Goal: Task Accomplishment & Management: Manage account settings

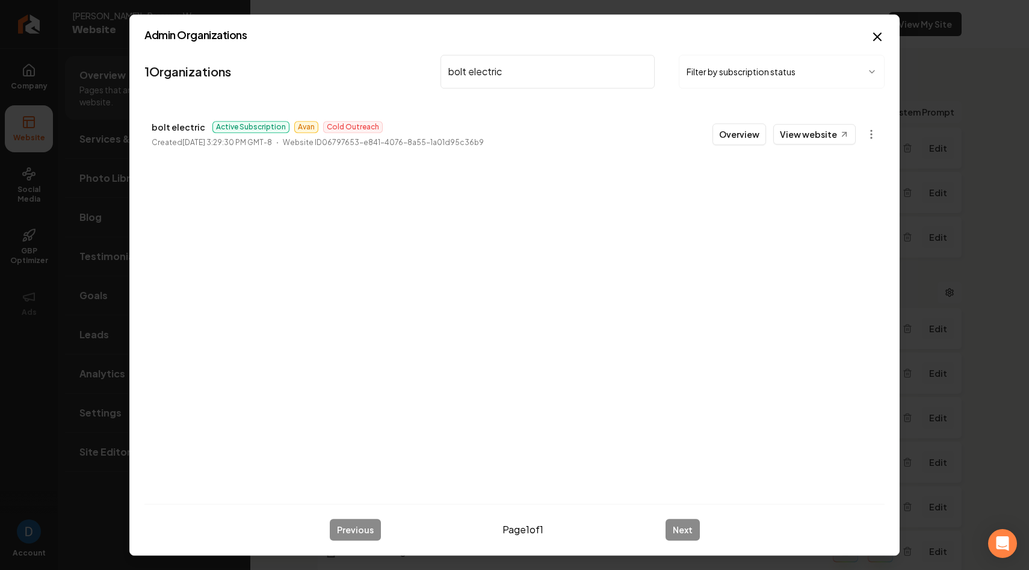
click at [510, 67] on input "bolt electric" at bounding box center [547, 72] width 214 height 34
paste input "Valley sparks"
type input "Valley sparks electric"
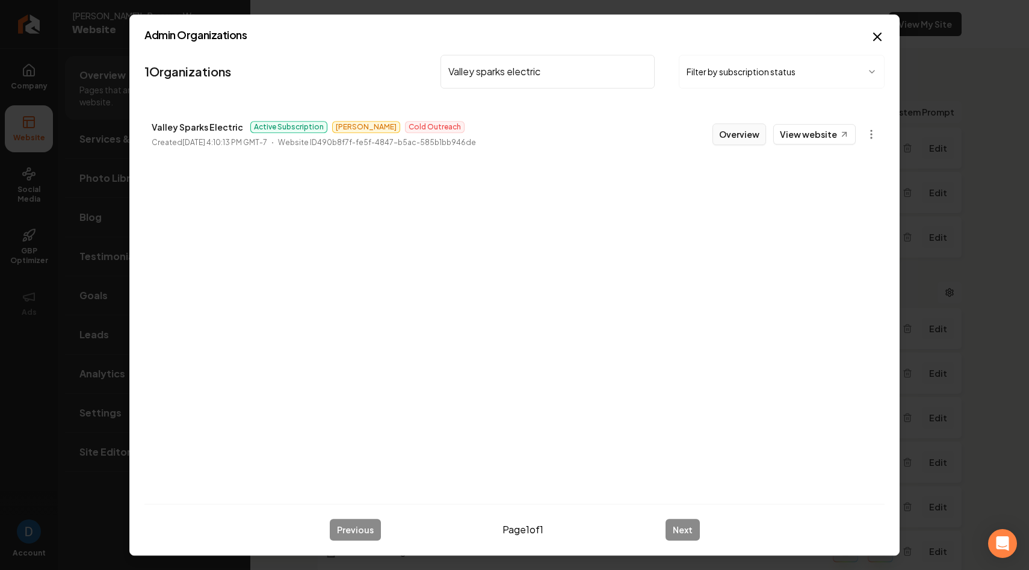
click at [744, 141] on button "Overview" at bounding box center [739, 134] width 54 height 22
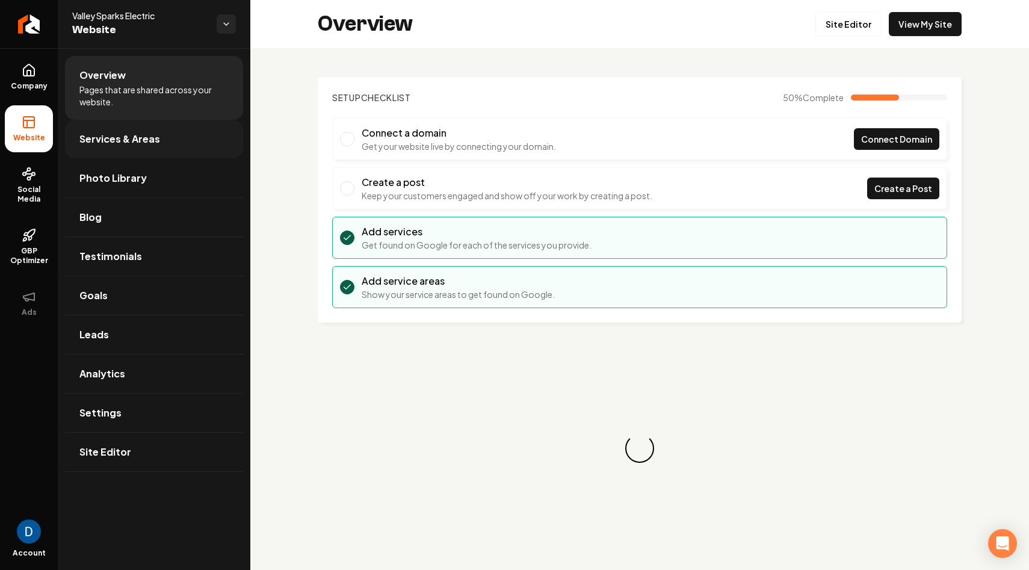
click at [152, 139] on span "Services & Areas" at bounding box center [119, 139] width 81 height 14
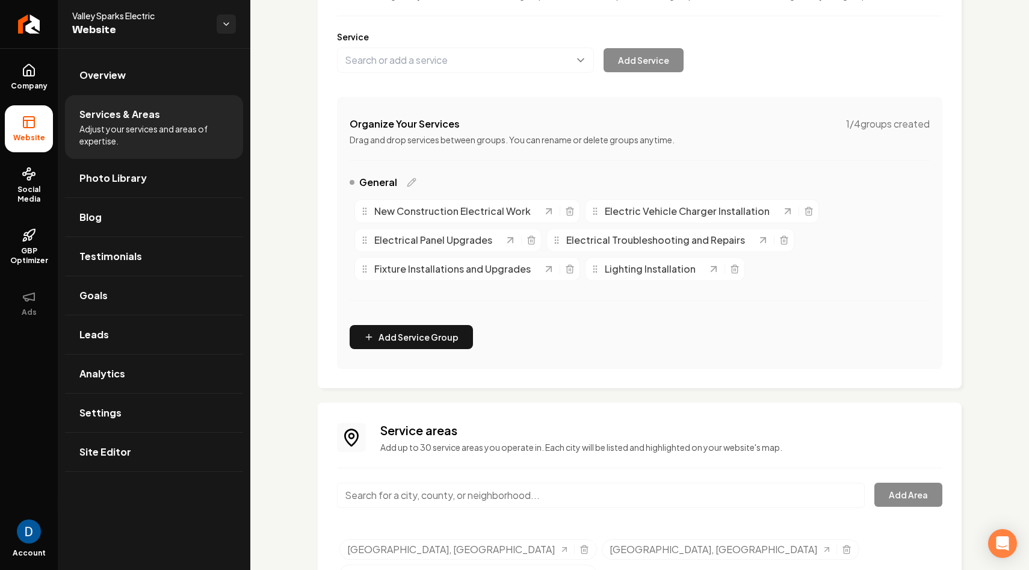
scroll to position [181, 0]
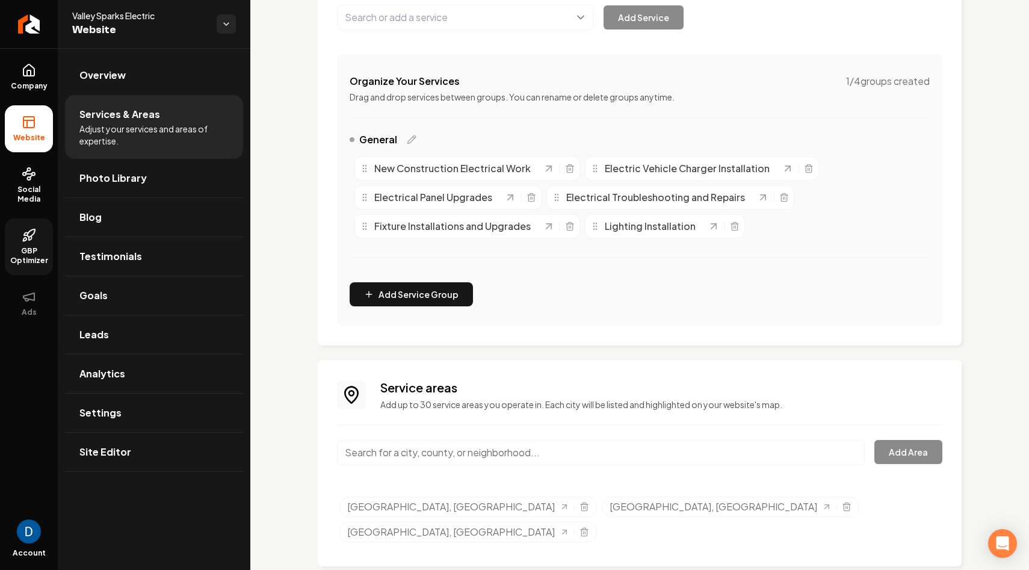
click at [18, 244] on link "GBP Optimizer" at bounding box center [29, 246] width 48 height 57
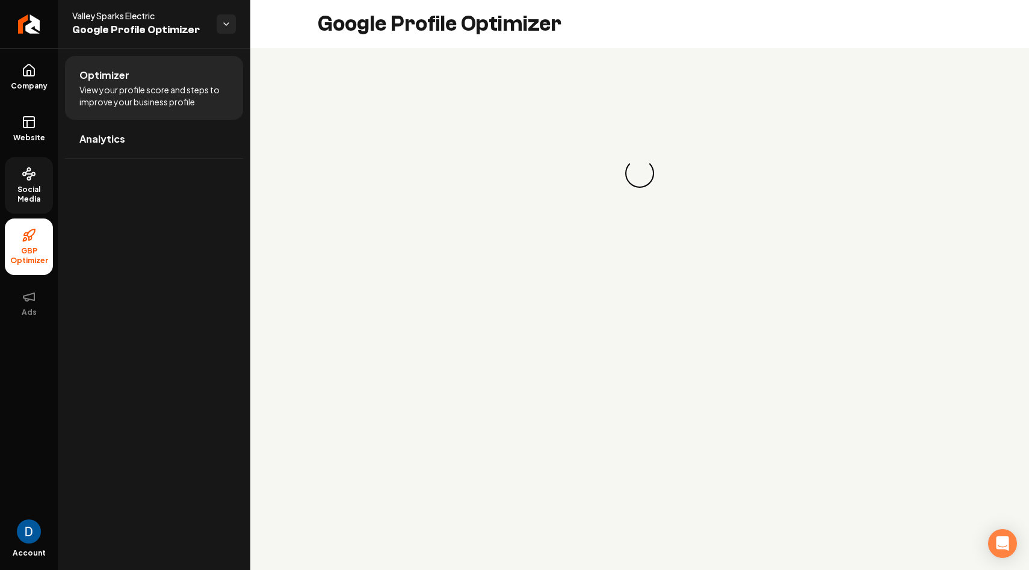
click at [19, 192] on span "Social Media" at bounding box center [29, 194] width 48 height 19
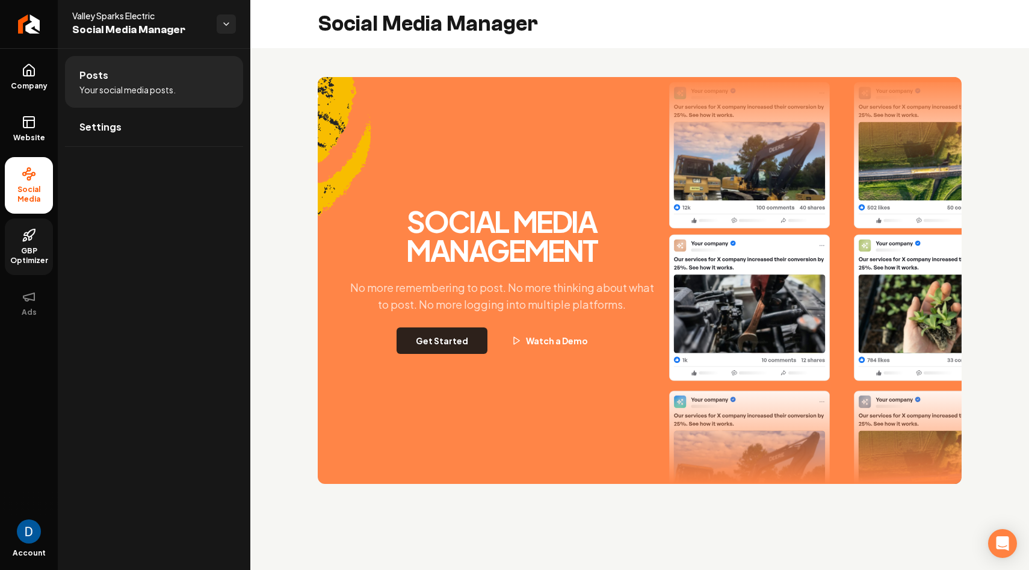
click at [441, 344] on button "Get Started" at bounding box center [442, 340] width 91 height 26
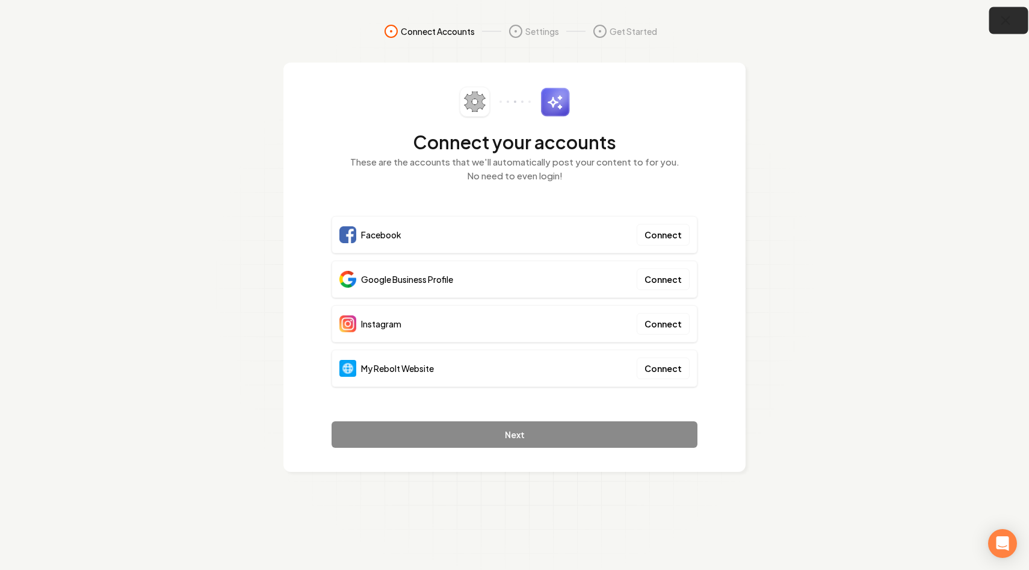
click at [1011, 8] on button "button" at bounding box center [1008, 20] width 39 height 27
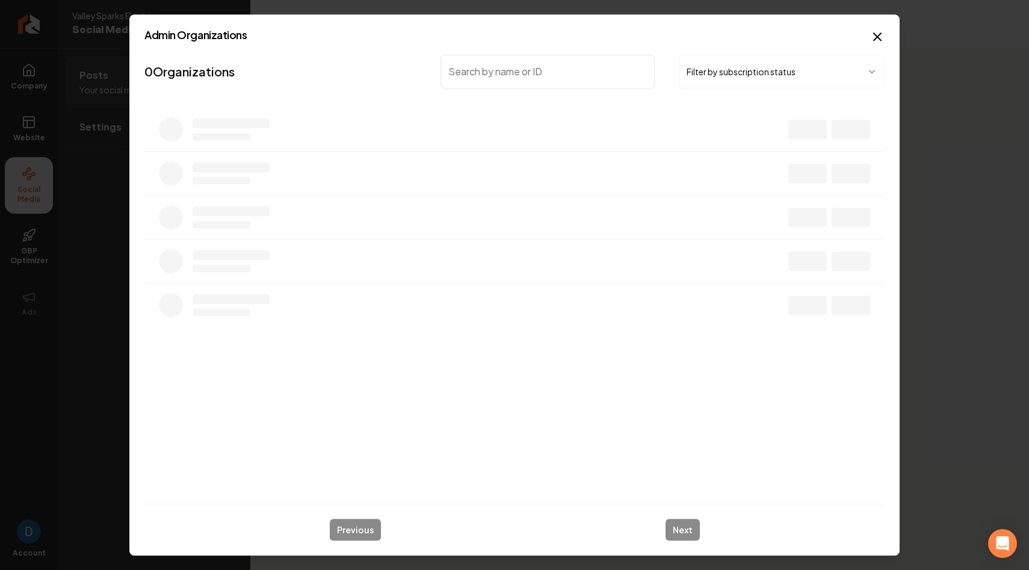
type input "[URL]"
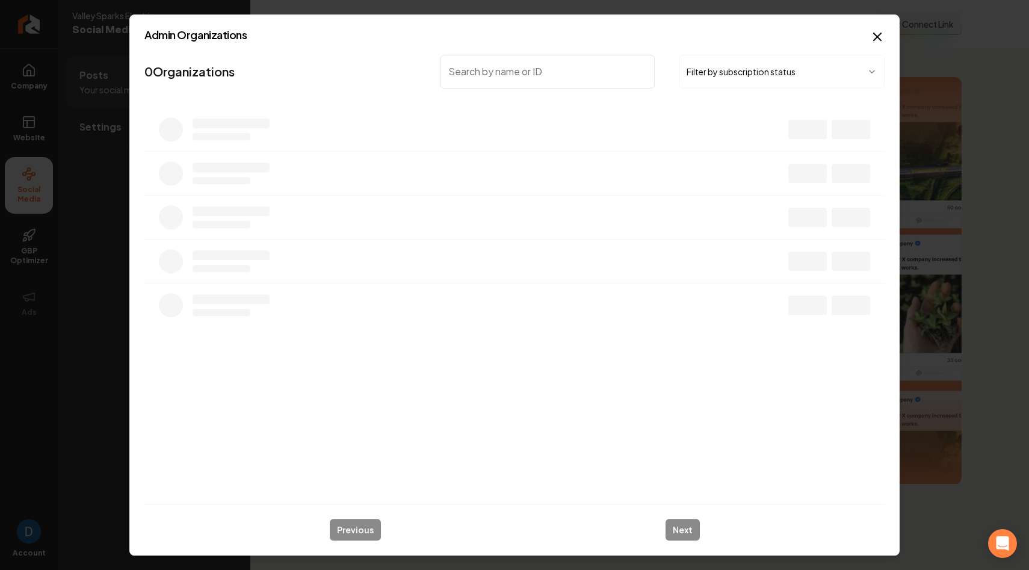
click at [471, 72] on input "search" at bounding box center [547, 72] width 214 height 34
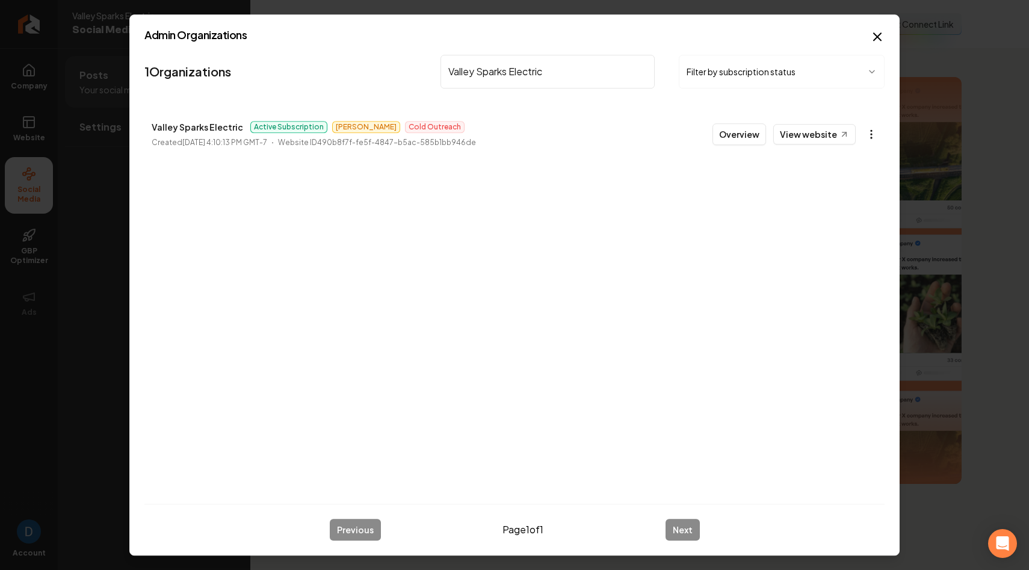
type input "Valley Sparks Electric"
click at [870, 126] on body "Company Website Social Media GBP Optimizer Ads Account Valley Sparks Electric S…" at bounding box center [514, 285] width 1029 height 570
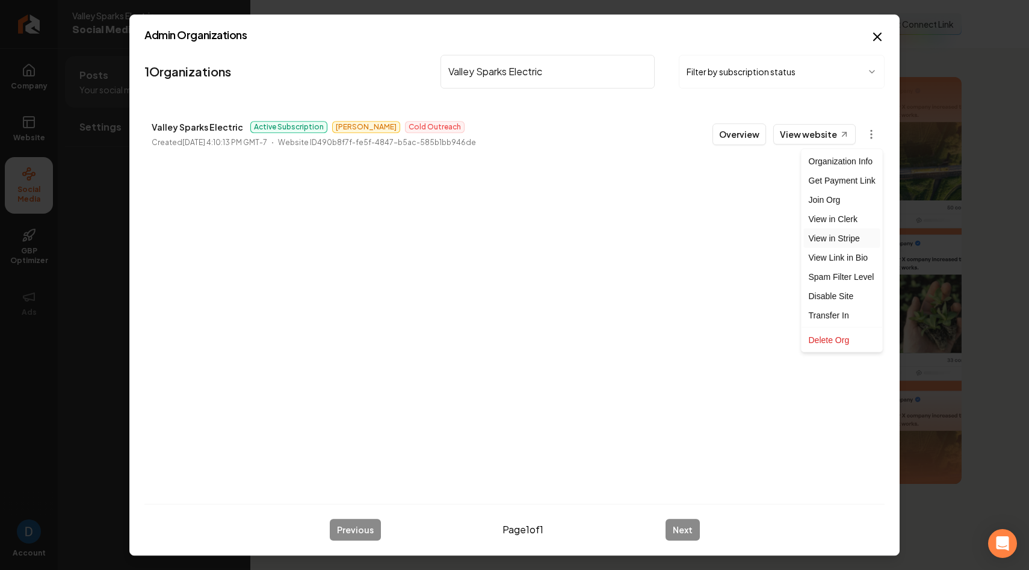
click at [842, 238] on link "View in Stripe" at bounding box center [842, 238] width 76 height 19
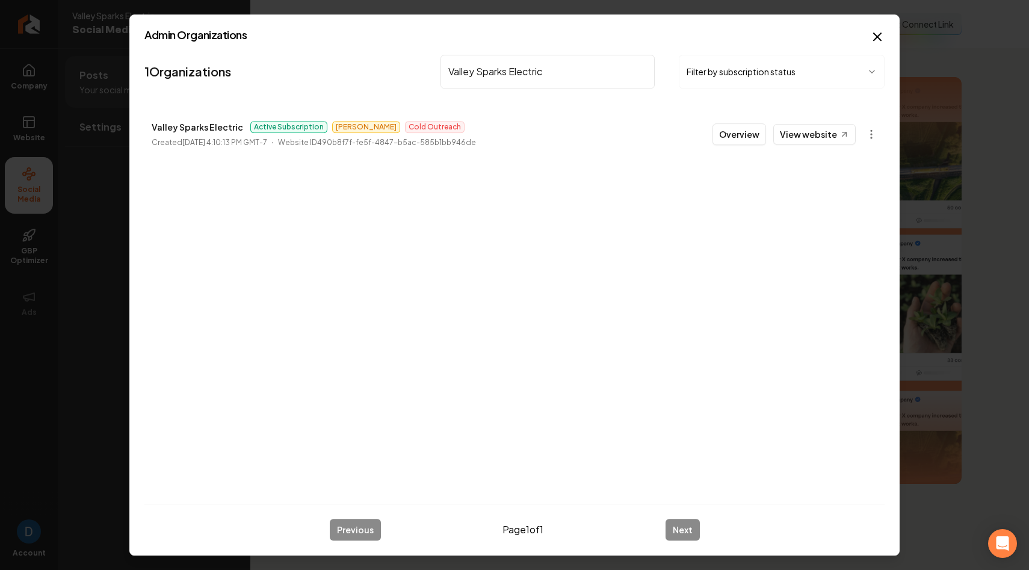
click at [486, 72] on input "Valley Sparks Electric" at bounding box center [547, 72] width 214 height 34
click at [529, 75] on input "Valley Sparks Electric" at bounding box center [547, 72] width 214 height 34
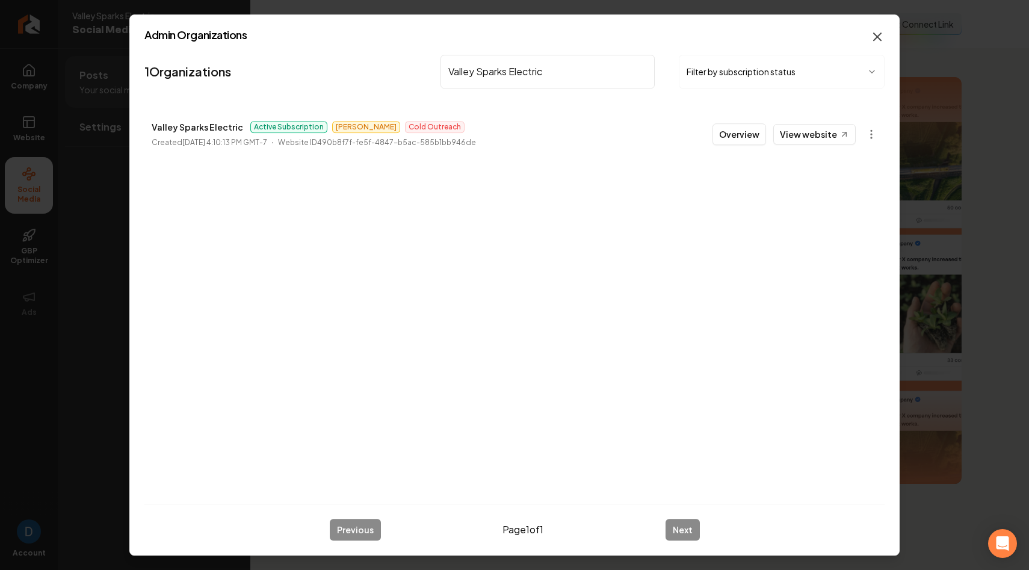
click at [883, 34] on icon "button" at bounding box center [877, 36] width 14 height 14
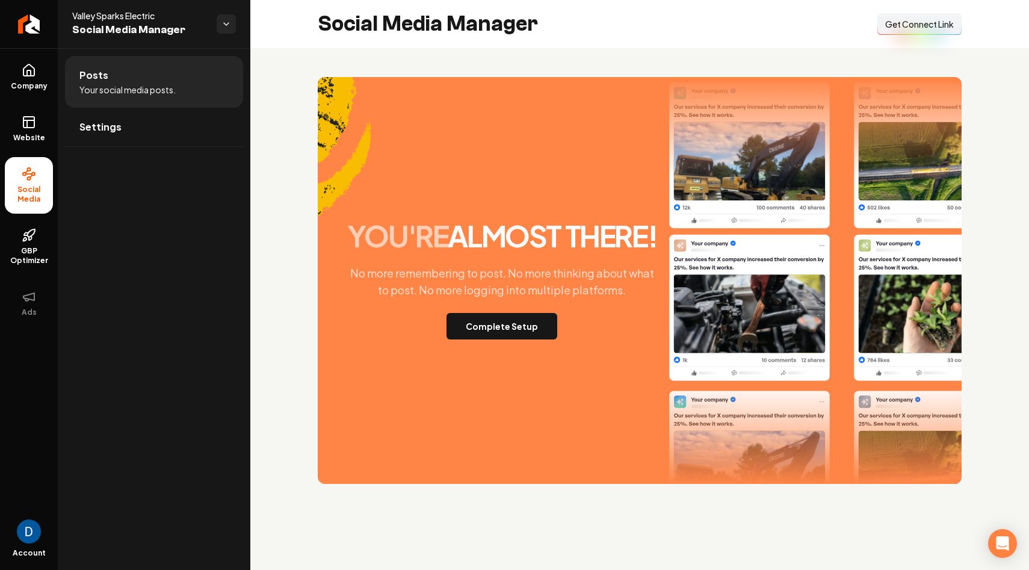
click at [434, 25] on h2 "Social Media Manager" at bounding box center [428, 24] width 220 height 24
copy div "Social Media Manager Connect Link"
click at [137, 13] on span "Valley Sparks Electric" at bounding box center [139, 16] width 135 height 12
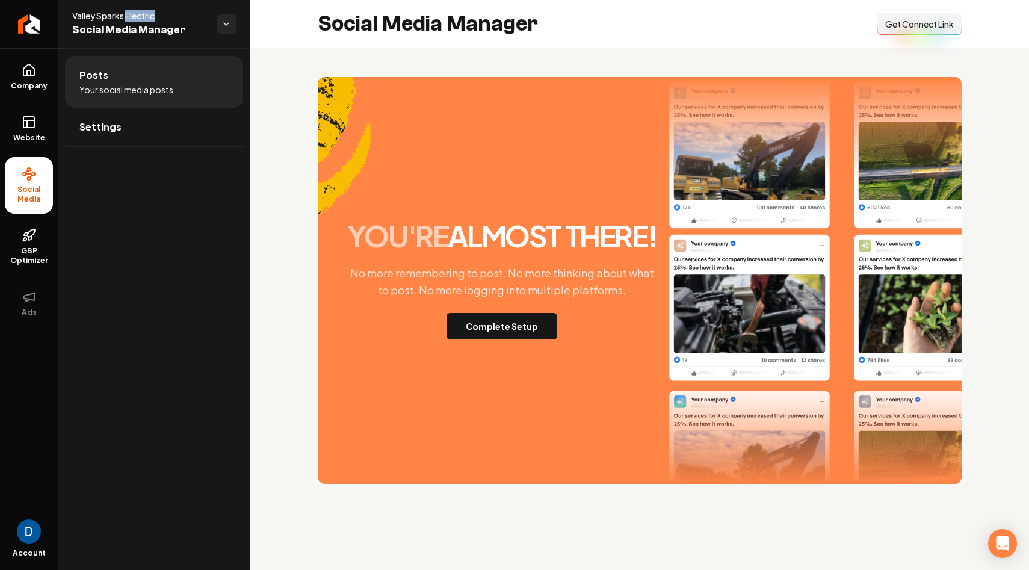
click at [137, 13] on span "Valley Sparks Electric" at bounding box center [139, 16] width 135 height 12
click at [474, 319] on button "Complete Setup" at bounding box center [502, 326] width 111 height 26
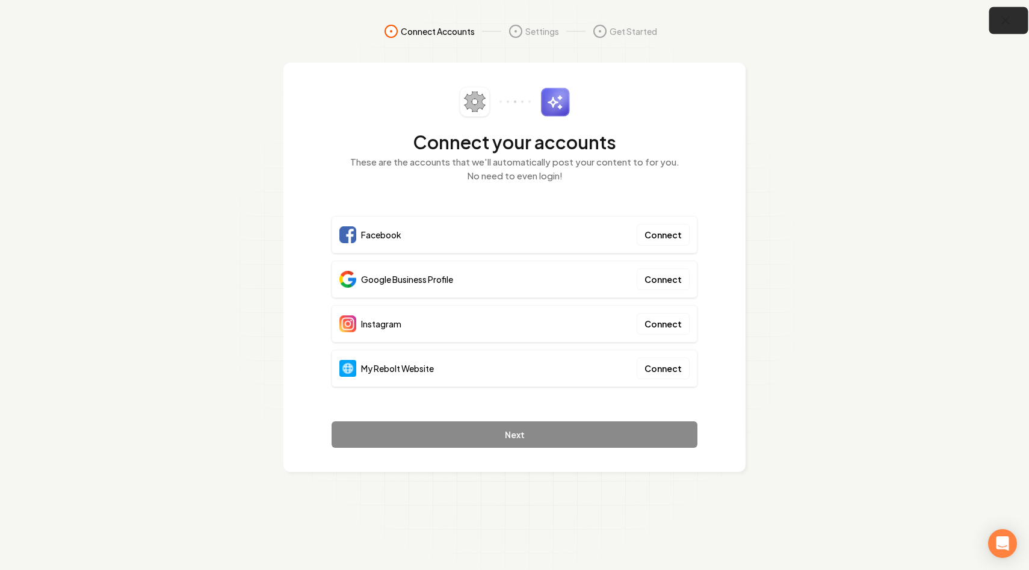
click at [1002, 22] on icon "button" at bounding box center [1005, 20] width 15 height 15
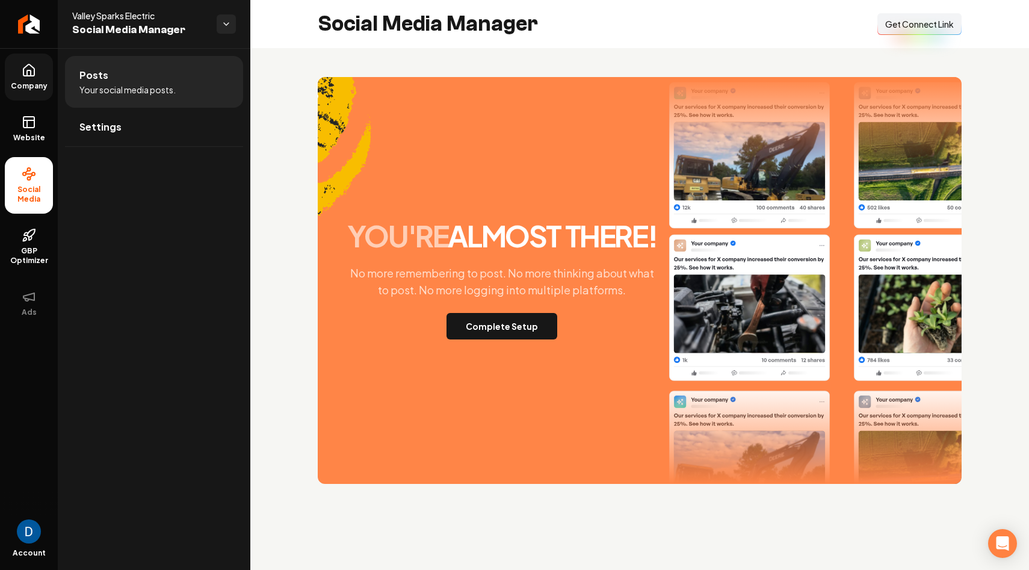
click at [29, 79] on link "Company" at bounding box center [29, 77] width 48 height 47
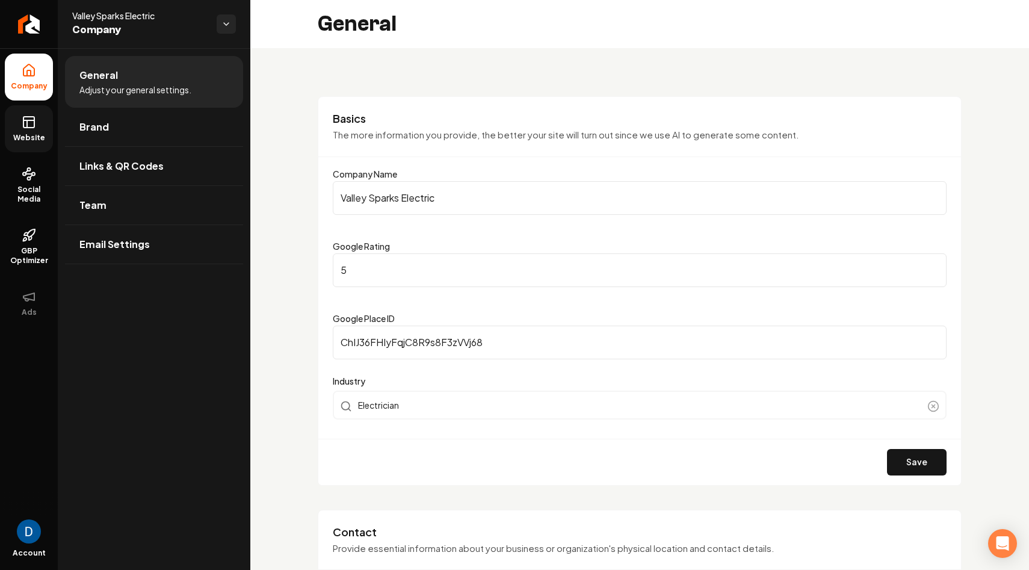
click at [37, 138] on span "Website" at bounding box center [29, 138] width 42 height 10
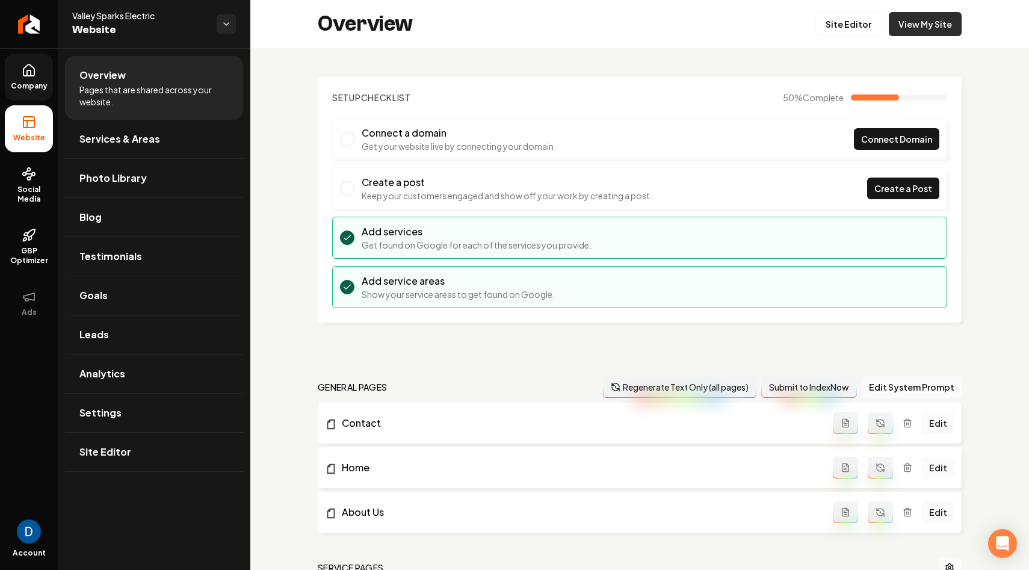
click at [905, 20] on link "View My Site" at bounding box center [925, 24] width 73 height 24
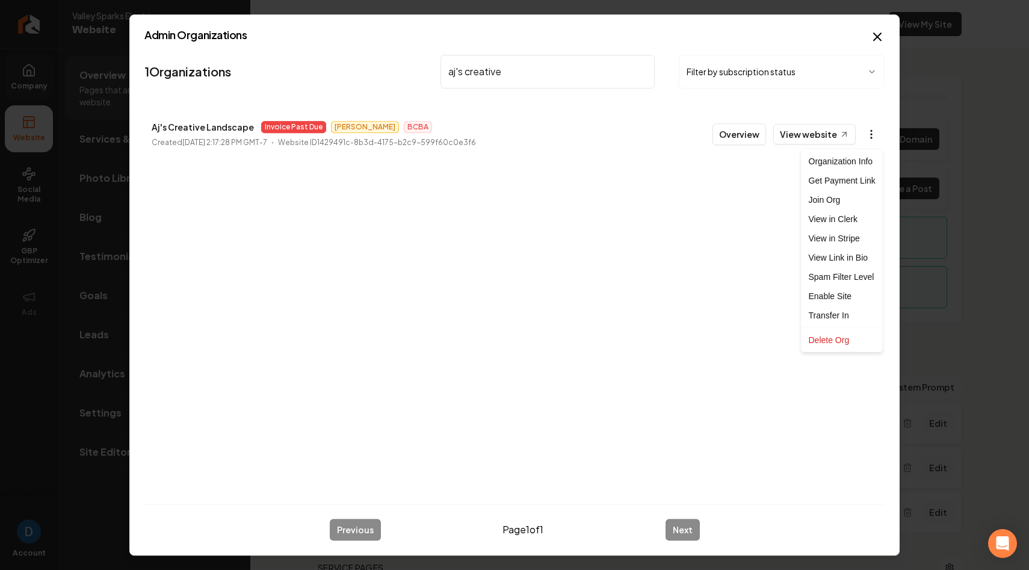
click at [867, 131] on body "Company Website Social Media GBP Optimizer Ads Account Valley Sparks Electric W…" at bounding box center [514, 285] width 1029 height 570
click at [824, 235] on link "View in Stripe" at bounding box center [842, 238] width 76 height 19
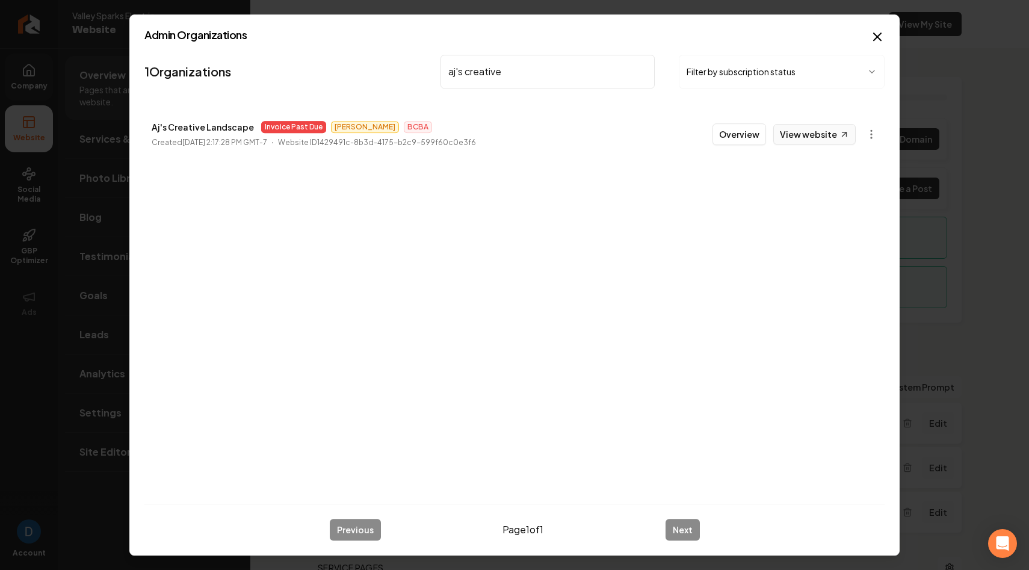
click at [803, 125] on link "View website" at bounding box center [814, 134] width 82 height 20
click at [513, 70] on input "aj's creative" at bounding box center [547, 72] width 214 height 34
type input "relentless"
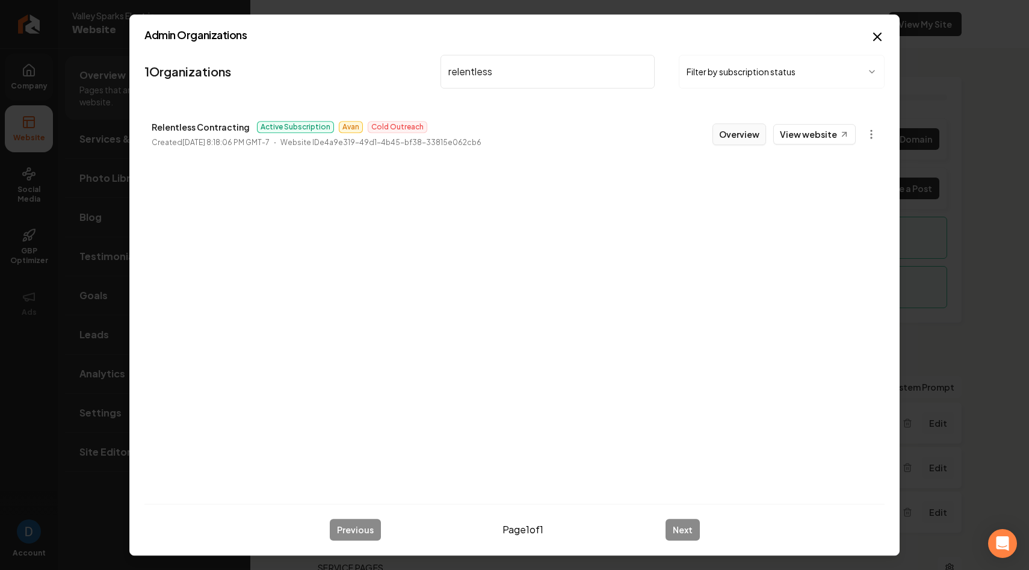
click at [742, 139] on button "Overview" at bounding box center [739, 134] width 54 height 22
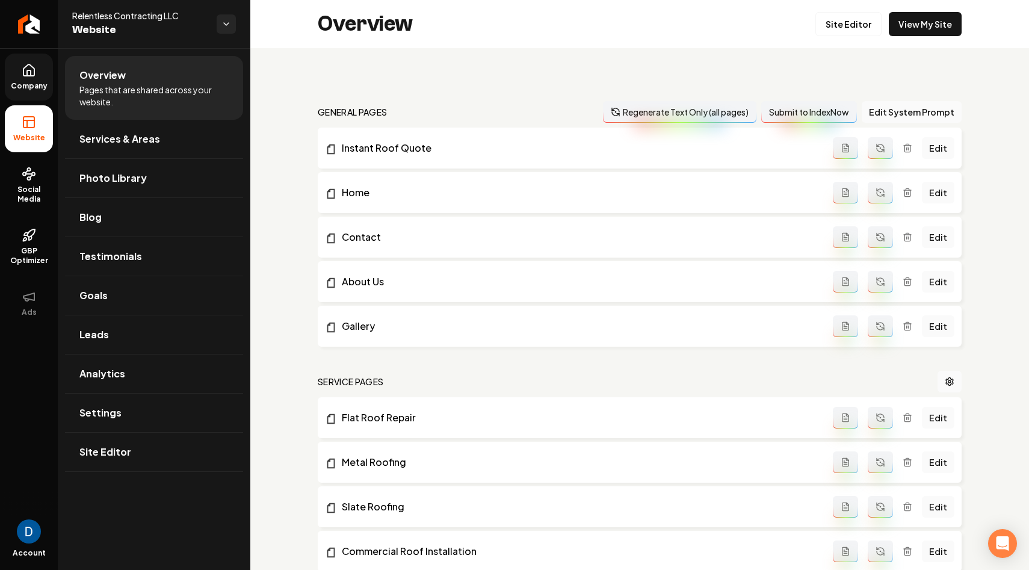
click at [143, 15] on span "Relentless Contracting LLC" at bounding box center [139, 16] width 135 height 12
copy span "Relentless Contracting LLC"
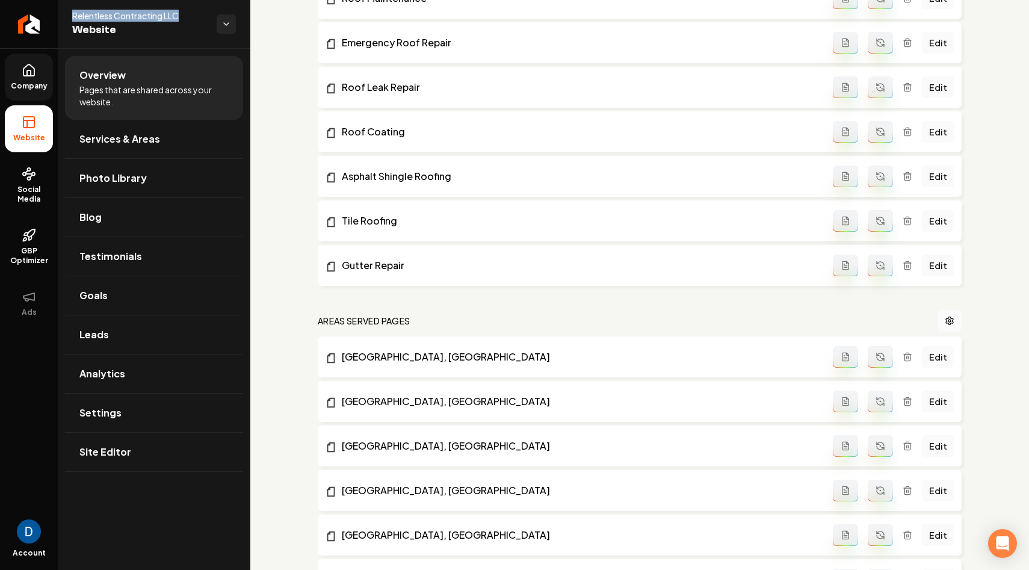
scroll to position [1518, 0]
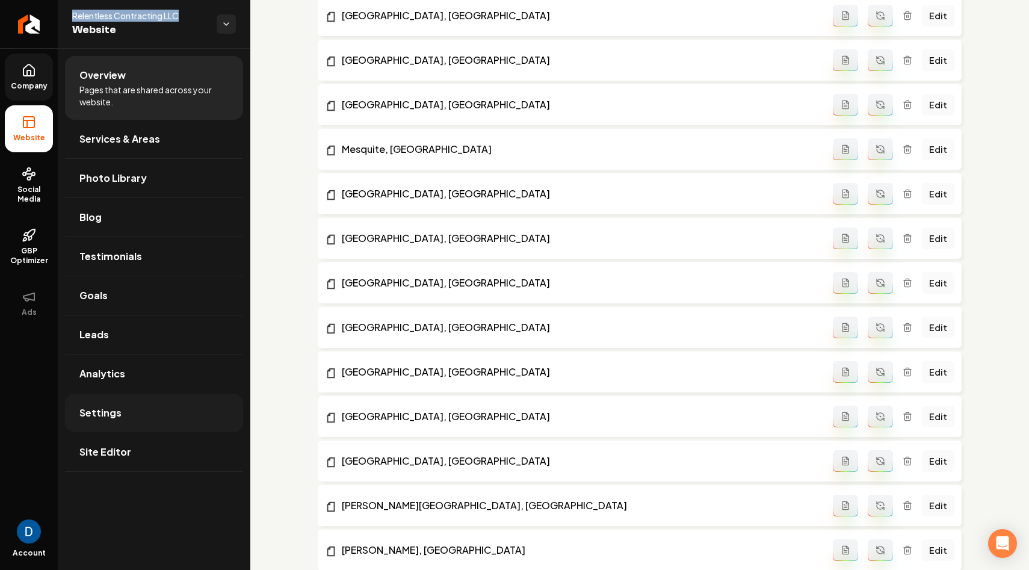
click at [141, 401] on link "Settings" at bounding box center [154, 413] width 178 height 39
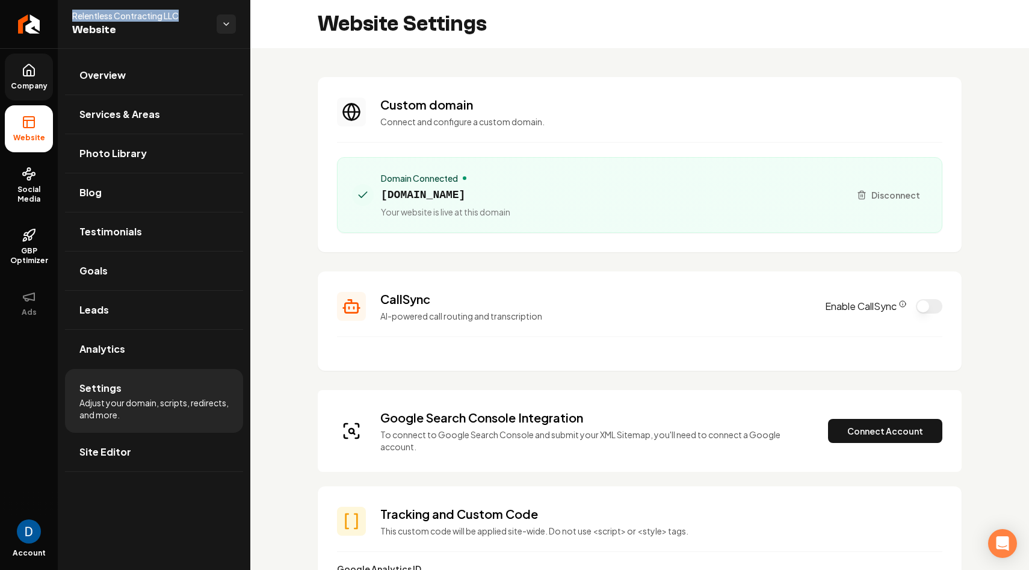
scroll to position [108, 0]
click at [475, 198] on span "[DOMAIN_NAME]" at bounding box center [445, 195] width 129 height 17
copy span "[DOMAIN_NAME]"
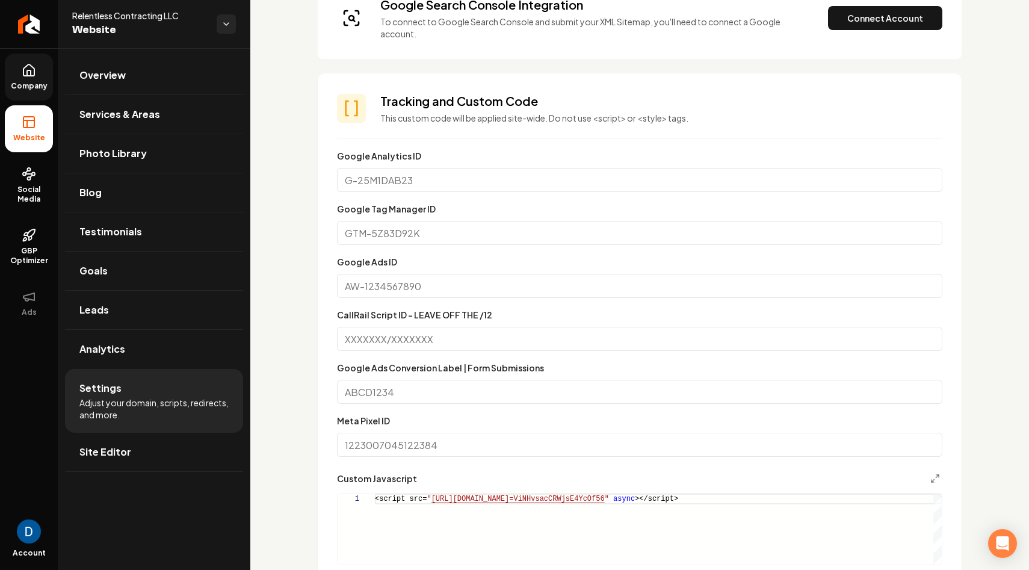
scroll to position [330, 0]
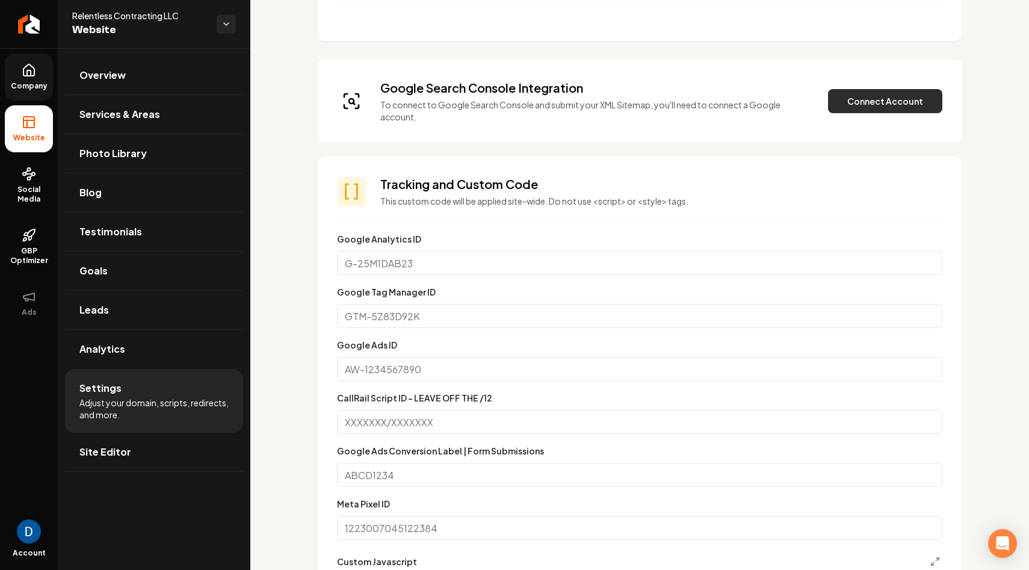
click at [875, 105] on button "Connect Account" at bounding box center [885, 101] width 114 height 24
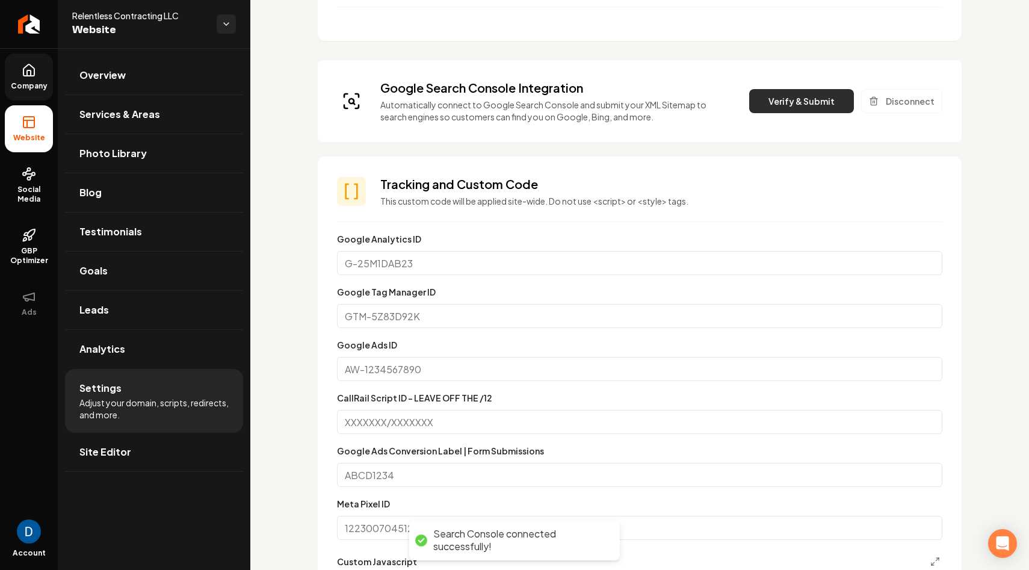
click at [794, 112] on button "Verify & Submit" at bounding box center [801, 101] width 105 height 24
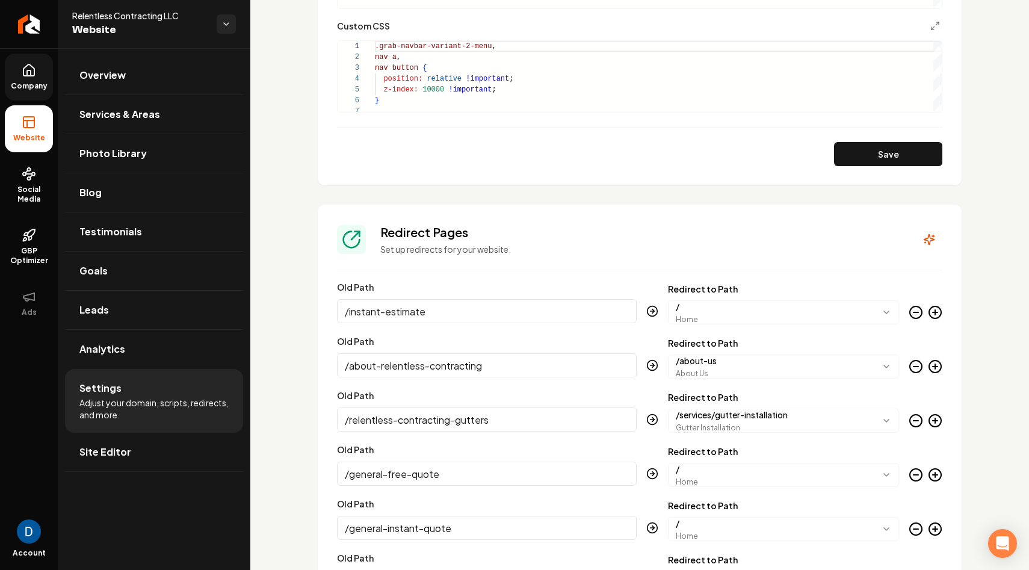
scroll to position [0, 0]
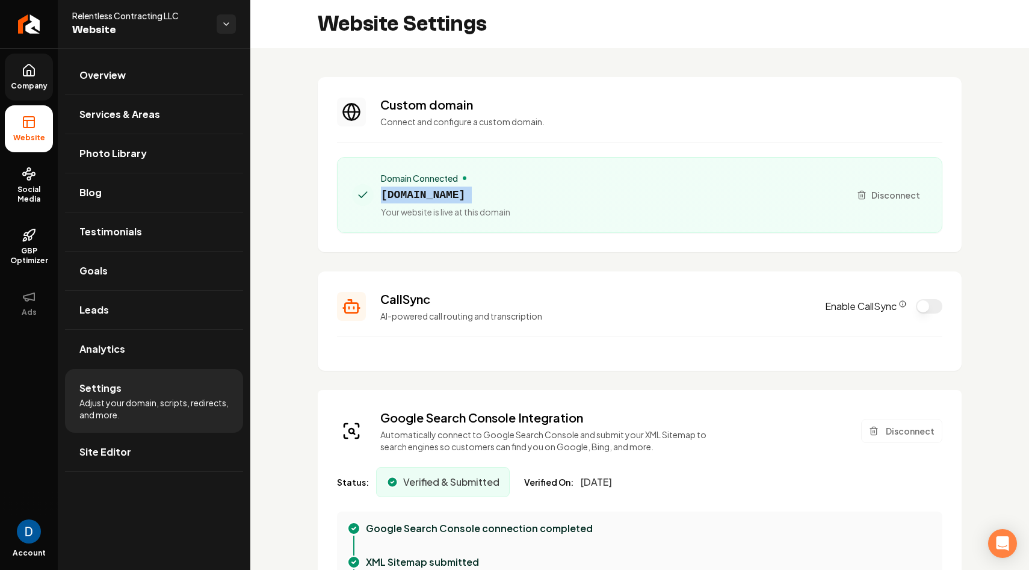
click at [41, 90] on span "Company" at bounding box center [29, 86] width 46 height 10
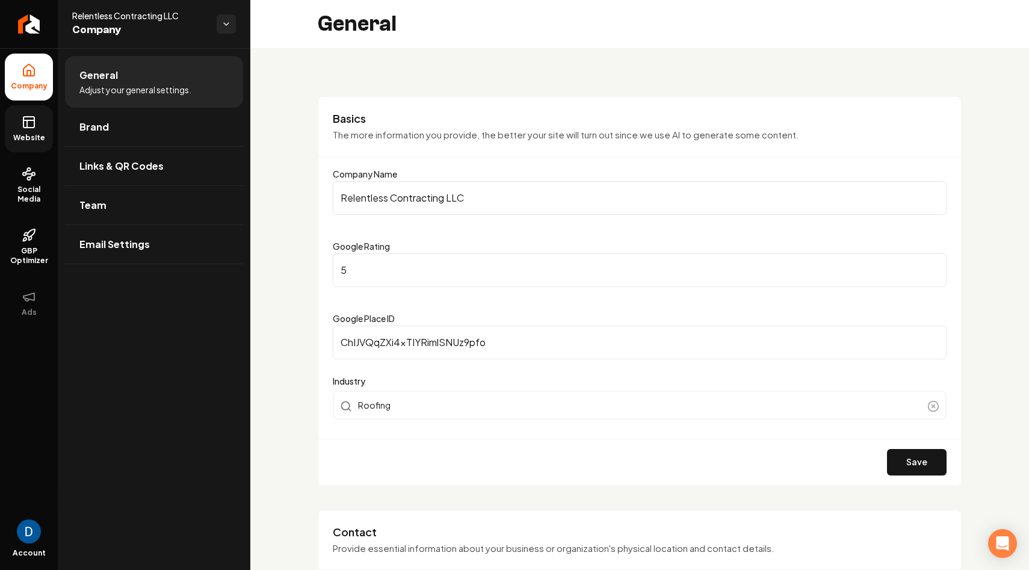
click at [35, 133] on span "Website" at bounding box center [29, 138] width 42 height 10
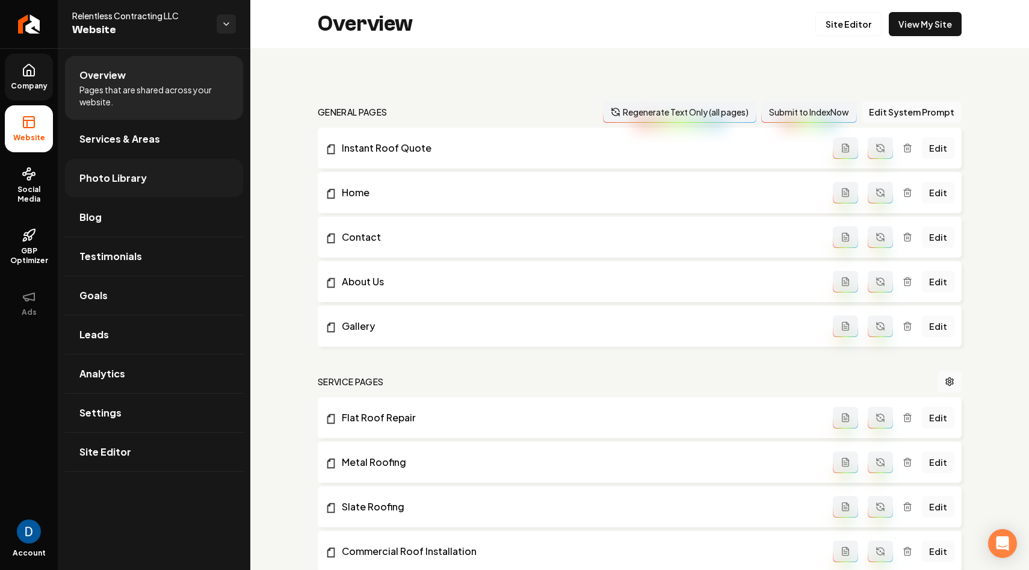
click at [142, 173] on link "Photo Library" at bounding box center [154, 178] width 178 height 39
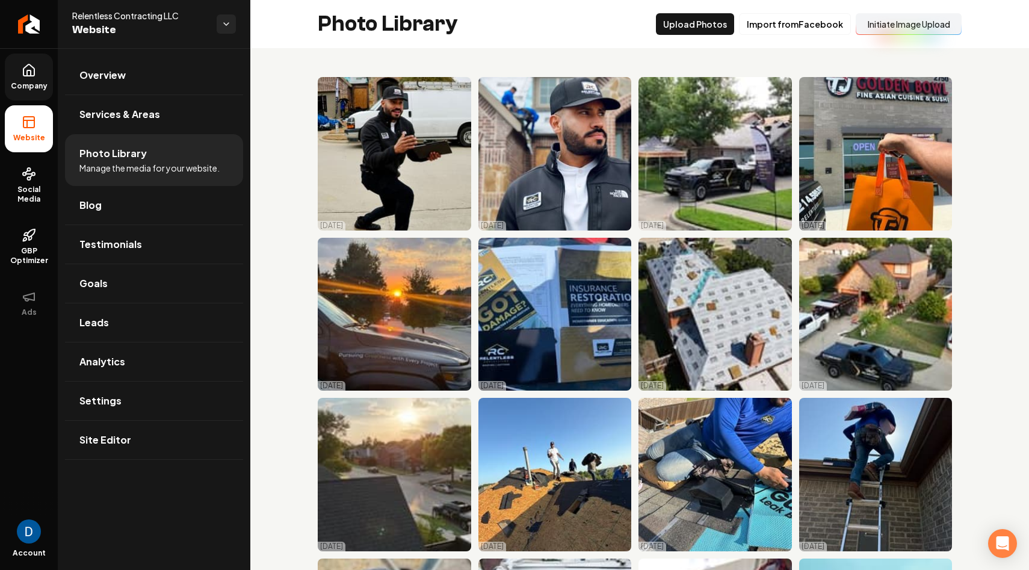
click at [919, 25] on button "Initiate Image Upload" at bounding box center [909, 24] width 106 height 22
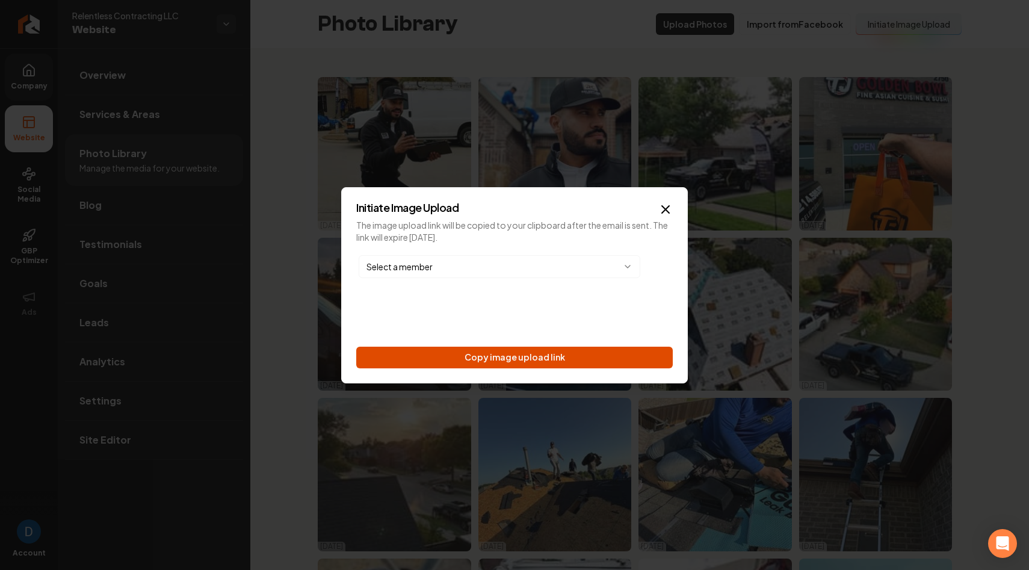
click at [534, 357] on button "Copy image upload link" at bounding box center [514, 358] width 317 height 22
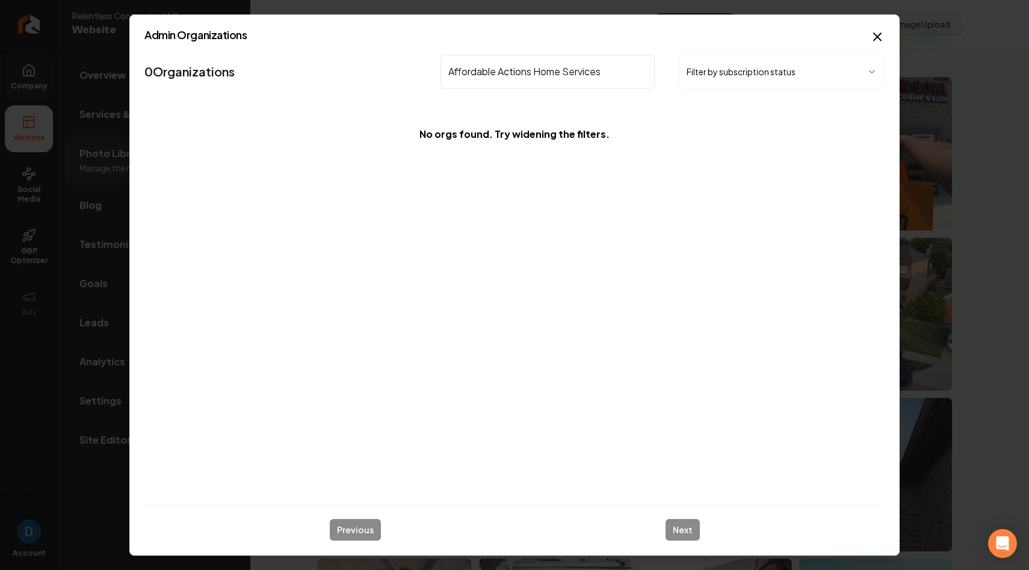
click at [507, 73] on input "Affordable Actions Home Services" at bounding box center [547, 72] width 214 height 34
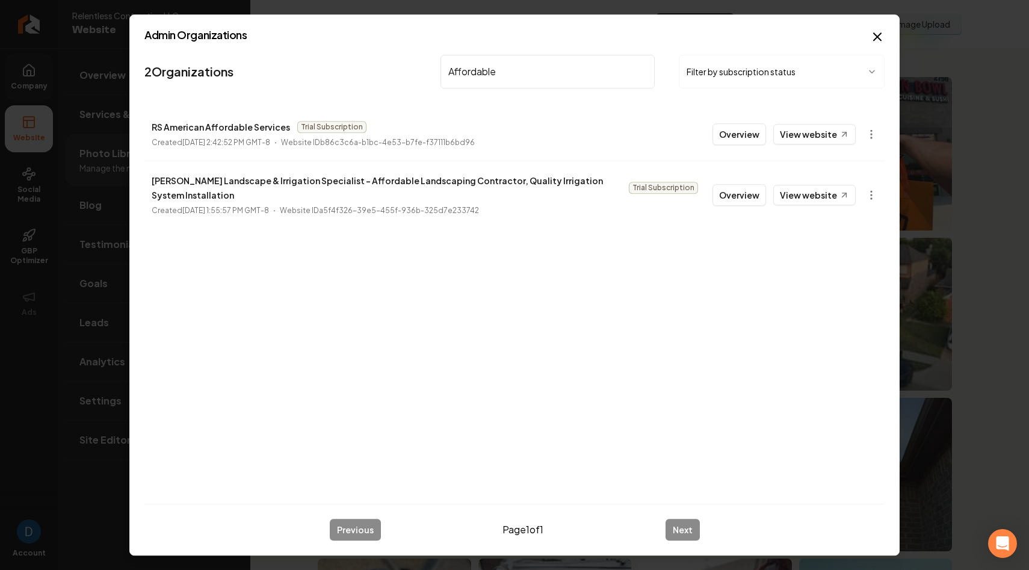
type input "Affordable"
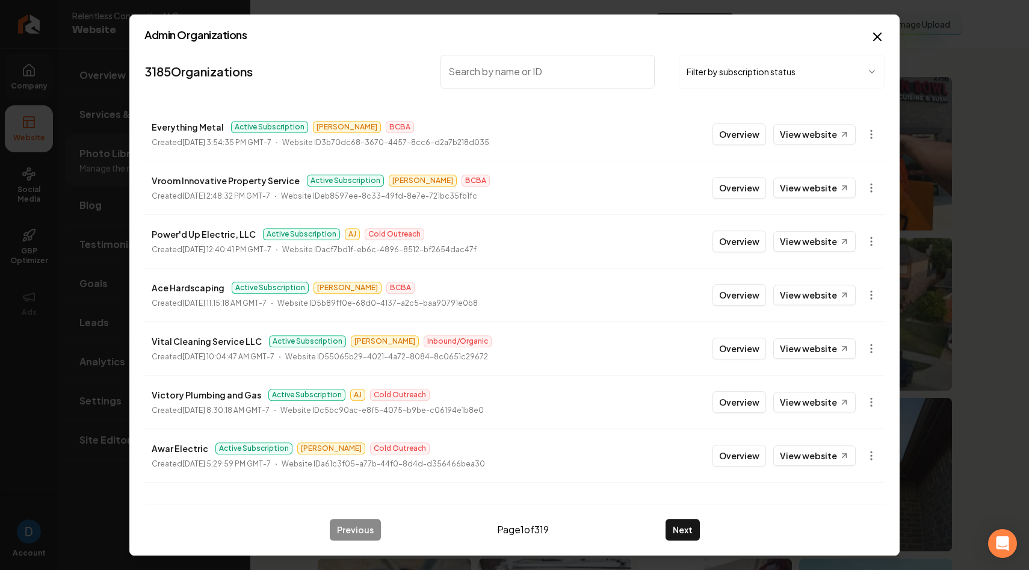
paste input "Affordable"
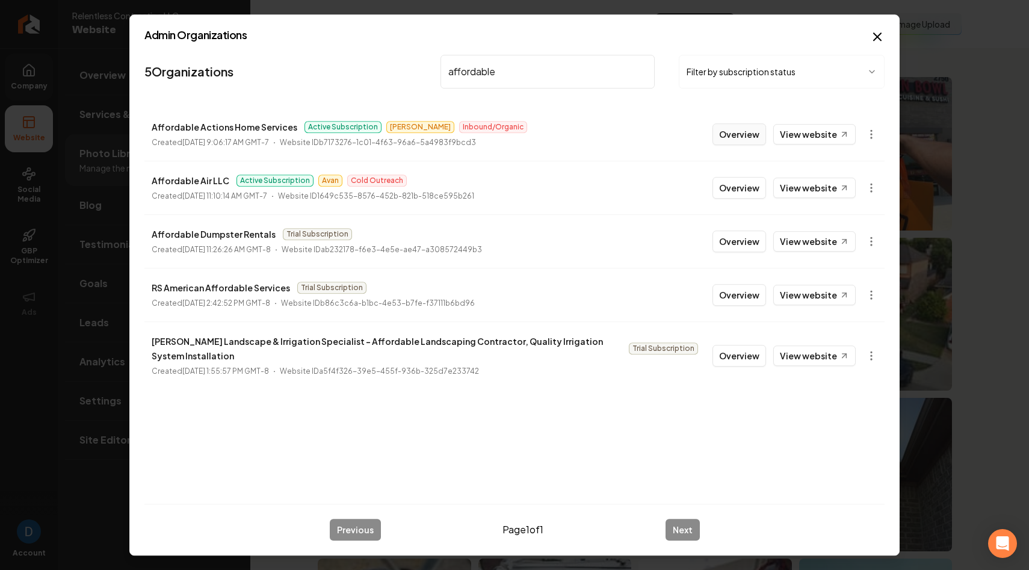
type input "affordable"
click at [751, 137] on button "Overview" at bounding box center [739, 134] width 54 height 22
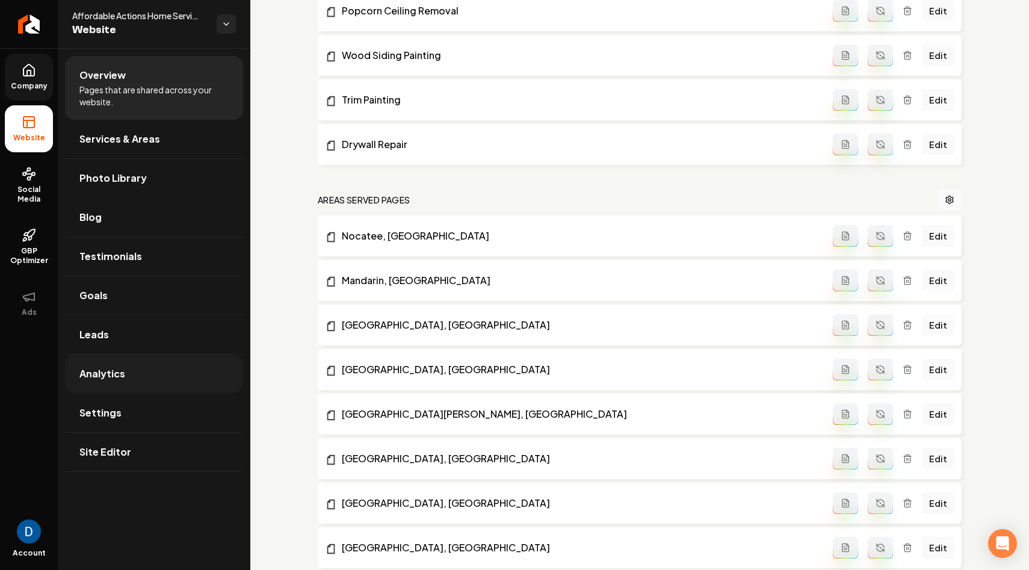
scroll to position [1756, 0]
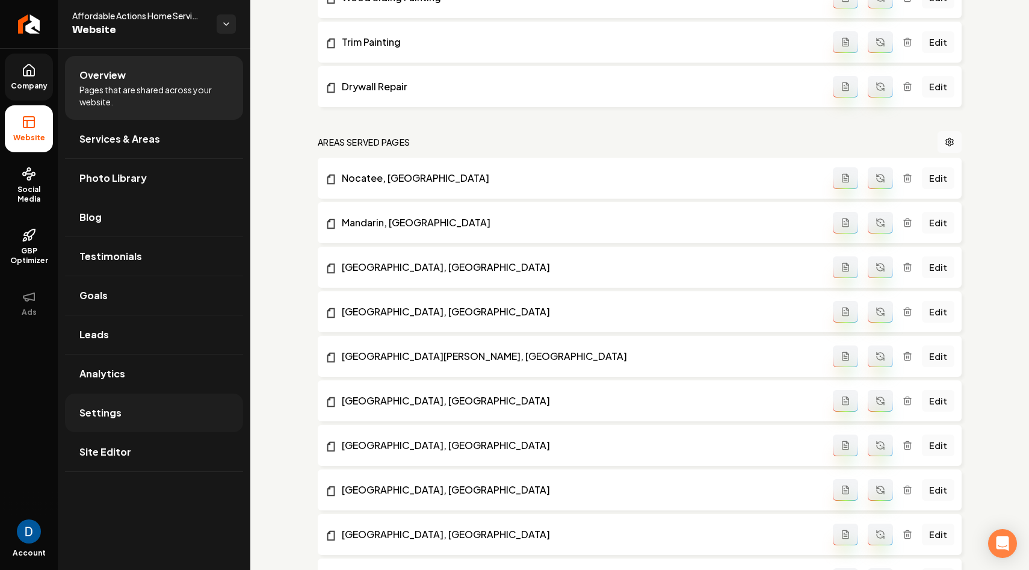
click at [108, 406] on span "Settings" at bounding box center [100, 413] width 42 height 14
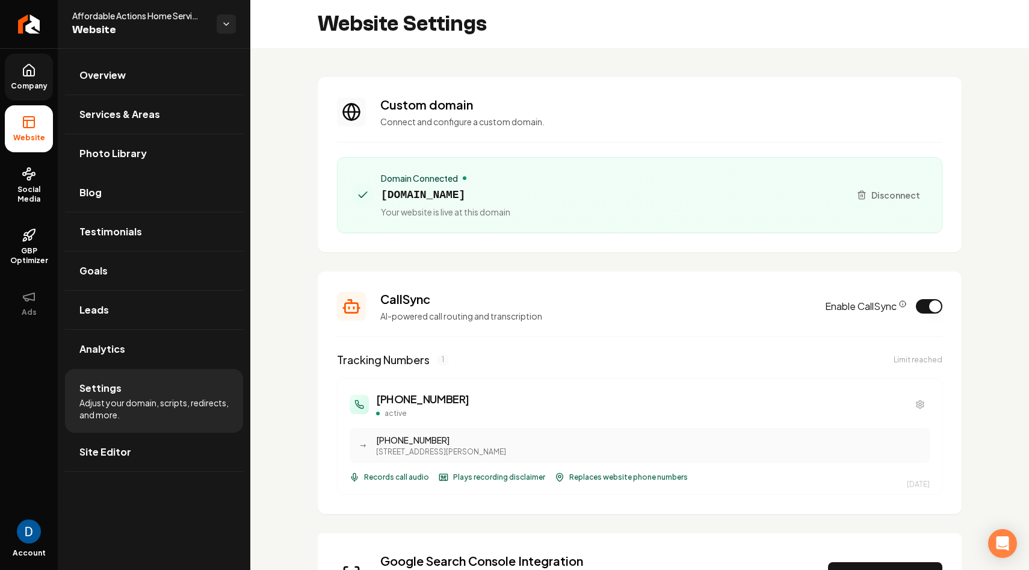
click at [424, 192] on span "[DOMAIN_NAME]" at bounding box center [445, 195] width 129 height 17
copy span "[DOMAIN_NAME]"
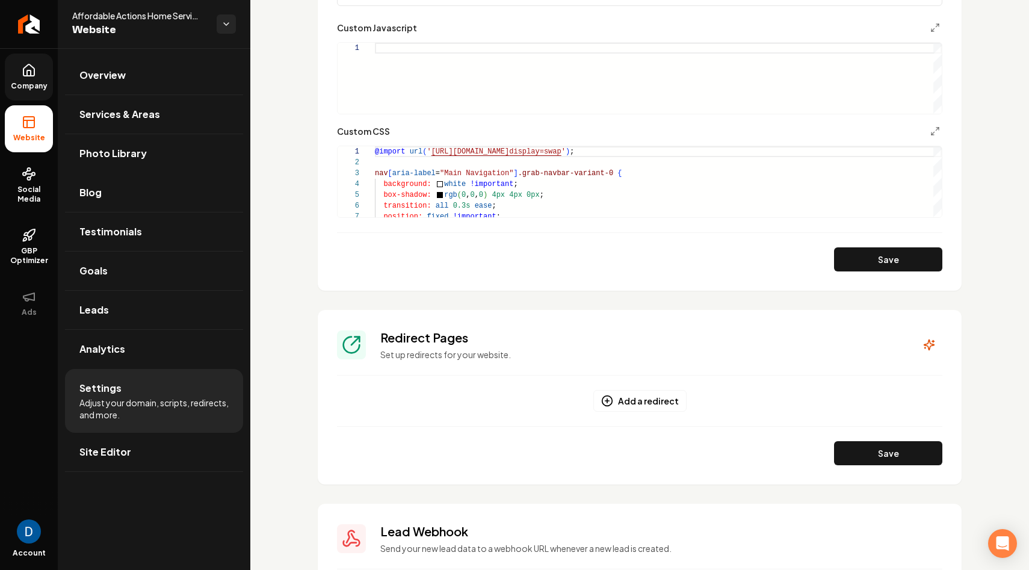
scroll to position [1180, 0]
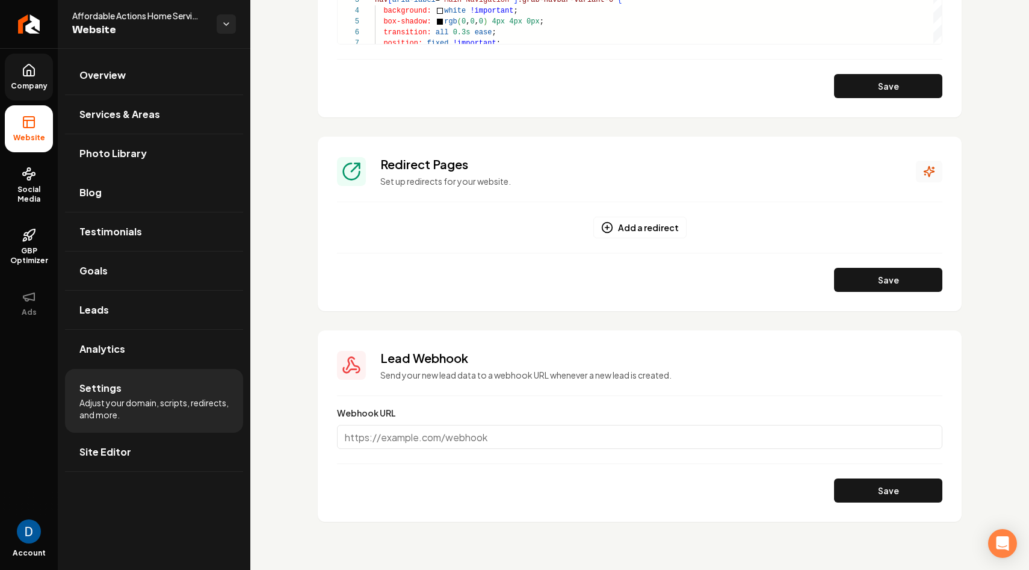
click at [934, 171] on icon "Main content area" at bounding box center [929, 172] width 10 height 10
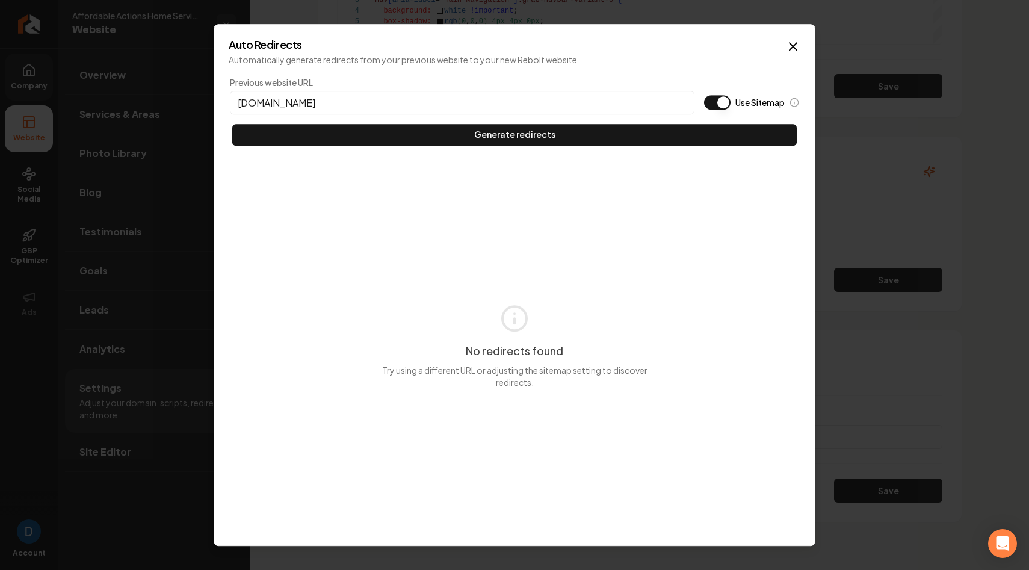
click at [722, 96] on button "Use Sitemap" at bounding box center [717, 102] width 26 height 14
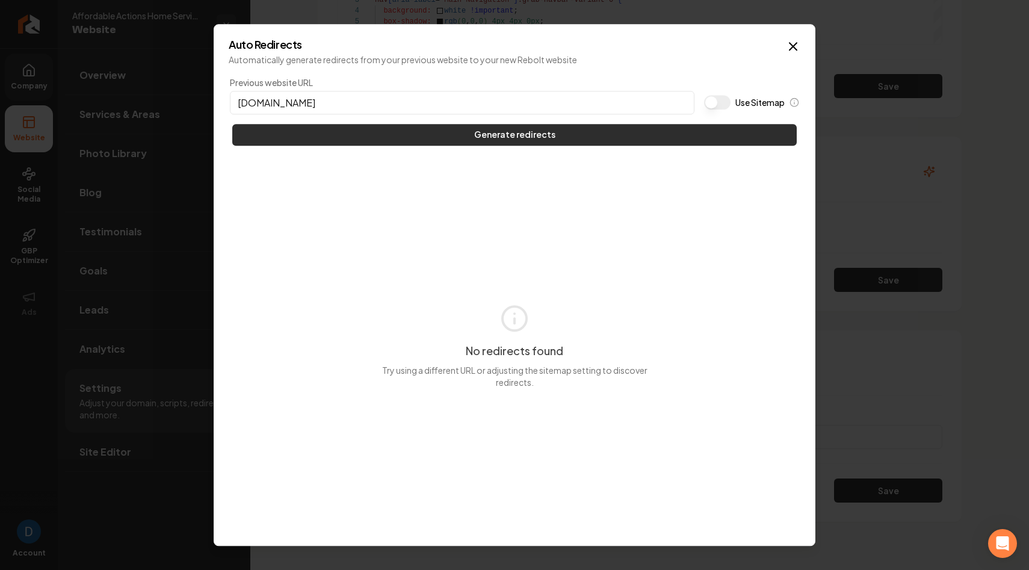
click at [658, 125] on button "Generate redirects" at bounding box center [514, 135] width 564 height 22
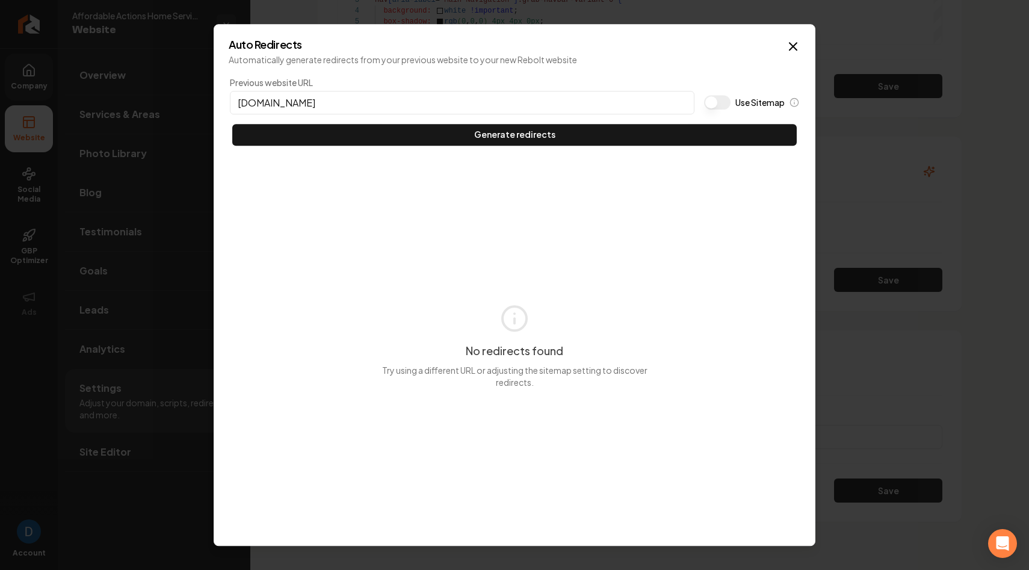
click at [243, 103] on input "[DOMAIN_NAME]" at bounding box center [462, 102] width 465 height 23
type input "[URL][DOMAIN_NAME]"
click at [318, 114] on div "Previous website URL [URL][DOMAIN_NAME] Use Sitemap Generate redirects" at bounding box center [515, 111] width 572 height 72
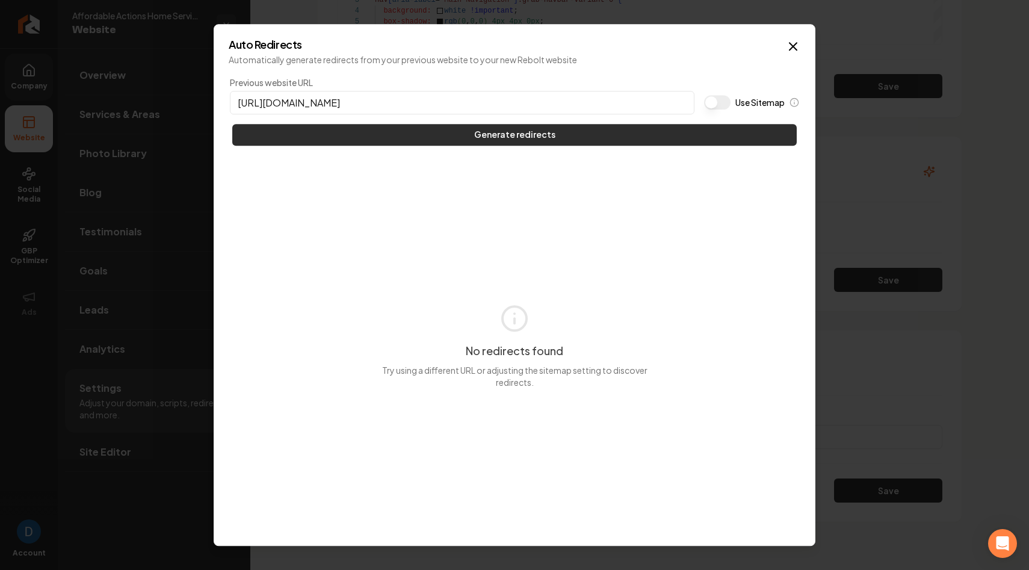
click at [317, 130] on button "Generate redirects" at bounding box center [514, 135] width 564 height 22
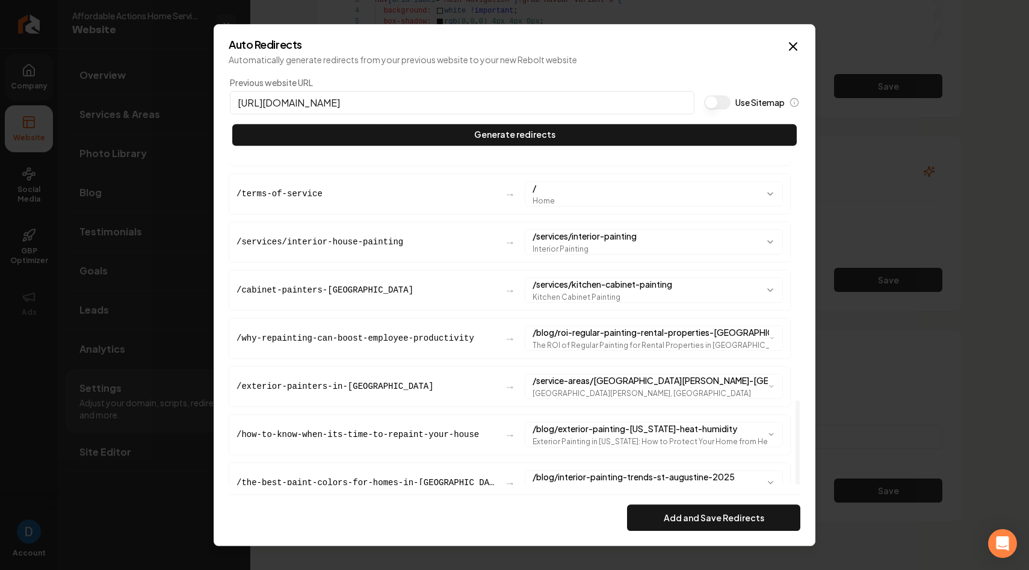
scroll to position [910, 0]
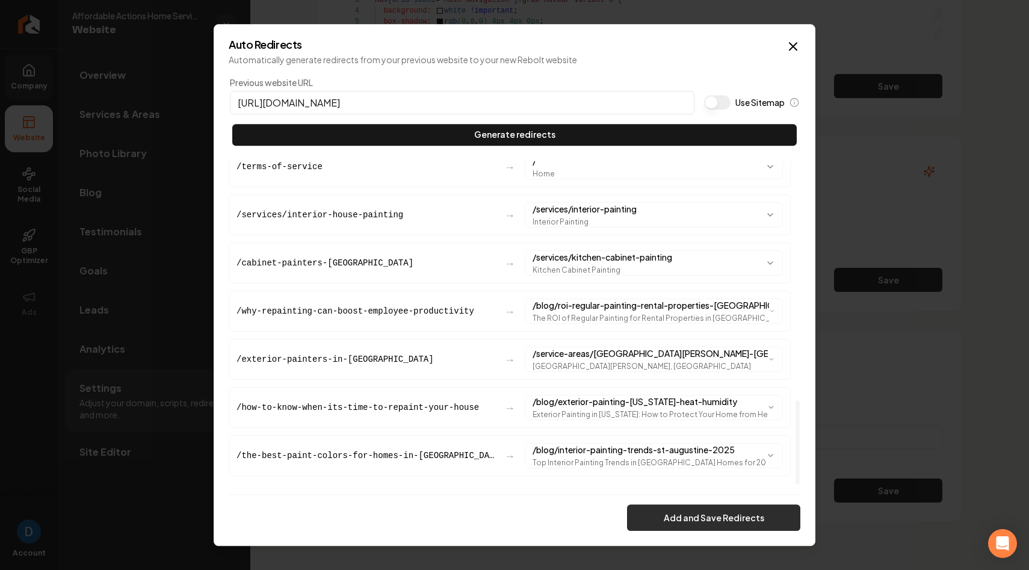
click at [690, 519] on button "Add and Save Redirects" at bounding box center [713, 517] width 173 height 26
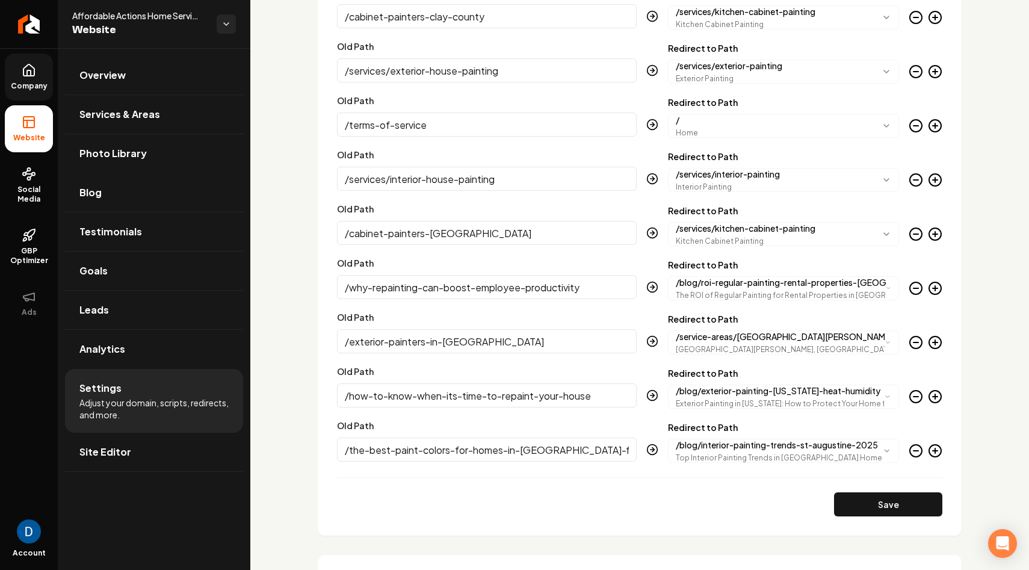
scroll to position [2276, 0]
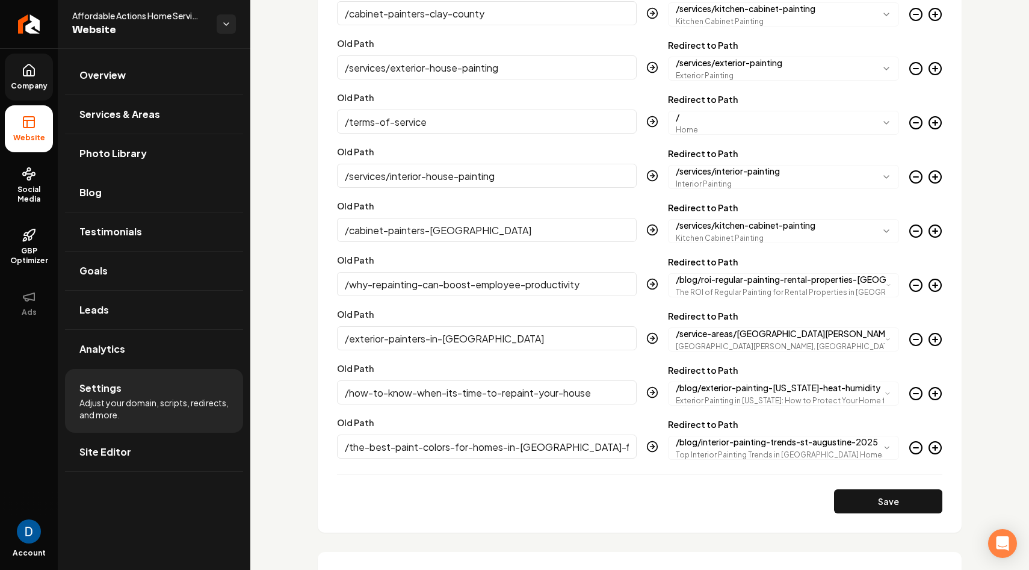
click at [167, 13] on span "Affordable Actions Home Services llc" at bounding box center [139, 16] width 135 height 12
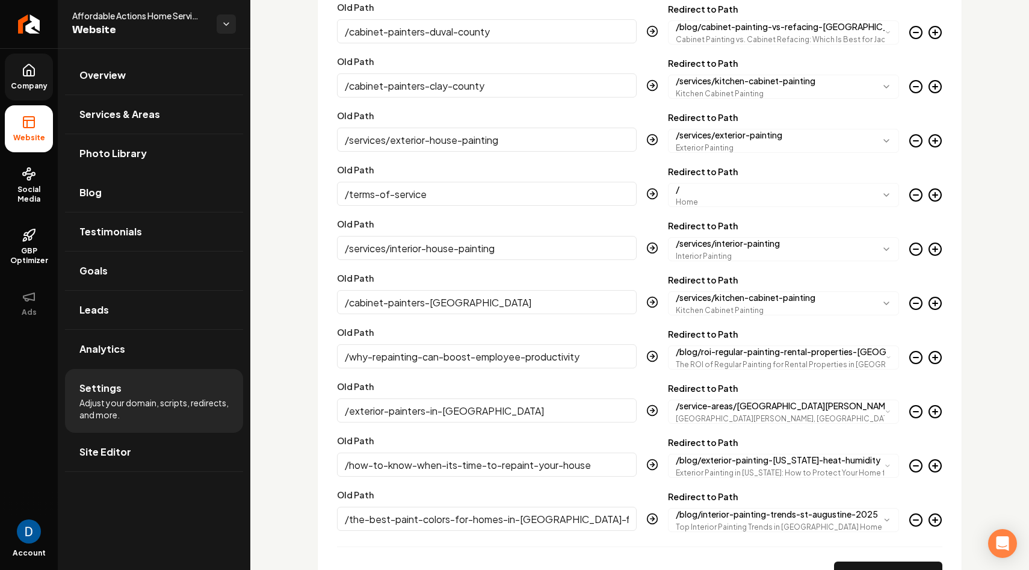
scroll to position [2379, 0]
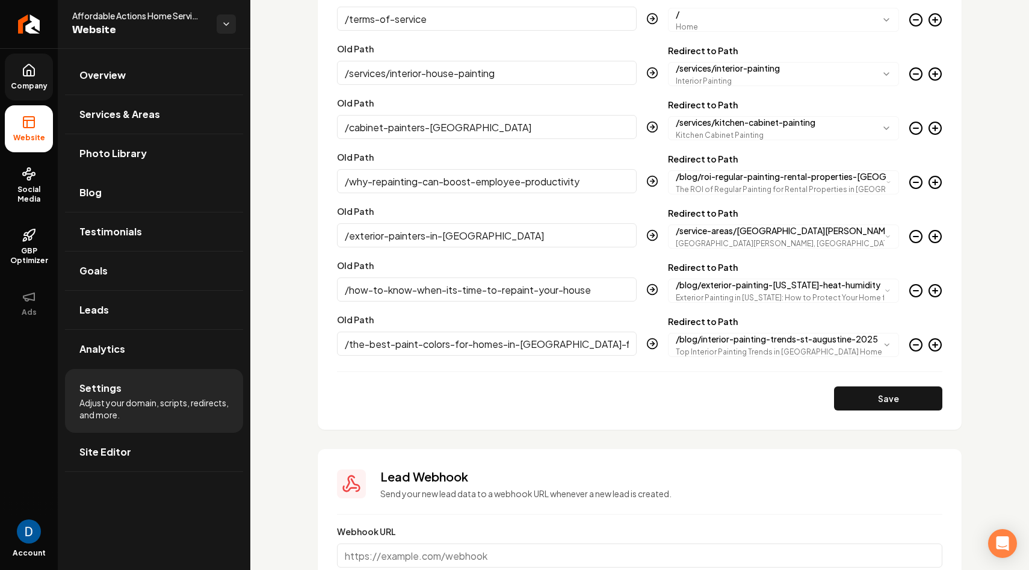
click at [936, 346] on icon "Main content area" at bounding box center [935, 345] width 14 height 14
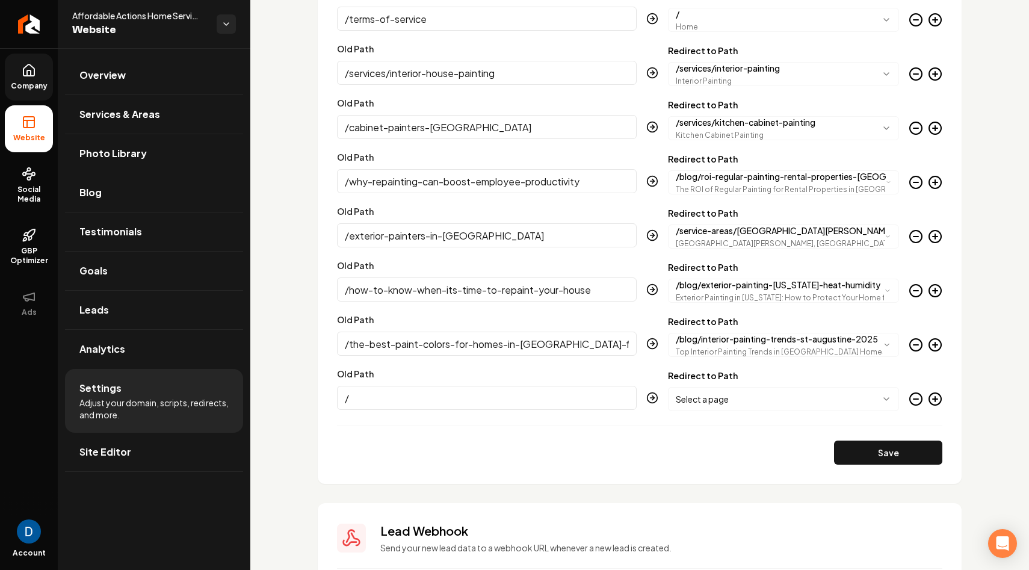
paste input "residential-painting-services-[GEOGRAPHIC_DATA]/"
type input "/residential-painting-services-[GEOGRAPHIC_DATA]/"
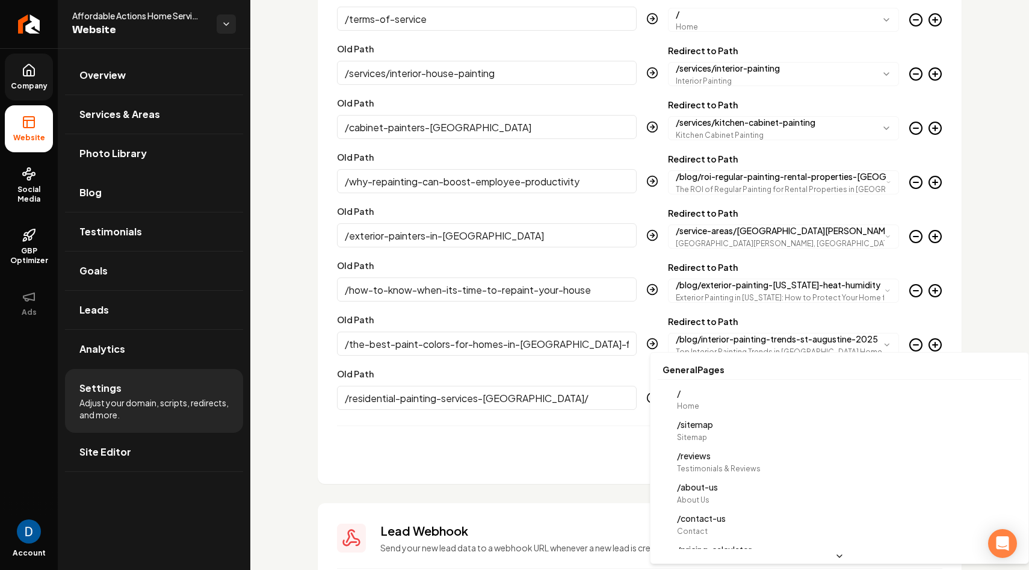
click at [760, 400] on body "Company Website Social Media GBP Optimizer Ads Account Affordable Actions Home …" at bounding box center [514, 285] width 1029 height 570
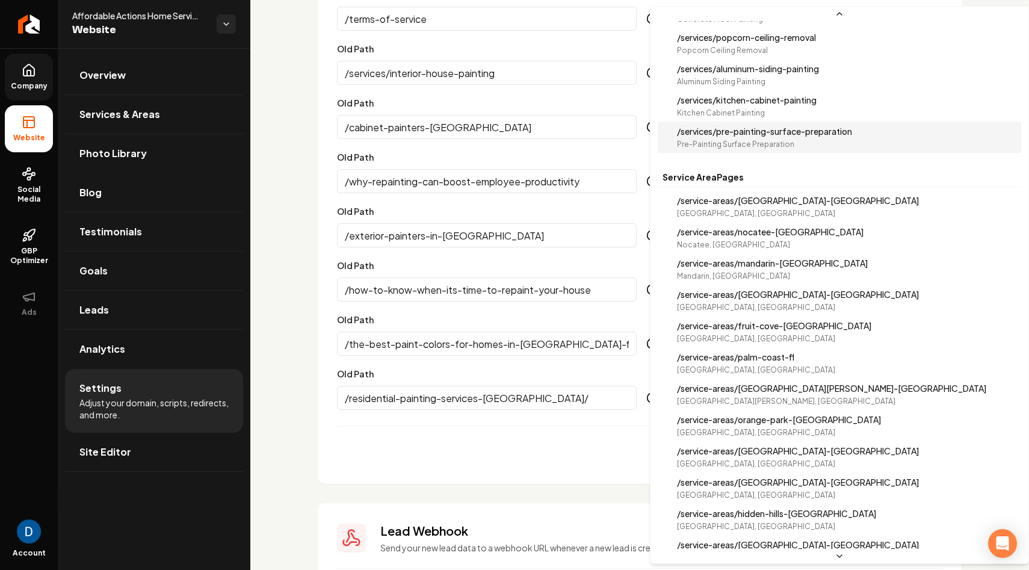
scroll to position [1337, 0]
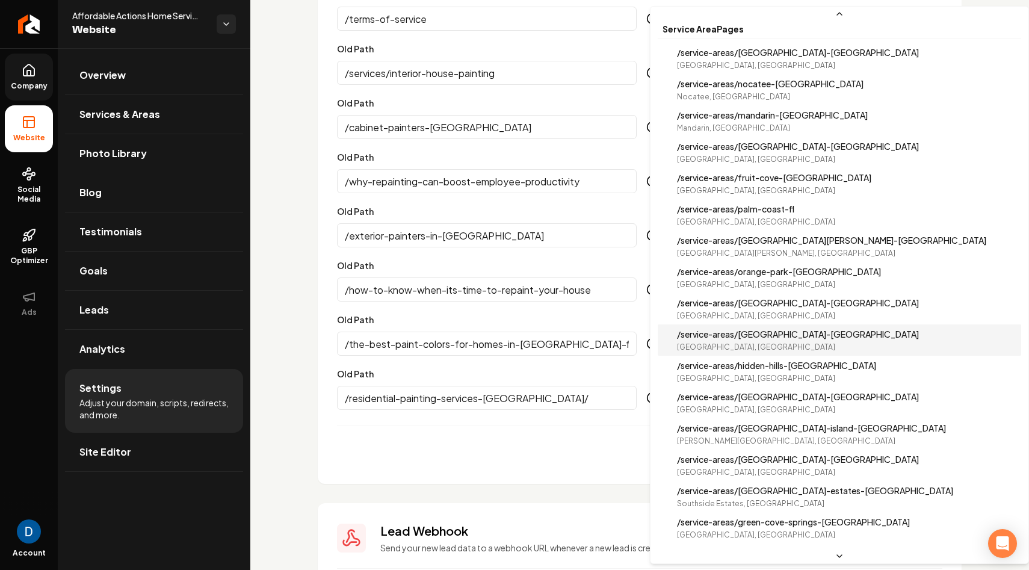
select select "**********"
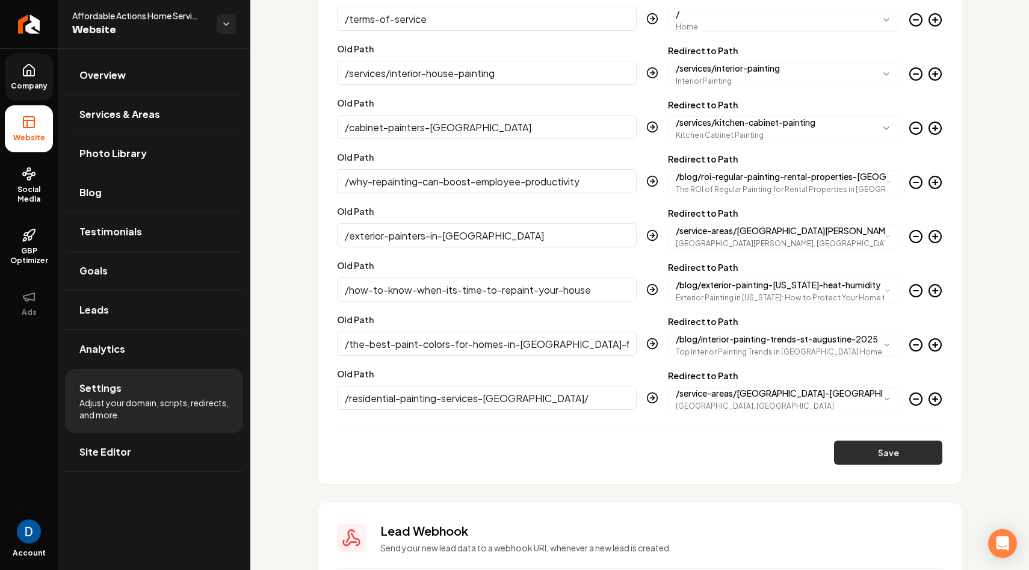
click at [880, 457] on button "Save" at bounding box center [888, 452] width 108 height 24
click at [936, 396] on icon "Main content area" at bounding box center [935, 399] width 14 height 14
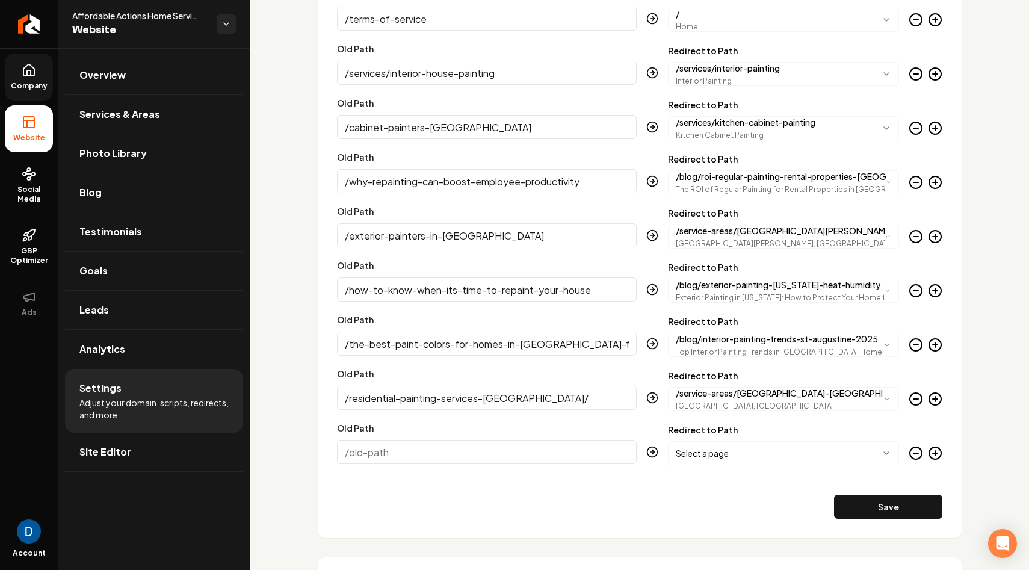
scroll to position [2470, 0]
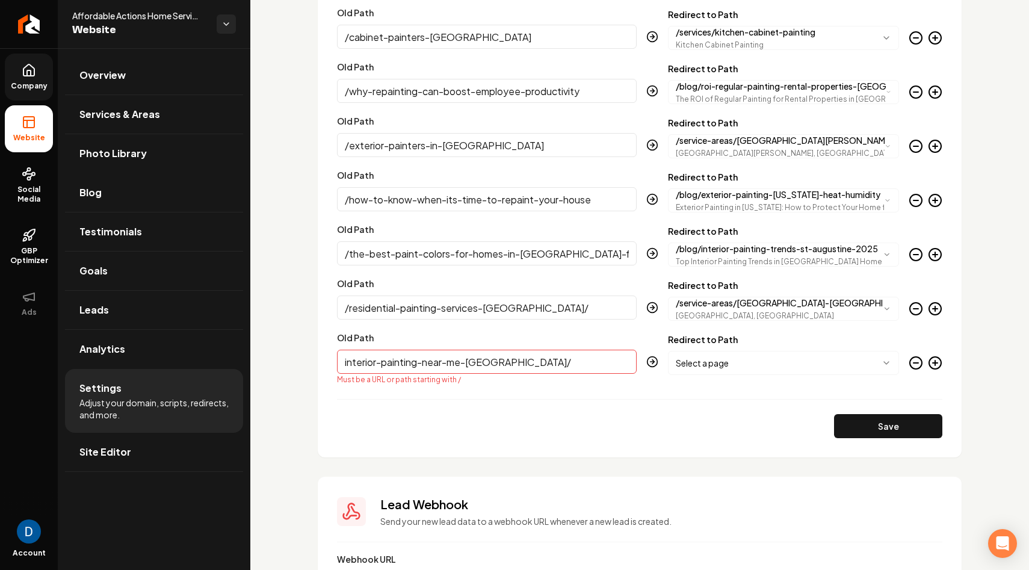
click at [343, 363] on input "interior-painting-near-me-[GEOGRAPHIC_DATA]/" at bounding box center [487, 362] width 300 height 24
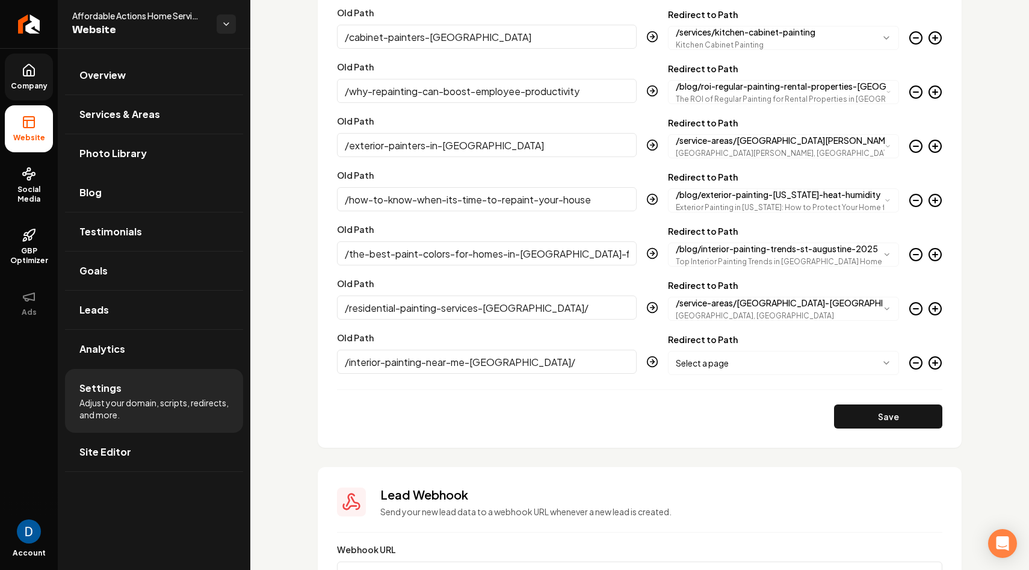
type input "/interior-painting-near-me-[GEOGRAPHIC_DATA]/"
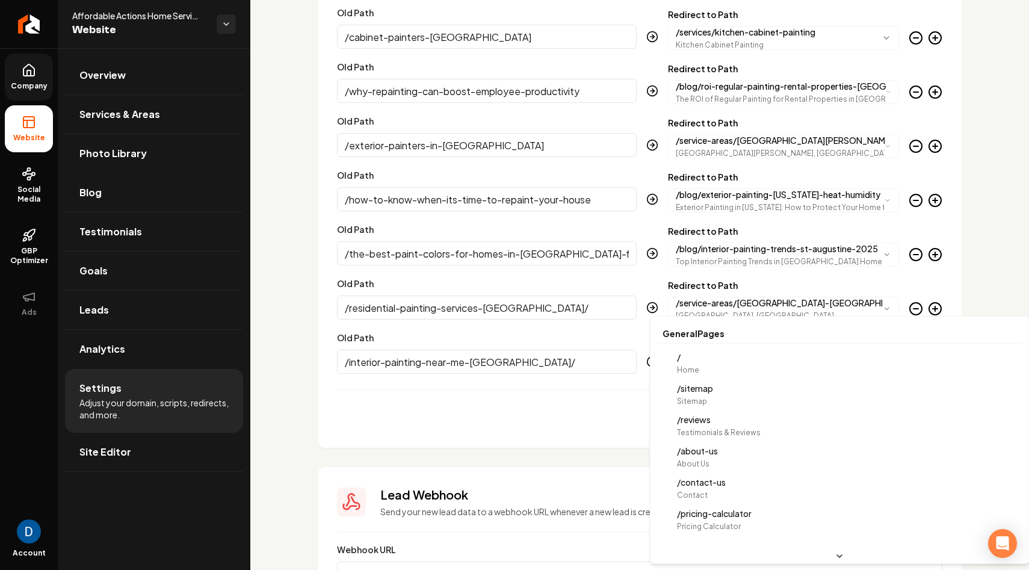
click at [811, 361] on body "Company Website Social Media GBP Optimizer Ads Account Affordable Actions Home …" at bounding box center [514, 285] width 1029 height 570
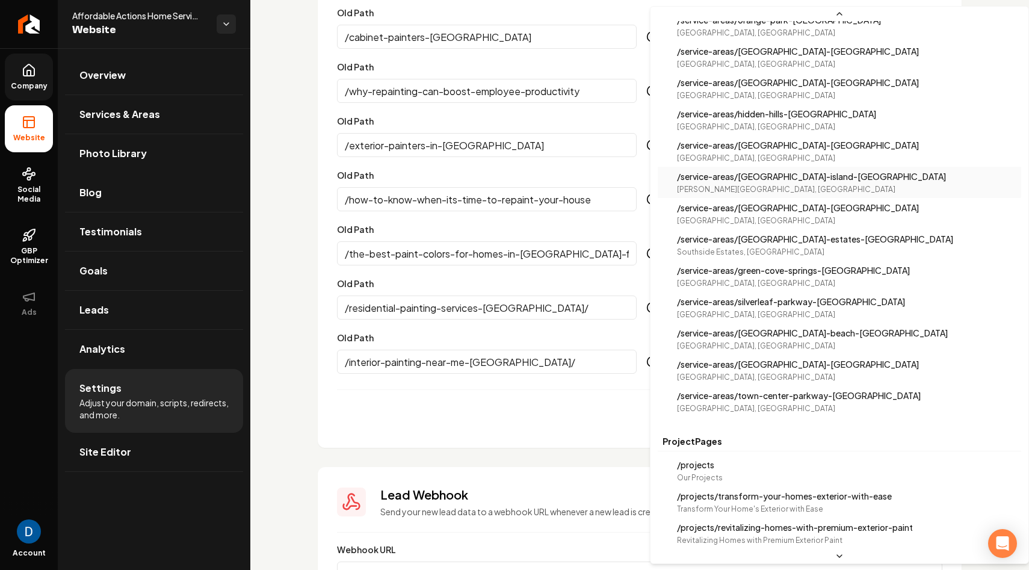
scroll to position [1589, 0]
select select "**********"
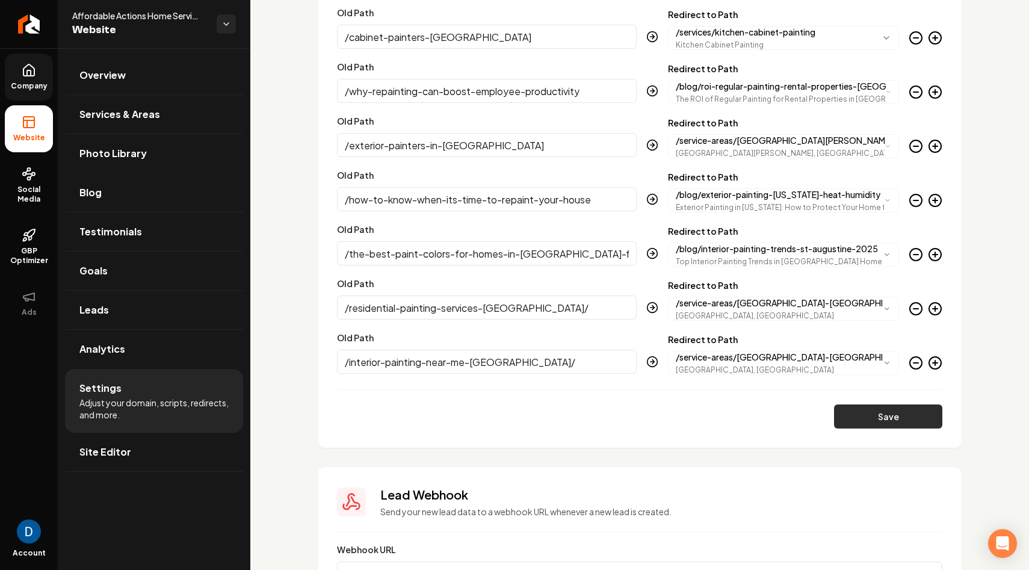
click at [884, 419] on button "Save" at bounding box center [888, 416] width 108 height 24
click at [940, 364] on circle "Main content area" at bounding box center [935, 363] width 12 height 12
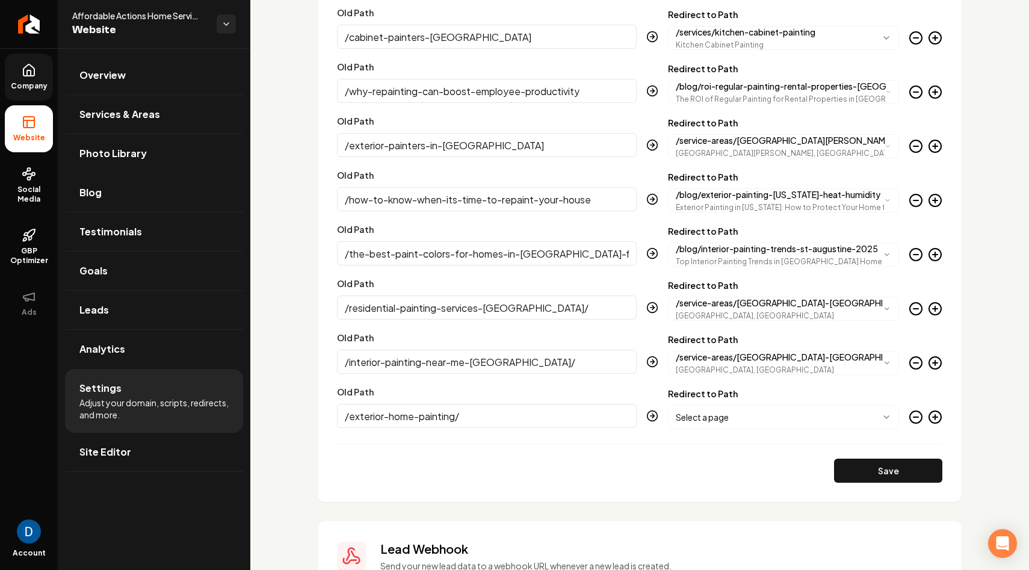
type input "/exterior-home-painting/"
click at [783, 413] on body "Company Website Social Media GBP Optimizer Ads Account Affordable Actions Home …" at bounding box center [514, 285] width 1029 height 570
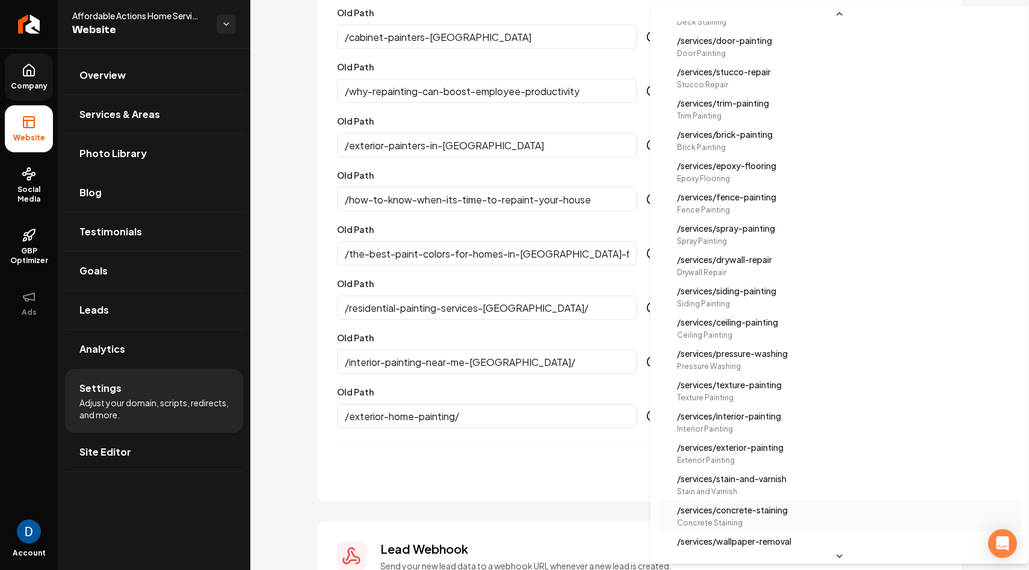
scroll to position [320, 0]
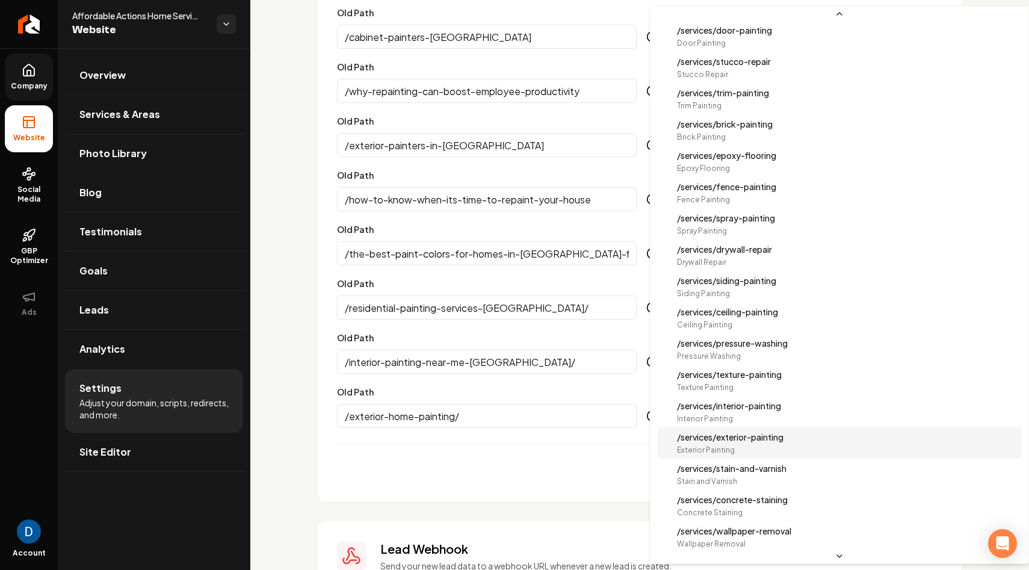
select select "**********"
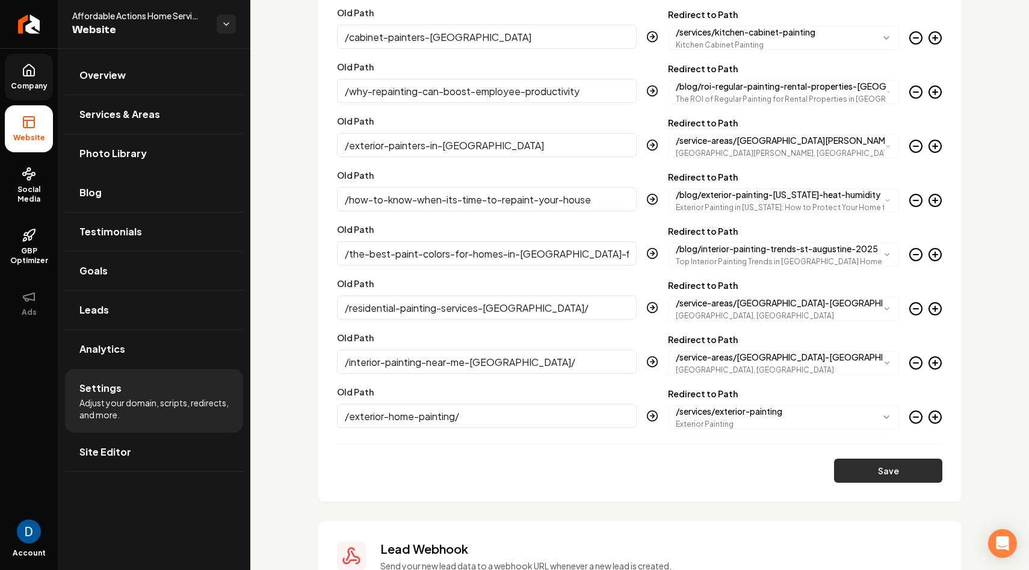
click at [898, 472] on button "Save" at bounding box center [888, 471] width 108 height 24
click at [935, 411] on circle "Main content area" at bounding box center [935, 417] width 12 height 12
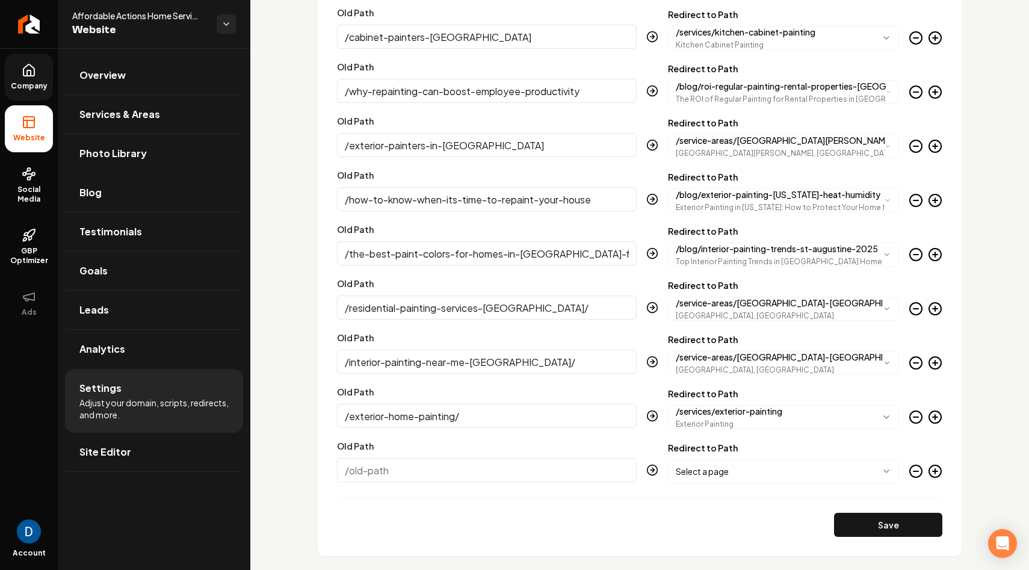
paste input "/cabinet-staining-painting/"
type input "/cabinet-staining-painting/"
click at [761, 471] on body "Company Website Social Media GBP Optimizer Ads Account Affordable Actions Home …" at bounding box center [514, 285] width 1029 height 570
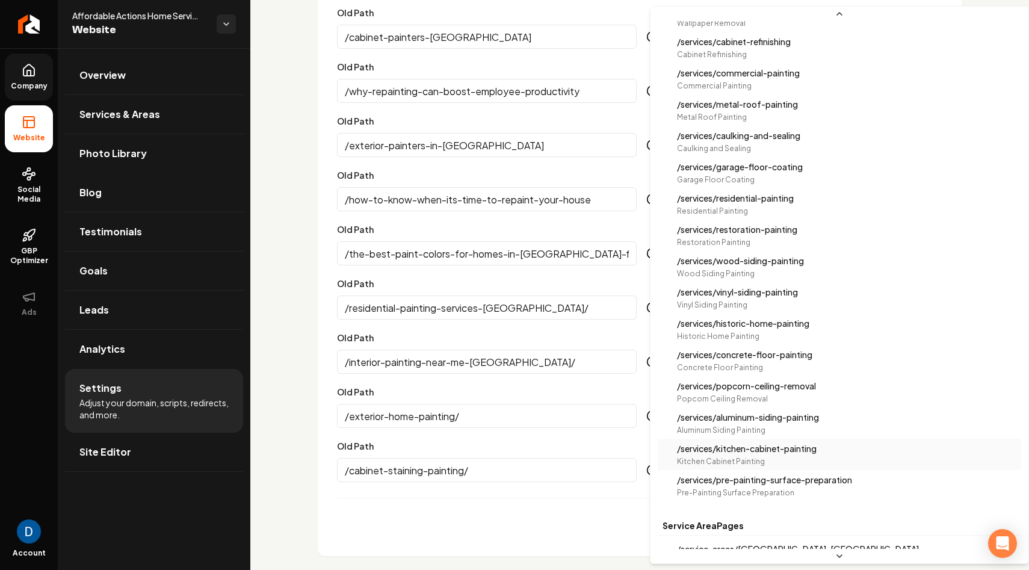
scroll to position [816, 0]
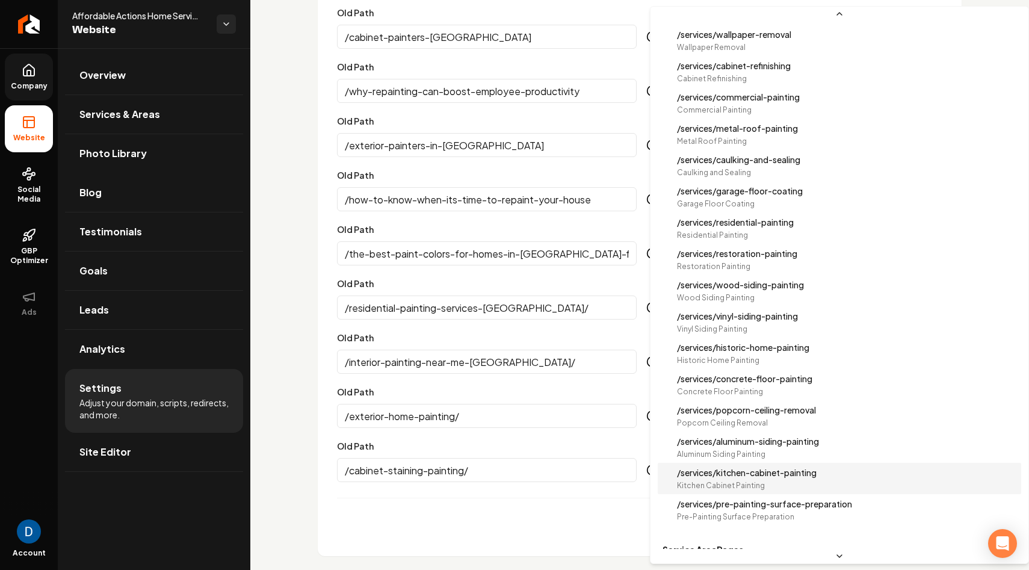
select select "**********"
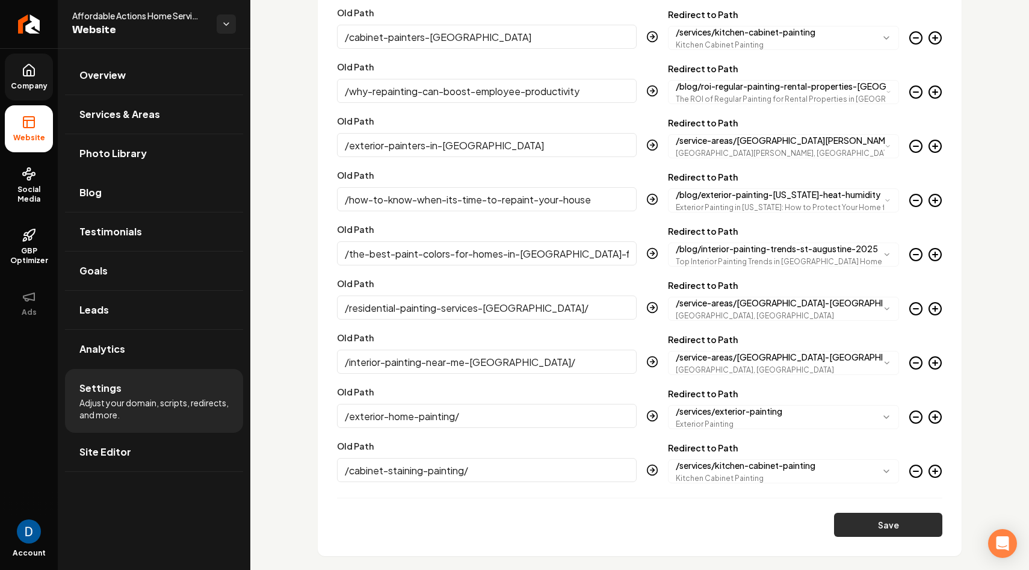
click at [895, 529] on button "Save" at bounding box center [888, 525] width 108 height 24
click at [938, 472] on icon "Main content area" at bounding box center [935, 471] width 14 height 14
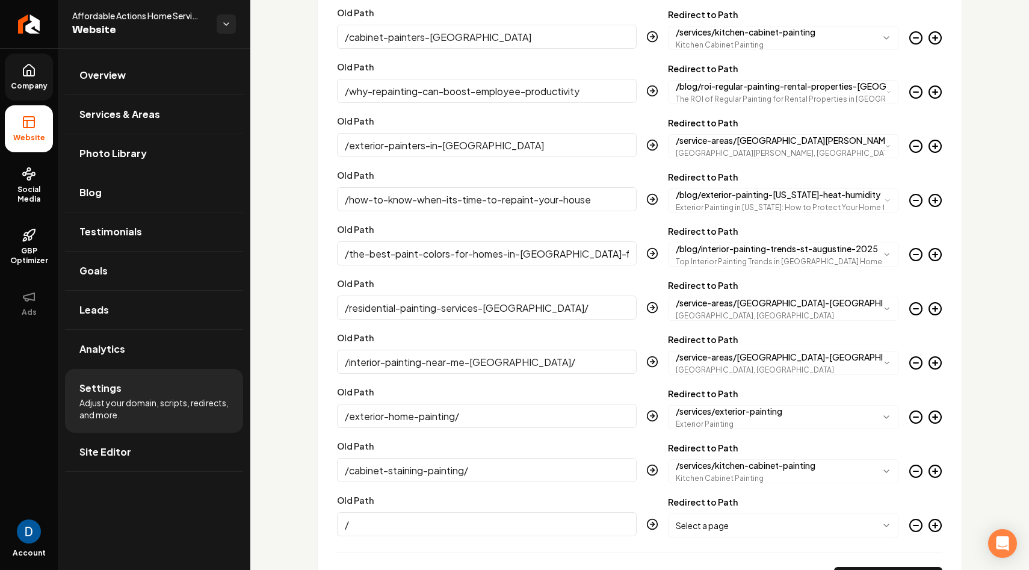
paste input "deck-staining-painting/"
type input "/deck-staining-painting/"
click at [822, 519] on body "Company Website Social Media GBP Optimizer Ads Account Affordable Actions Home …" at bounding box center [514, 285] width 1029 height 570
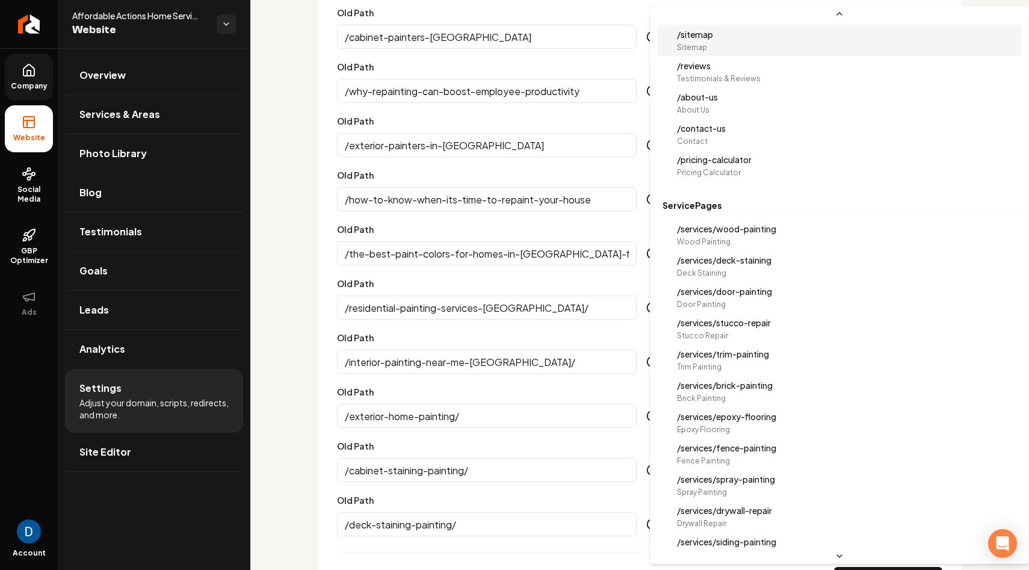
scroll to position [0, 0]
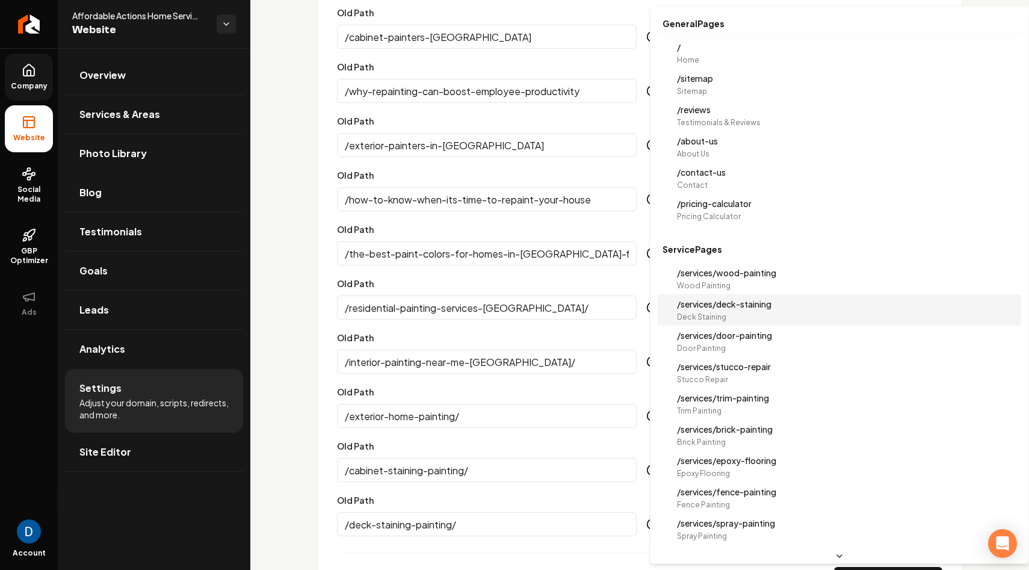
select select "**********"
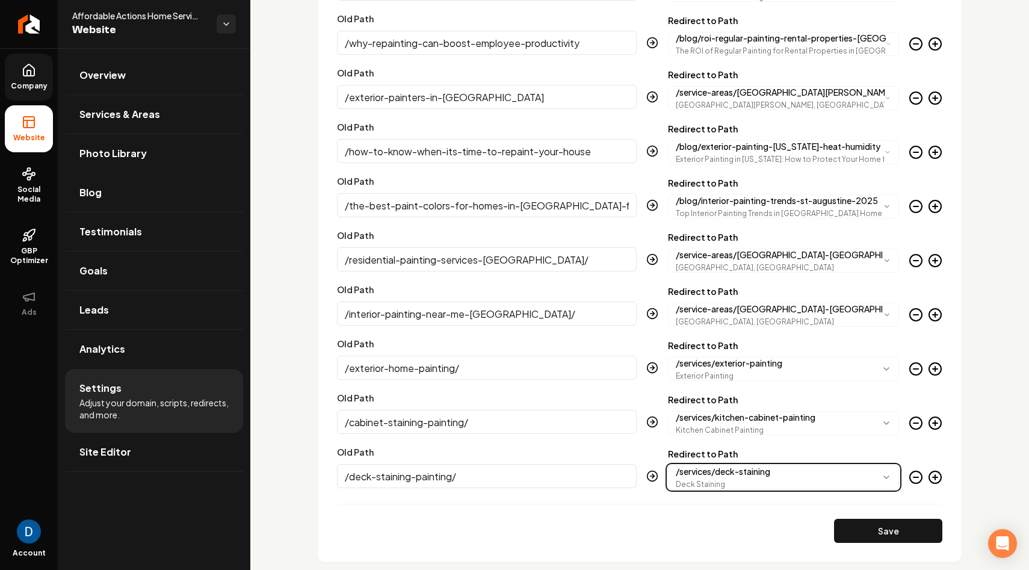
scroll to position [2580, 0]
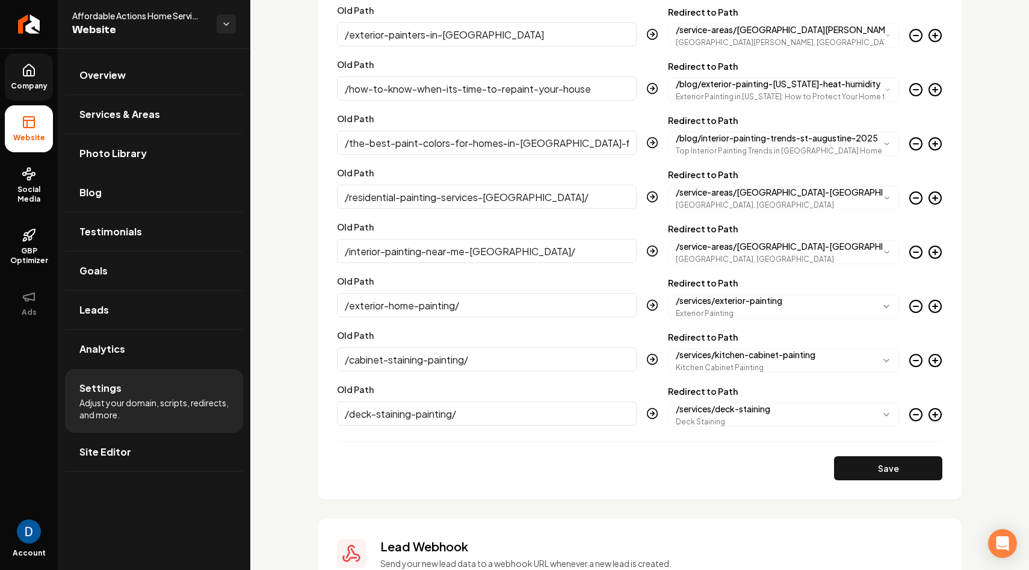
click at [936, 417] on icon "Main content area" at bounding box center [935, 414] width 14 height 14
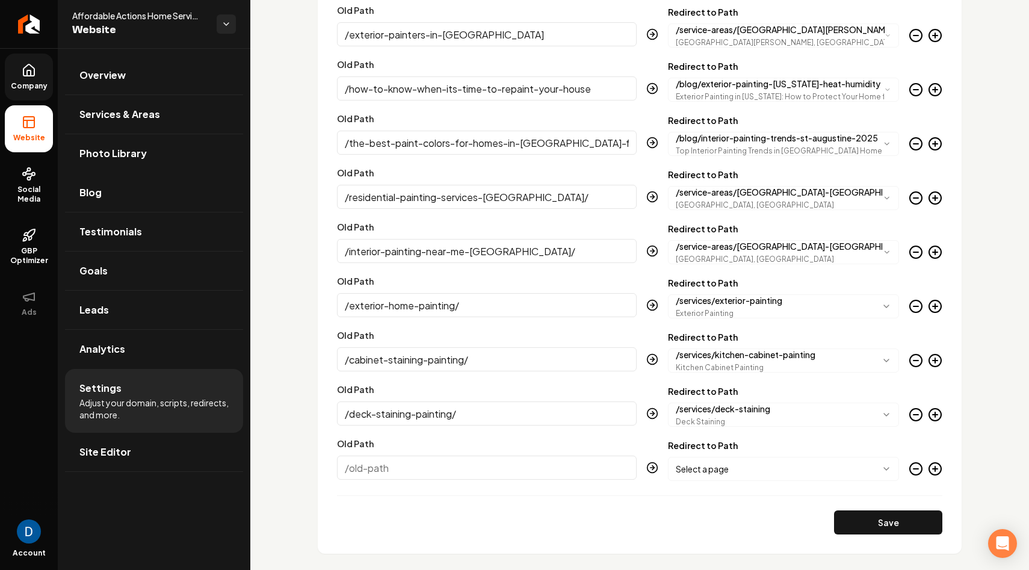
paste input "/door-staining-trim-painting/"
type input "/door-staining-trim-painting/"
click at [737, 467] on body "Company Website Social Media GBP Optimizer Ads Account Affordable Actions Home …" at bounding box center [514, 285] width 1029 height 570
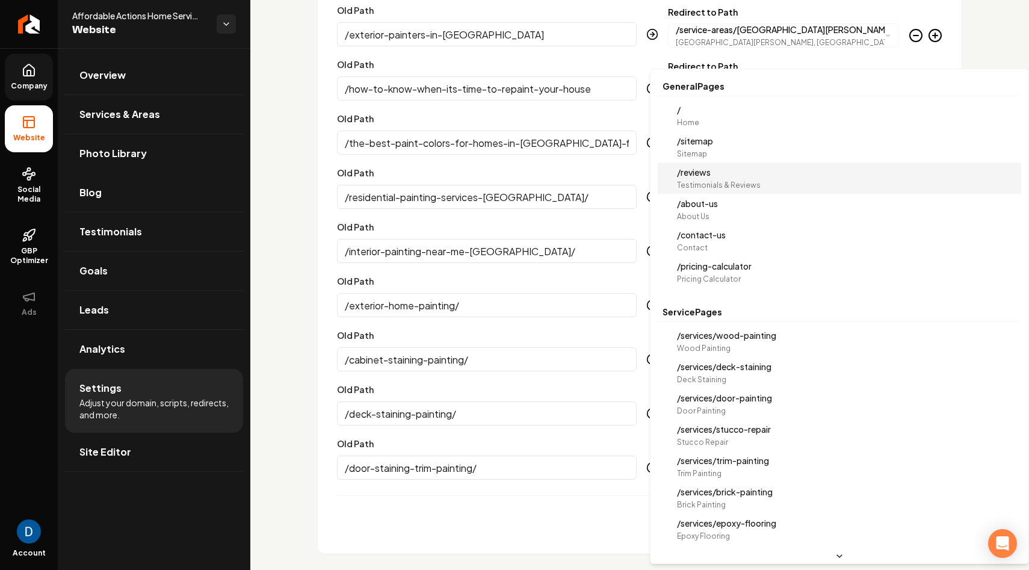
scroll to position [0, 0]
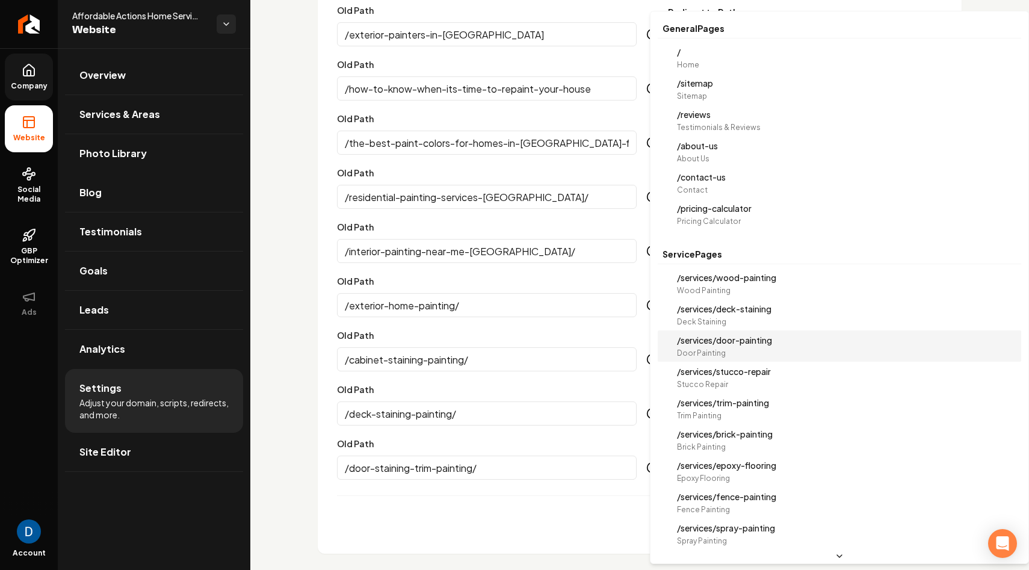
select select "**********"
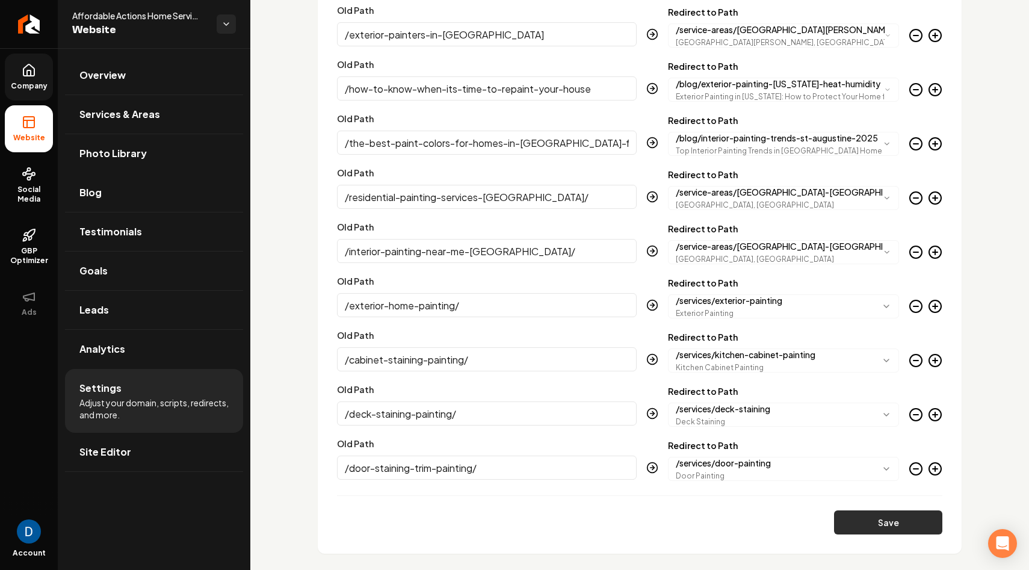
click at [886, 525] on button "Save" at bounding box center [888, 522] width 108 height 24
click at [938, 465] on icon "Main content area" at bounding box center [935, 469] width 14 height 14
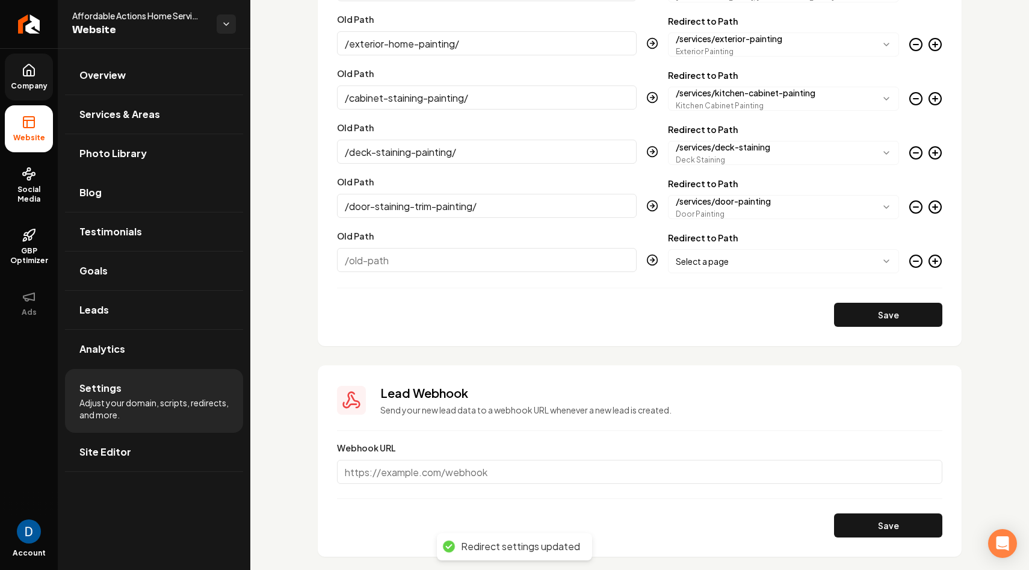
scroll to position [2861, 0]
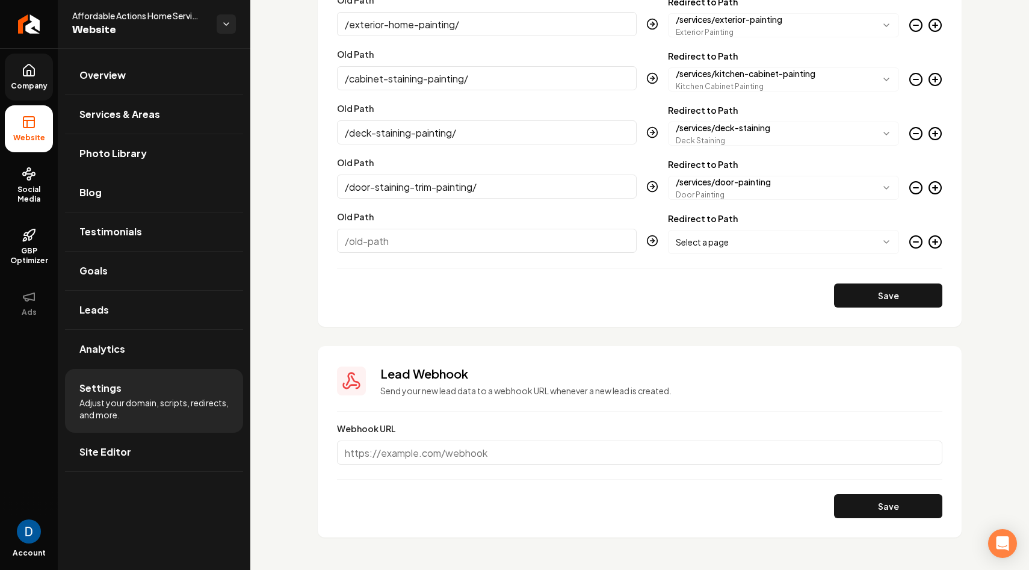
paste input "/wood-refinishing-painting/"
type input "/wood-refinishing-painting/"
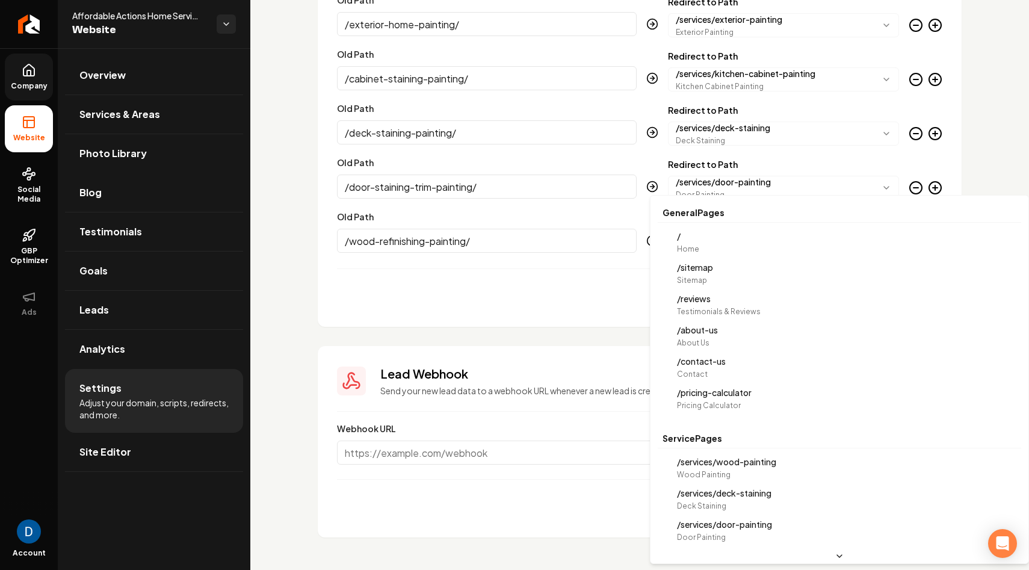
click at [770, 242] on body "Company Website Social Media GBP Optimizer Ads Account Affordable Actions Home …" at bounding box center [514, 285] width 1029 height 570
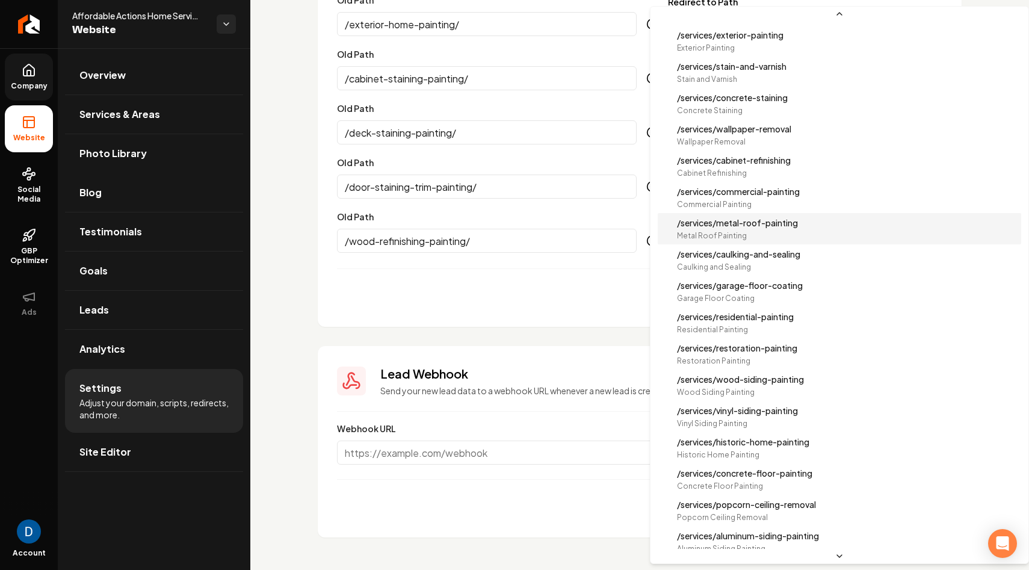
scroll to position [726, 0]
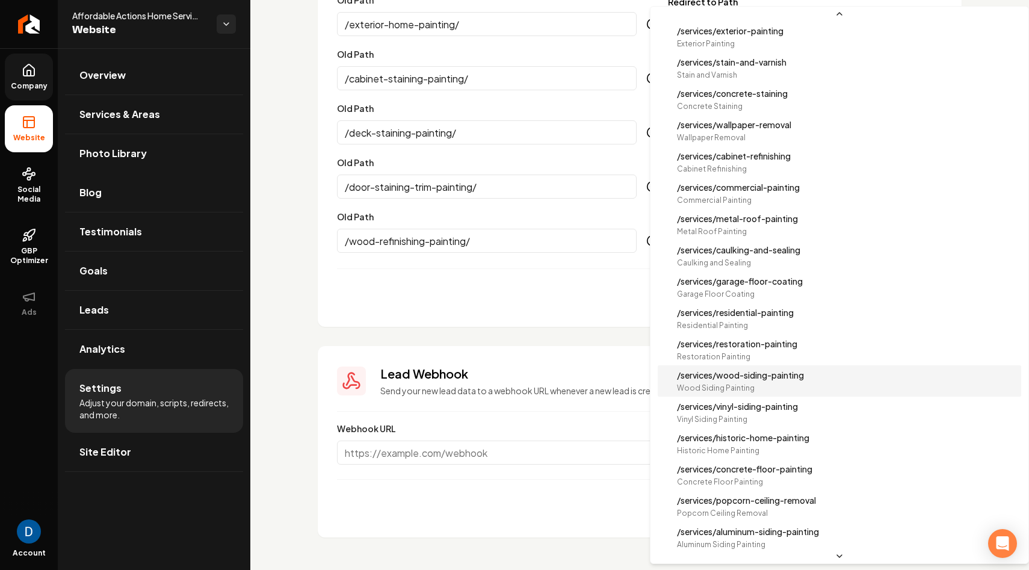
select select "**********"
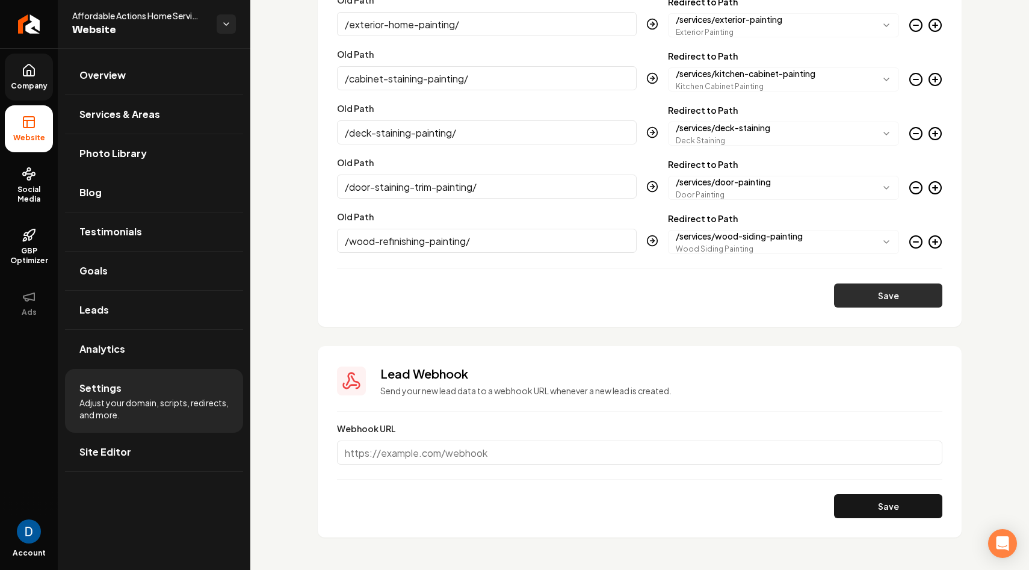
click at [886, 291] on button "Save" at bounding box center [888, 295] width 108 height 24
click at [936, 242] on icon "Main content area" at bounding box center [935, 242] width 5 height 0
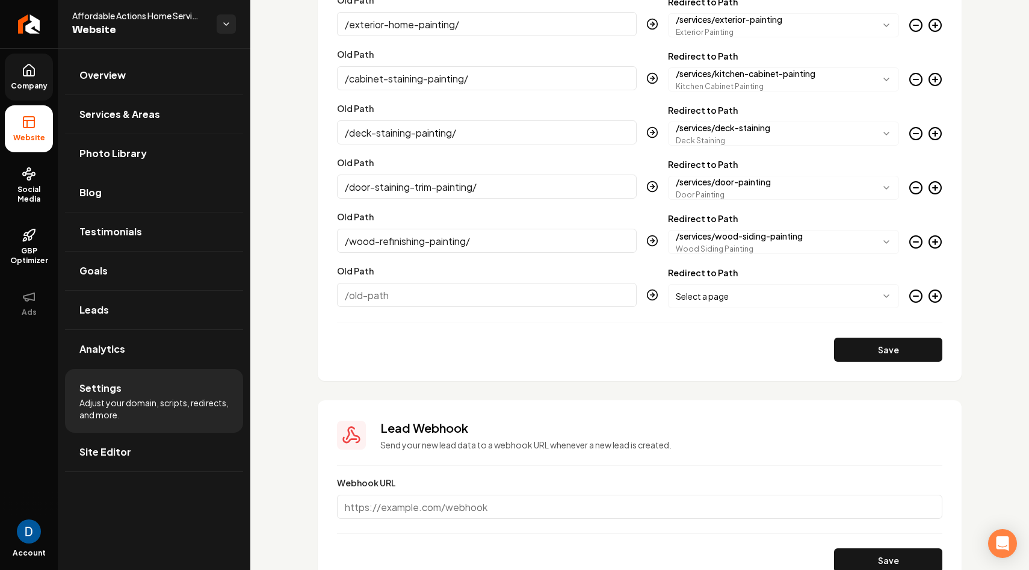
paste input "/commercial-painting-services/"
type input "/commercial-painting-services/"
click at [714, 292] on body "Company Website Social Media GBP Optimizer Ads Account Affordable Actions Home …" at bounding box center [514, 285] width 1029 height 570
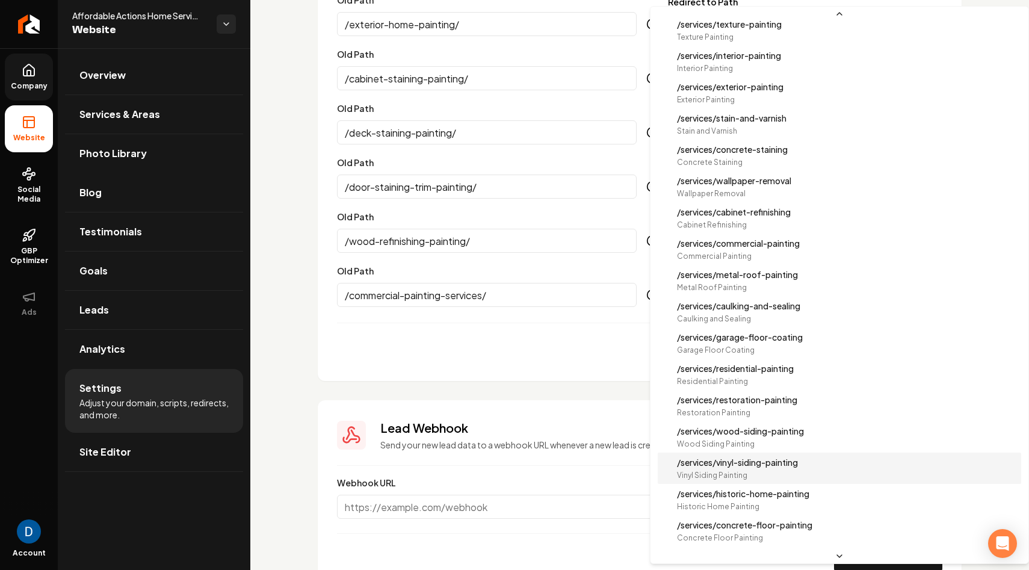
scroll to position [661, 0]
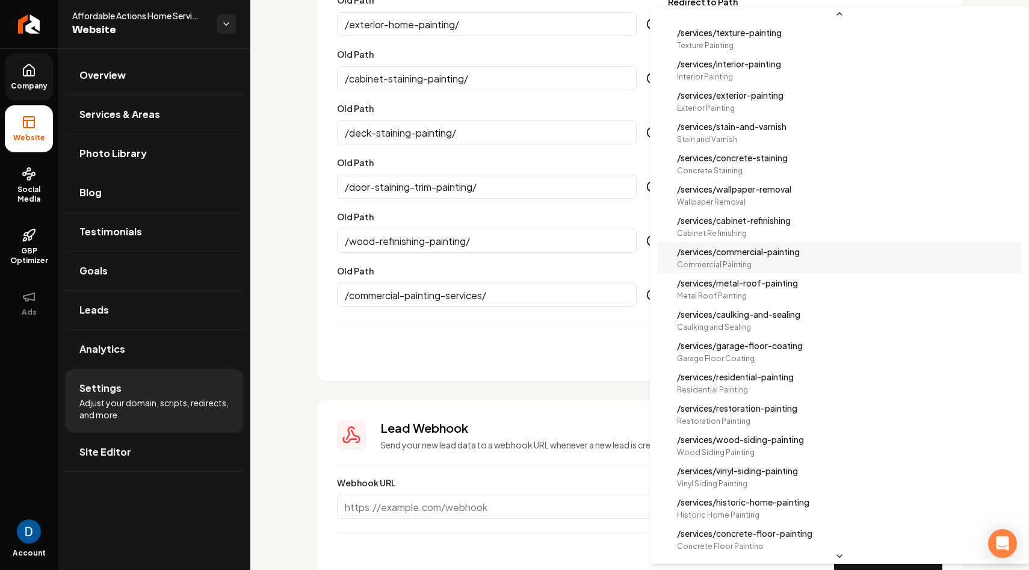
select select "**********"
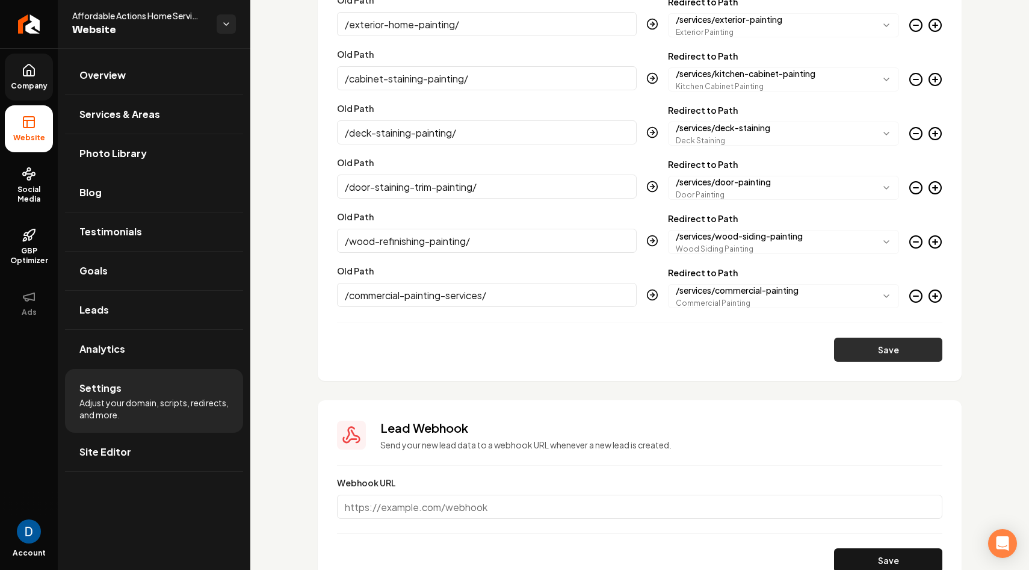
click at [911, 348] on button "Save" at bounding box center [888, 350] width 108 height 24
click at [938, 295] on icon "Main content area" at bounding box center [935, 296] width 14 height 14
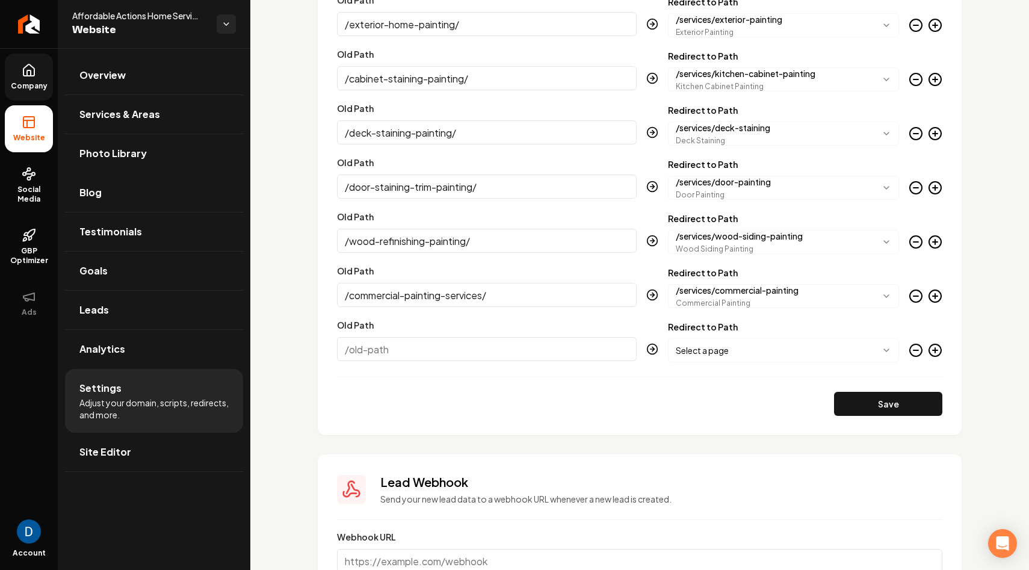
paste input "/interior-commercial-painting/"
type input "/interior-commercial-painting/"
click at [830, 353] on body "Company Website Social Media GBP Optimizer Ads Account Affordable Actions Home …" at bounding box center [514, 285] width 1029 height 570
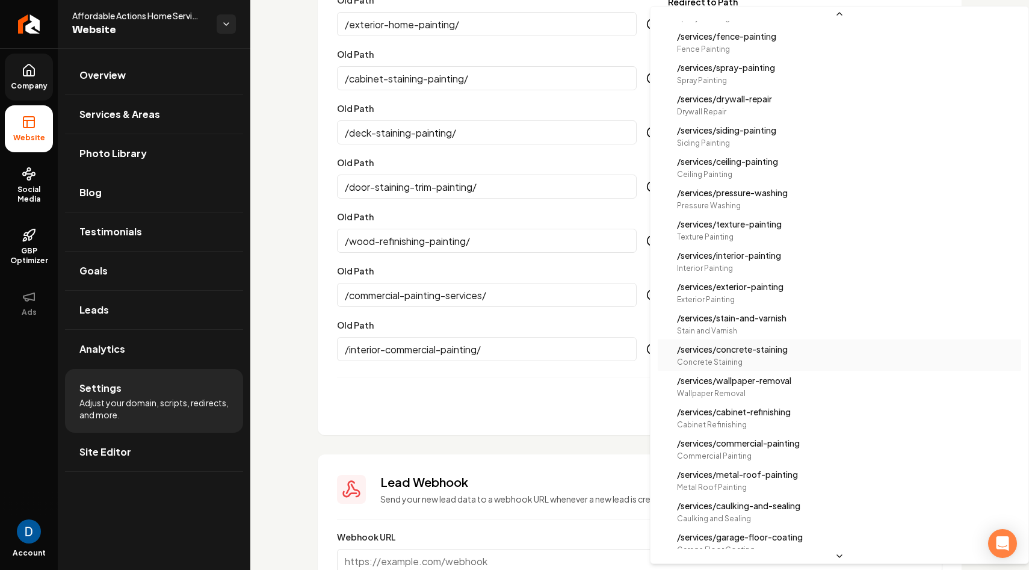
scroll to position [472, 0]
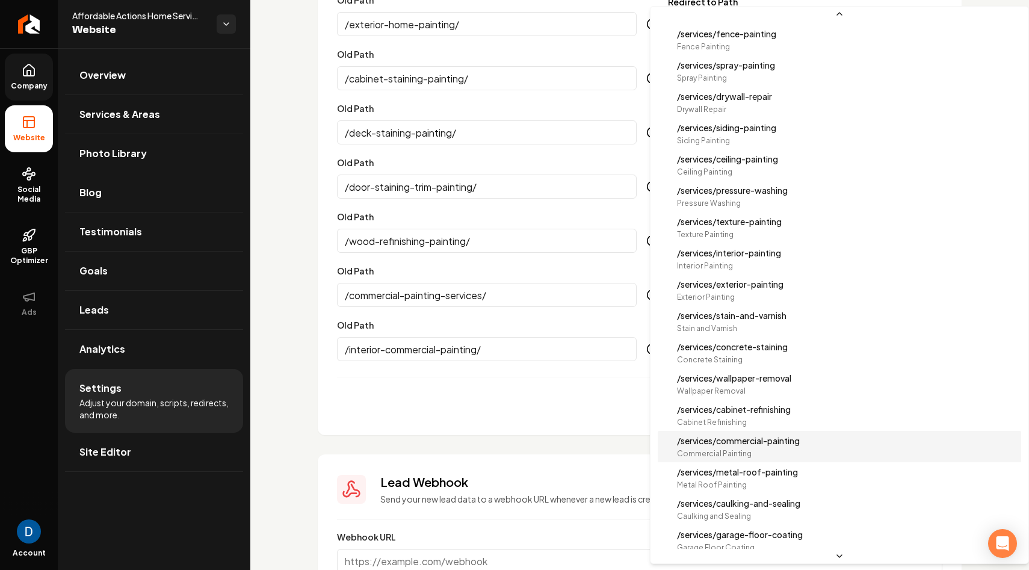
select select "**********"
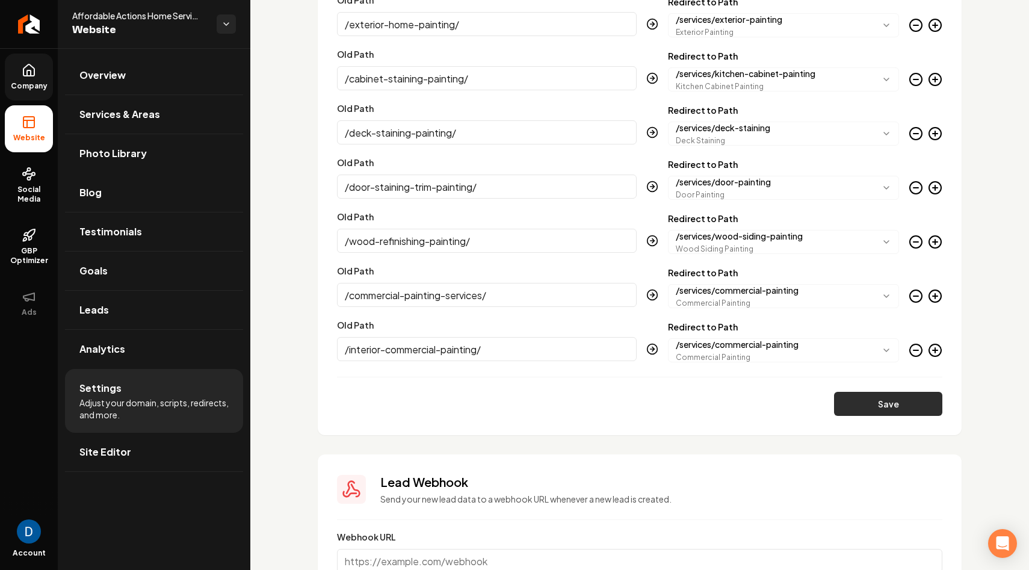
click at [889, 402] on button "Save" at bounding box center [888, 404] width 108 height 24
click at [938, 350] on icon "Main content area" at bounding box center [935, 350] width 5 height 0
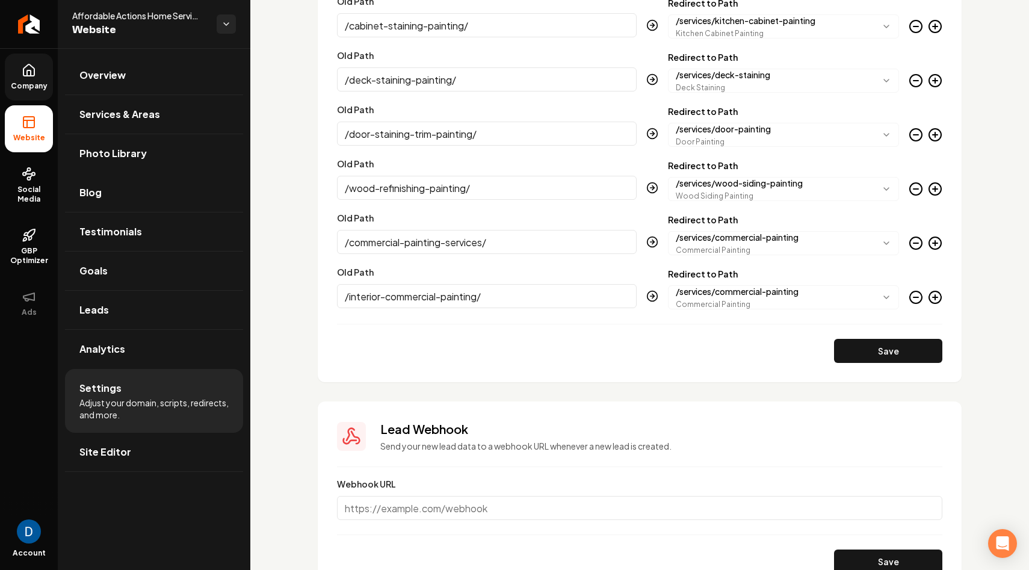
scroll to position [2918, 0]
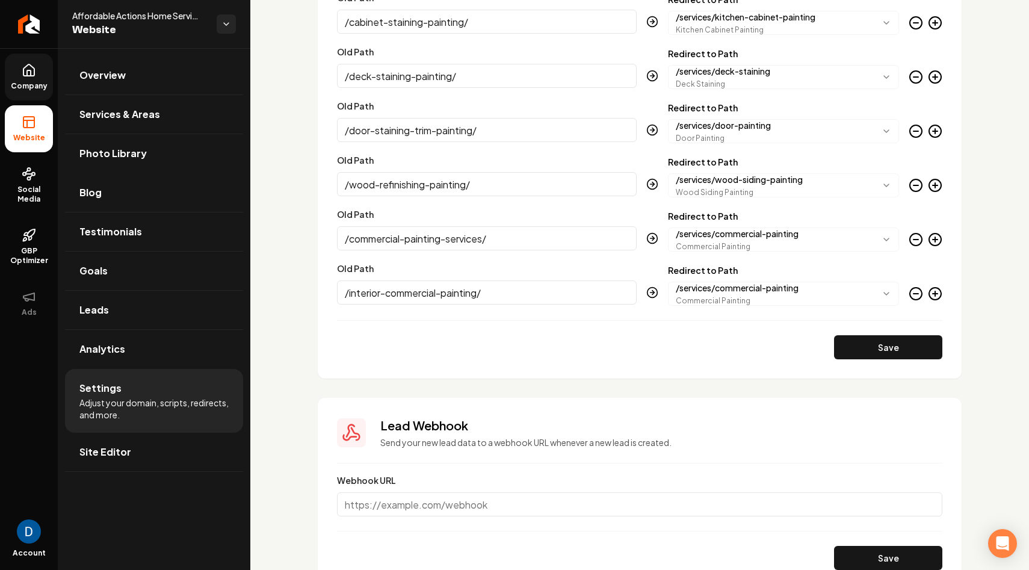
click at [934, 292] on icon "Main content area" at bounding box center [935, 293] width 14 height 14
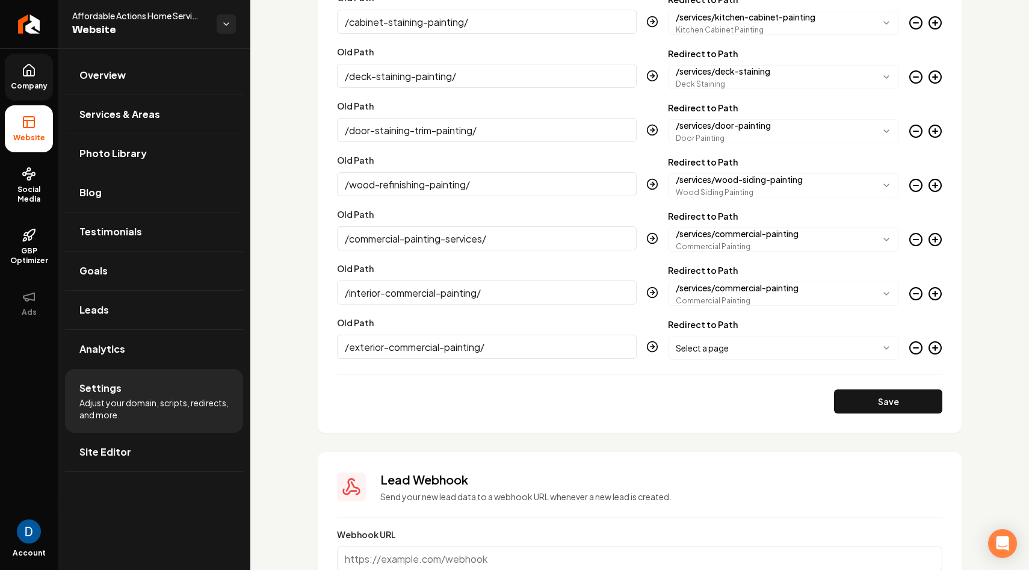
type input "/exterior-commercial-painting/"
click at [784, 343] on body "Company Website Social Media GBP Optimizer Ads Account Affordable Actions Home …" at bounding box center [514, 285] width 1029 height 570
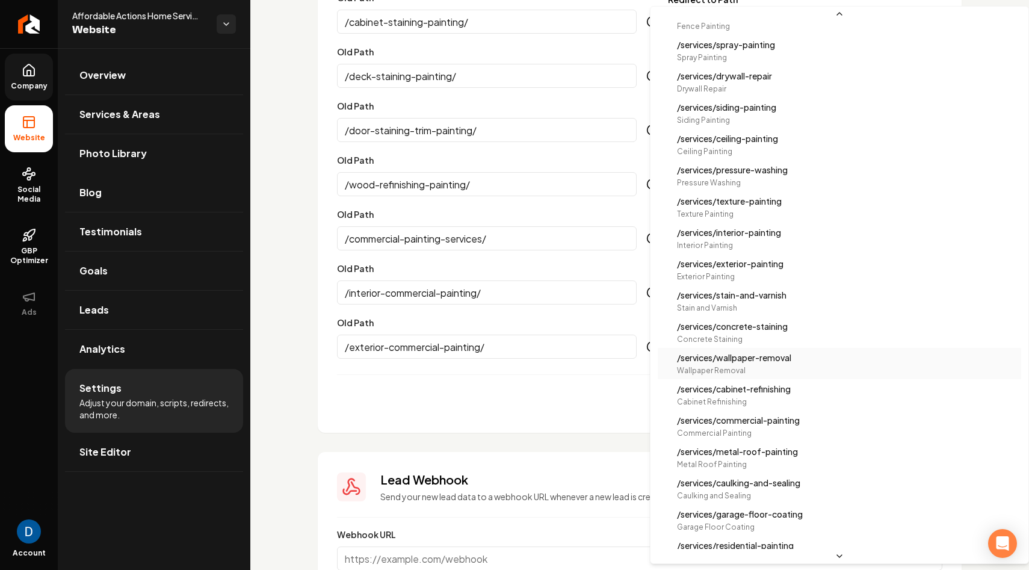
scroll to position [494, 0]
select select "**********"
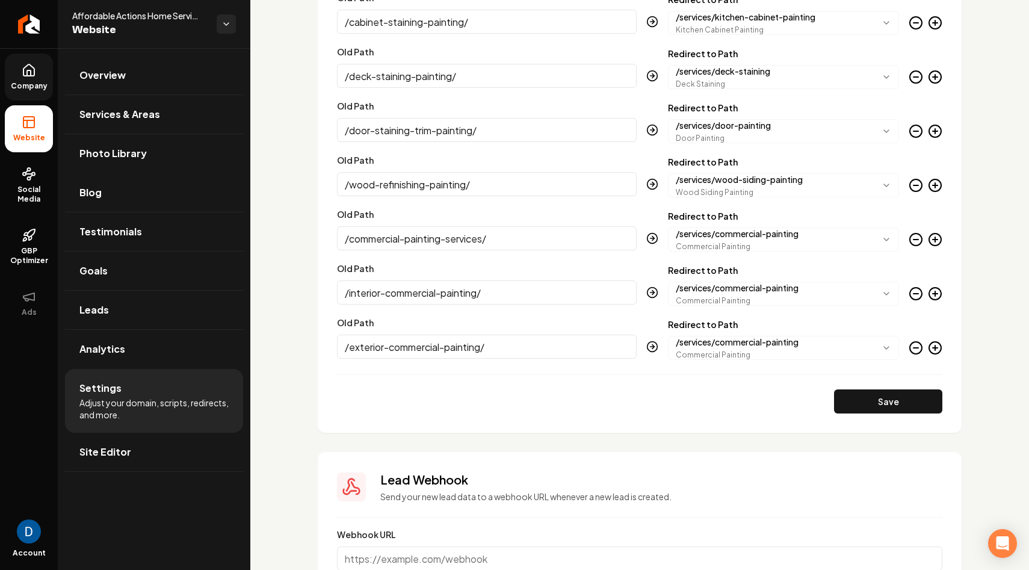
click at [899, 401] on button "Save" at bounding box center [888, 401] width 108 height 24
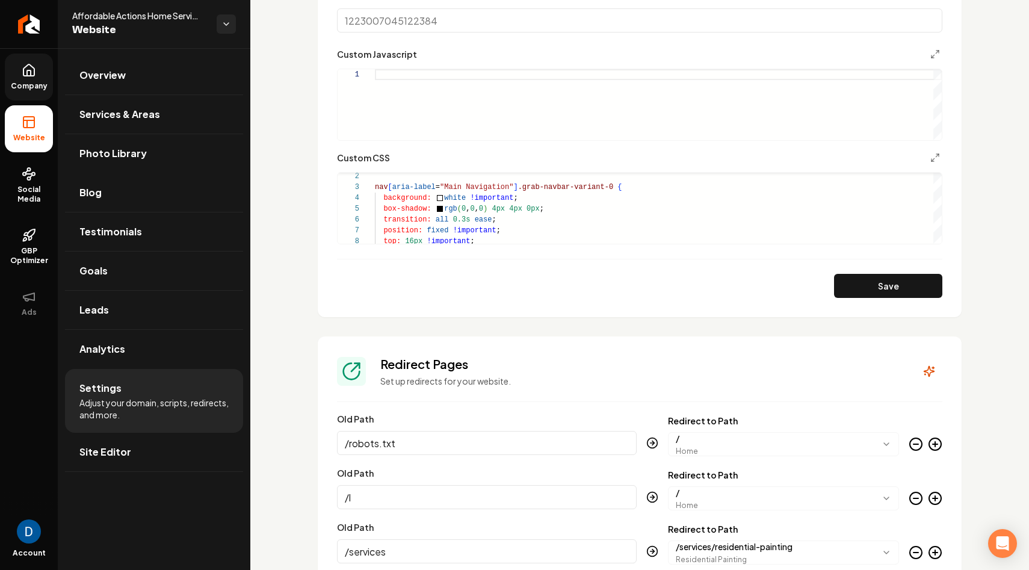
scroll to position [1053, 0]
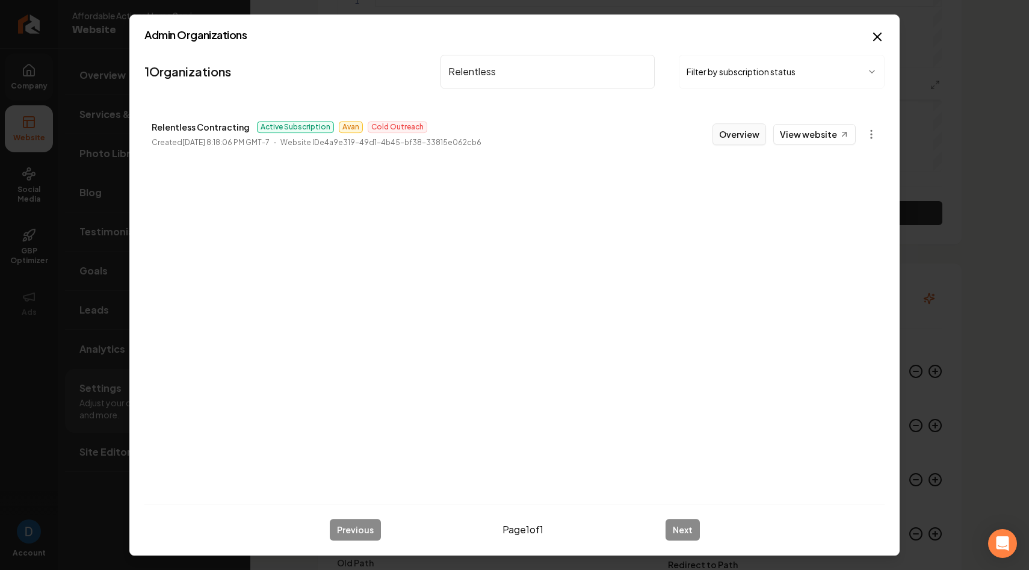
type input "Relentless"
click at [749, 133] on button "Overview" at bounding box center [739, 134] width 54 height 22
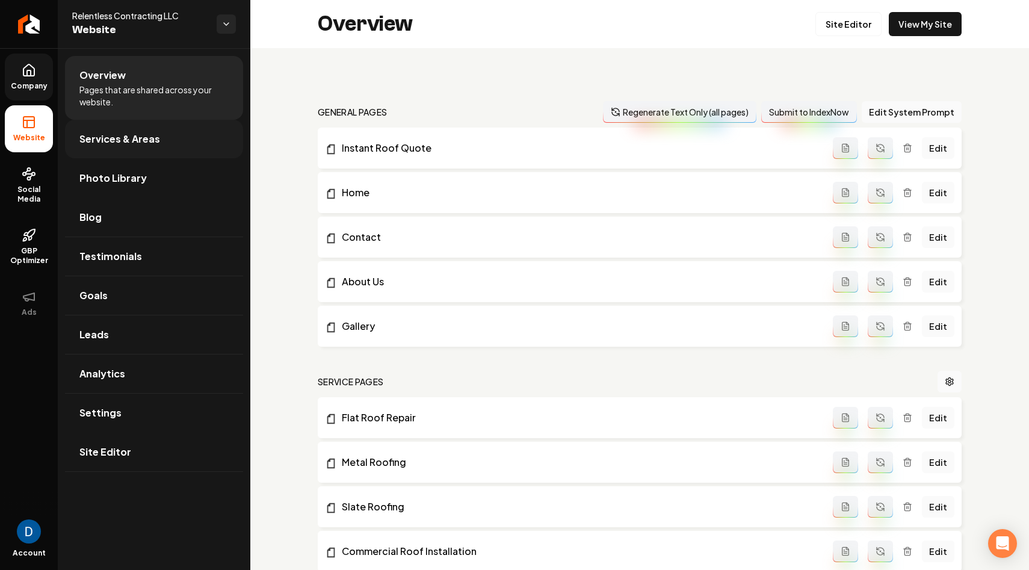
click at [169, 137] on link "Services & Areas" at bounding box center [154, 139] width 178 height 39
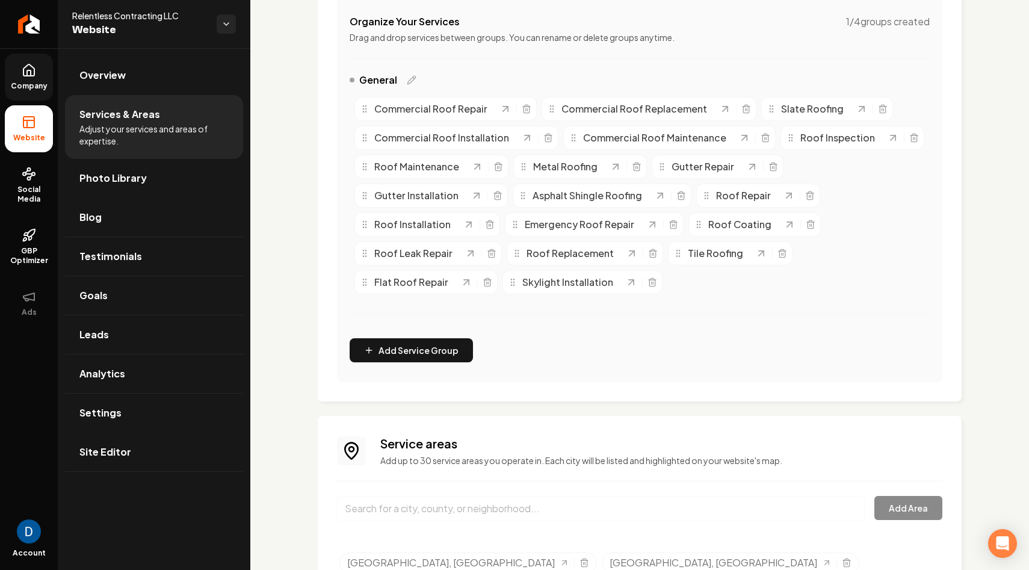
scroll to position [423, 0]
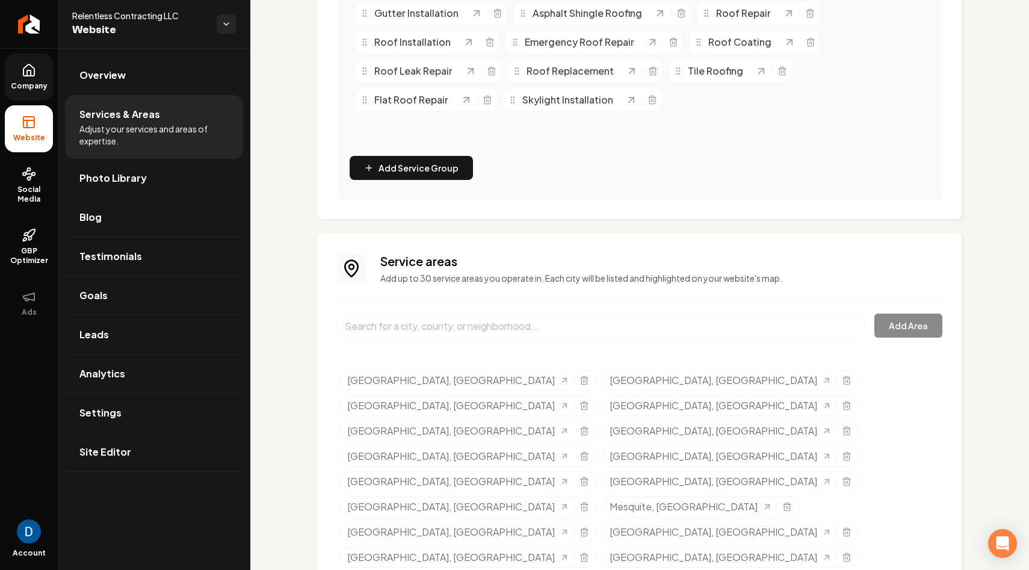
click at [399, 323] on input "Main content area" at bounding box center [601, 326] width 528 height 25
click at [787, 506] on line "Selected tags" at bounding box center [787, 507] width 0 height 2
click at [845, 427] on icon "Selected tags" at bounding box center [846, 428] width 3 height 2
click at [597, 547] on div "[GEOGRAPHIC_DATA], [GEOGRAPHIC_DATA]" at bounding box center [468, 557] width 258 height 20
click at [589, 552] on icon "Selected tags" at bounding box center [584, 557] width 10 height 10
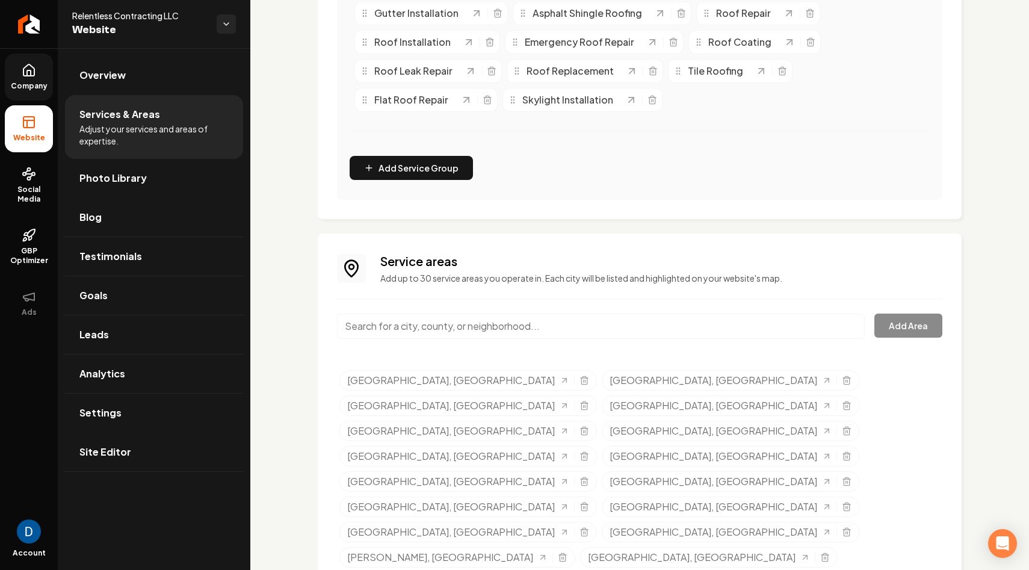
click at [468, 332] on input "Main content area" at bounding box center [601, 326] width 528 height 25
paste input "[PERSON_NAME]"
click at [403, 329] on input "[GEOGRAPHIC_DATA], [US_STATE]" at bounding box center [601, 326] width 528 height 25
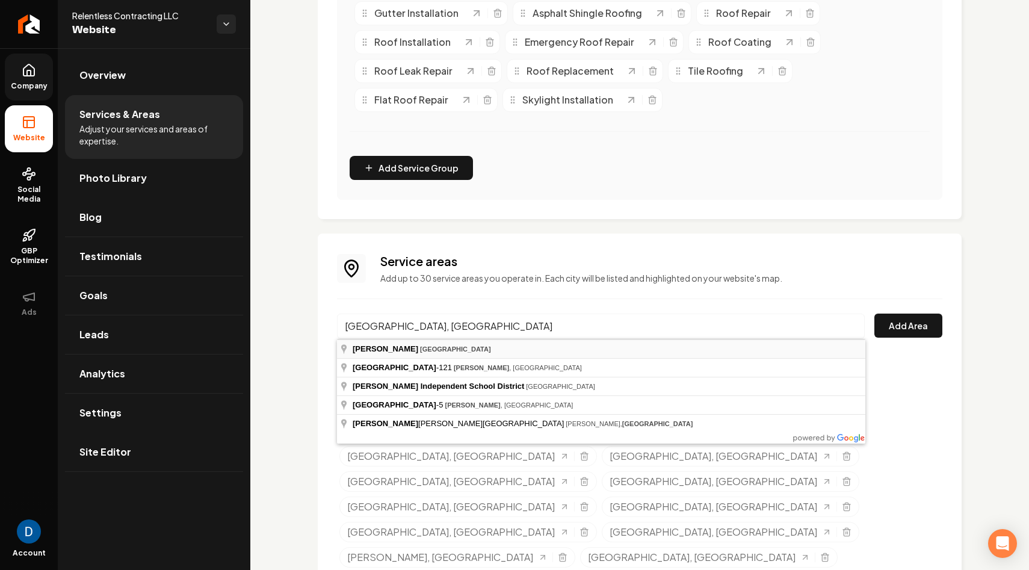
type input "[GEOGRAPHIC_DATA], [GEOGRAPHIC_DATA]"
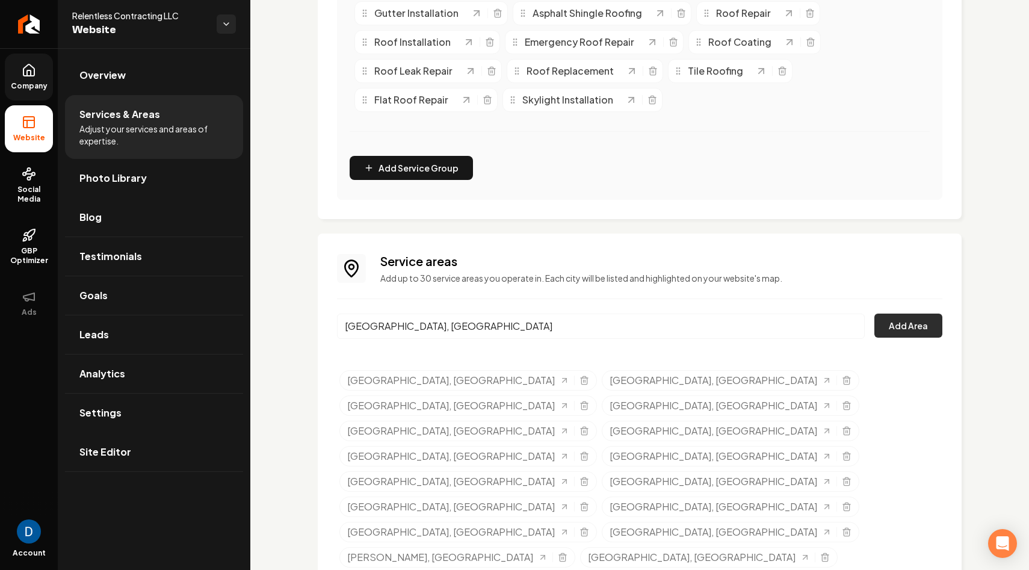
click at [898, 332] on button "Add Area" at bounding box center [908, 326] width 68 height 24
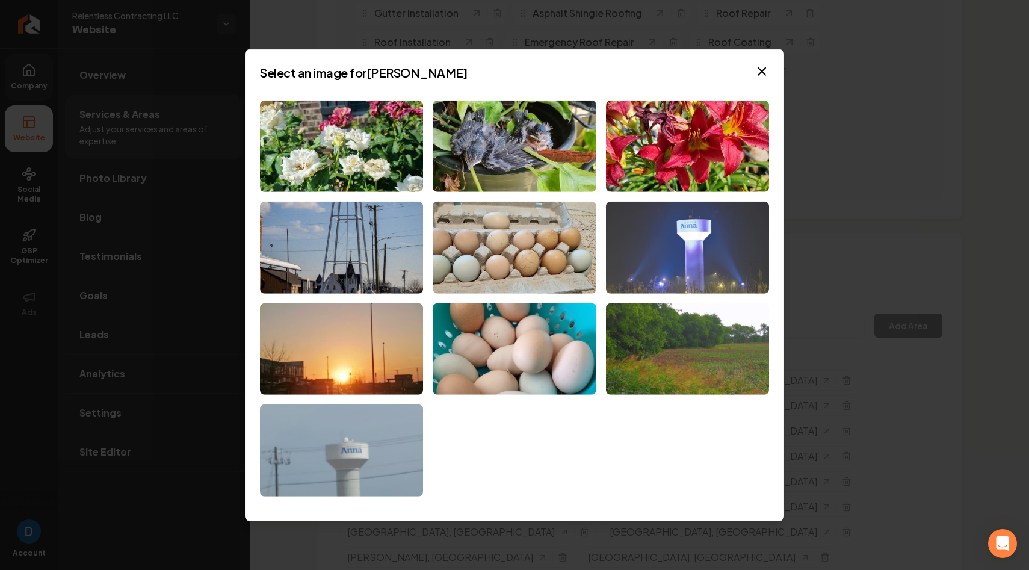
click at [719, 265] on img at bounding box center [687, 248] width 163 height 92
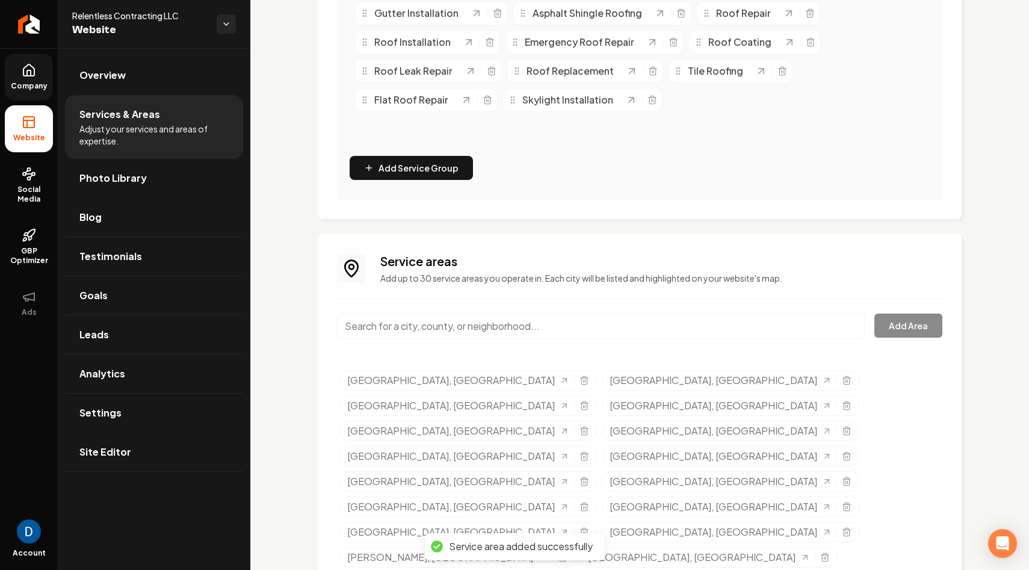
click at [413, 325] on input "Main content area" at bounding box center [601, 326] width 528 height 25
paste input "[PERSON_NAME]"
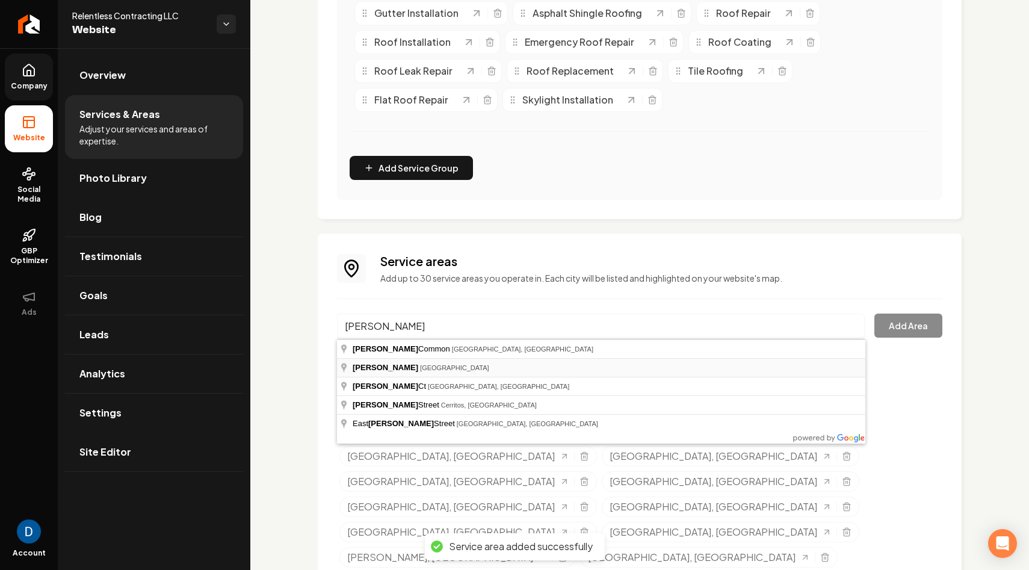
type input "[GEOGRAPHIC_DATA], [GEOGRAPHIC_DATA]"
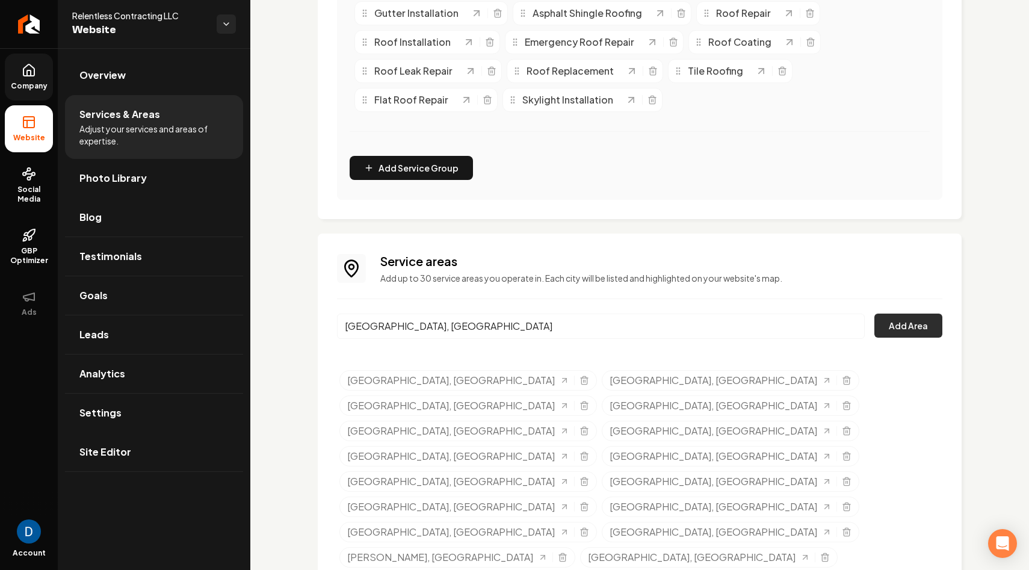
click at [904, 331] on button "Add Area" at bounding box center [908, 326] width 68 height 24
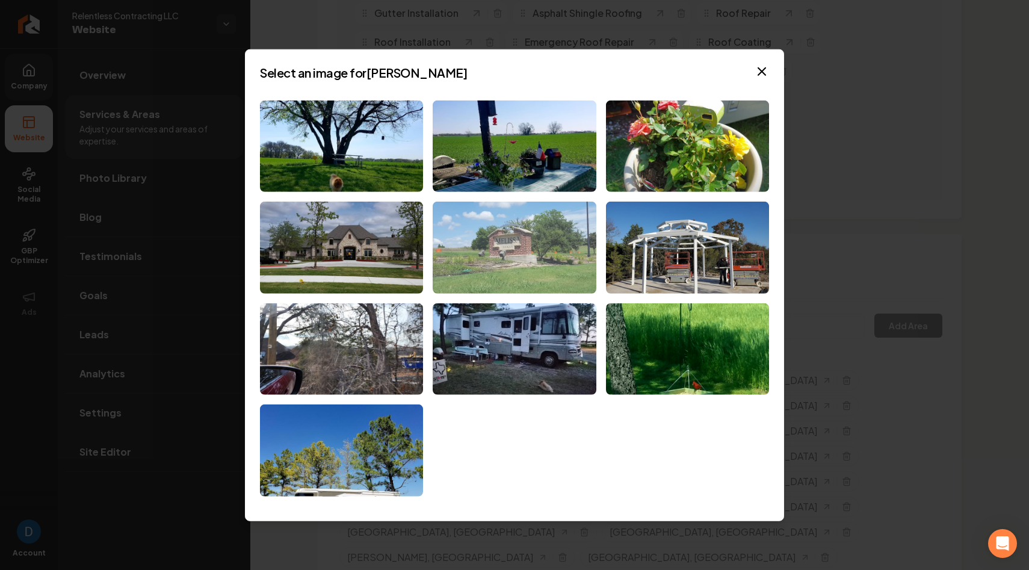
click at [534, 240] on img at bounding box center [514, 248] width 163 height 92
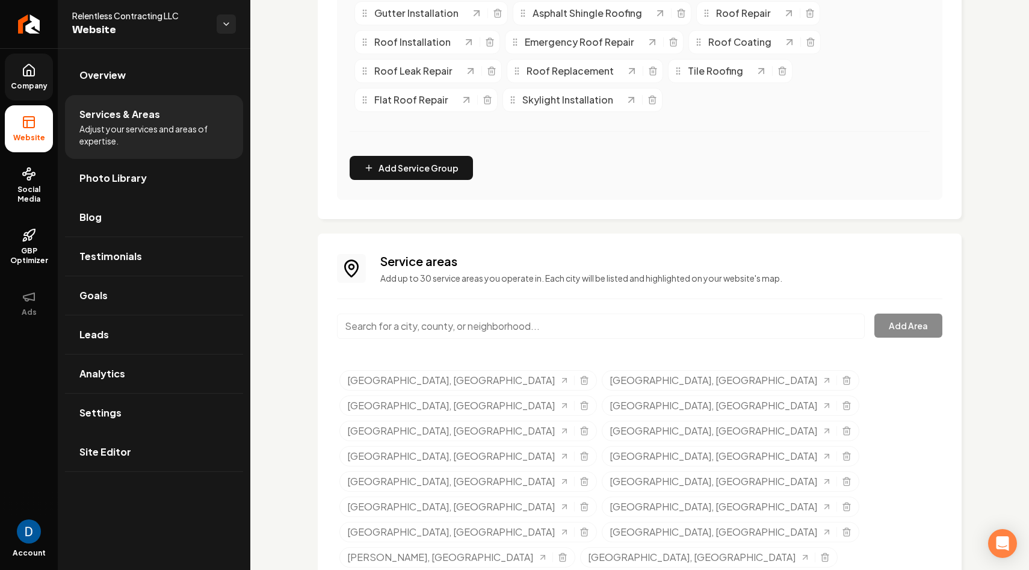
click at [452, 333] on input "Main content area" at bounding box center [601, 326] width 528 height 25
paste input "Sanger"
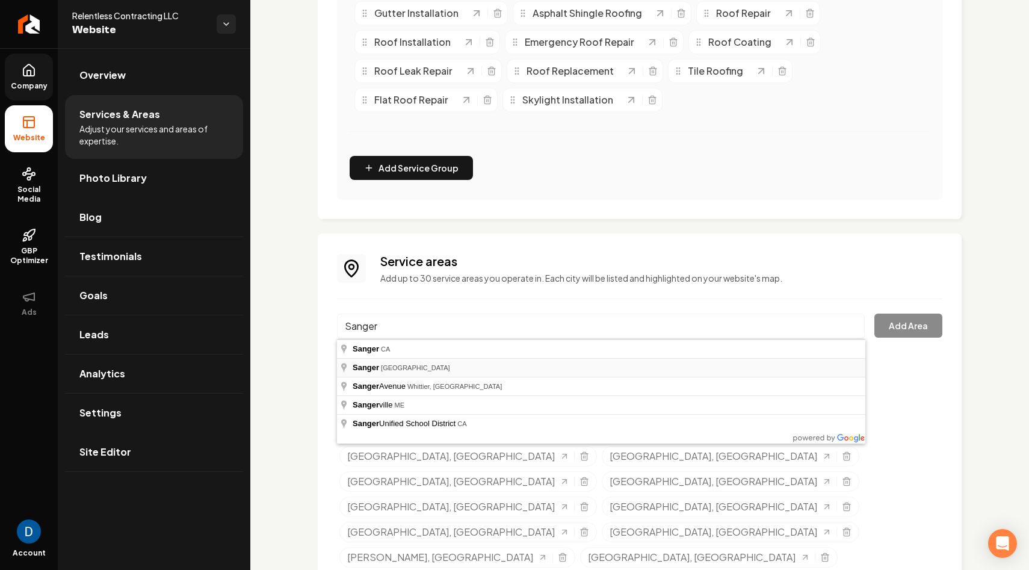
type input "[GEOGRAPHIC_DATA], [GEOGRAPHIC_DATA]"
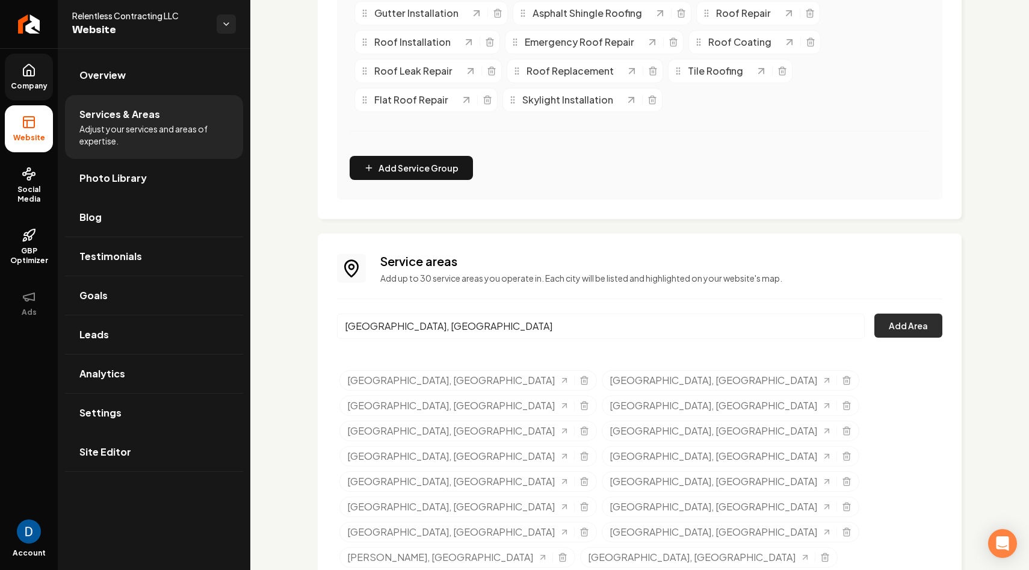
click at [909, 324] on button "Add Area" at bounding box center [908, 326] width 68 height 24
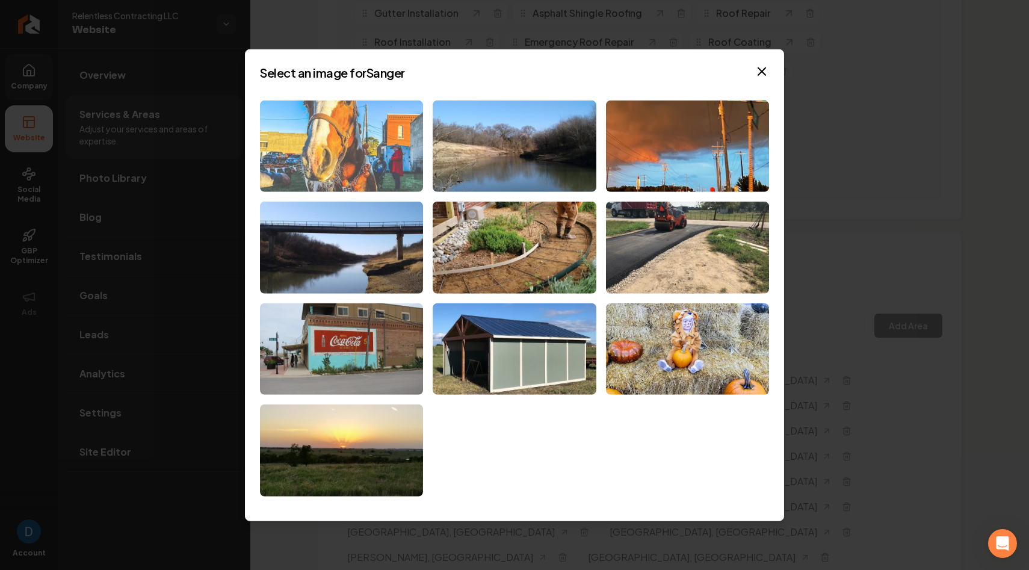
click at [347, 144] on img at bounding box center [341, 146] width 163 height 92
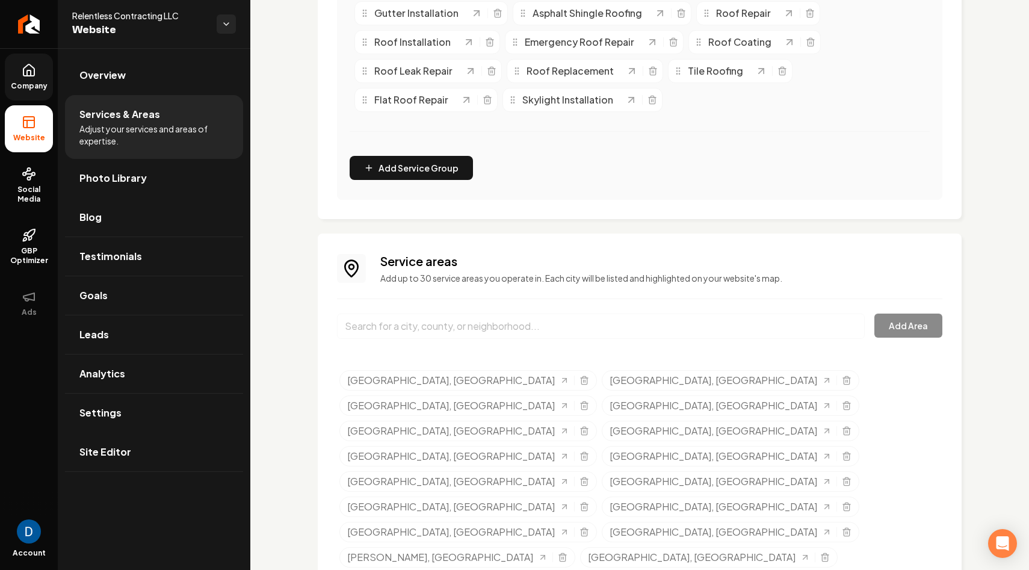
click at [43, 75] on link "Company" at bounding box center [29, 77] width 48 height 47
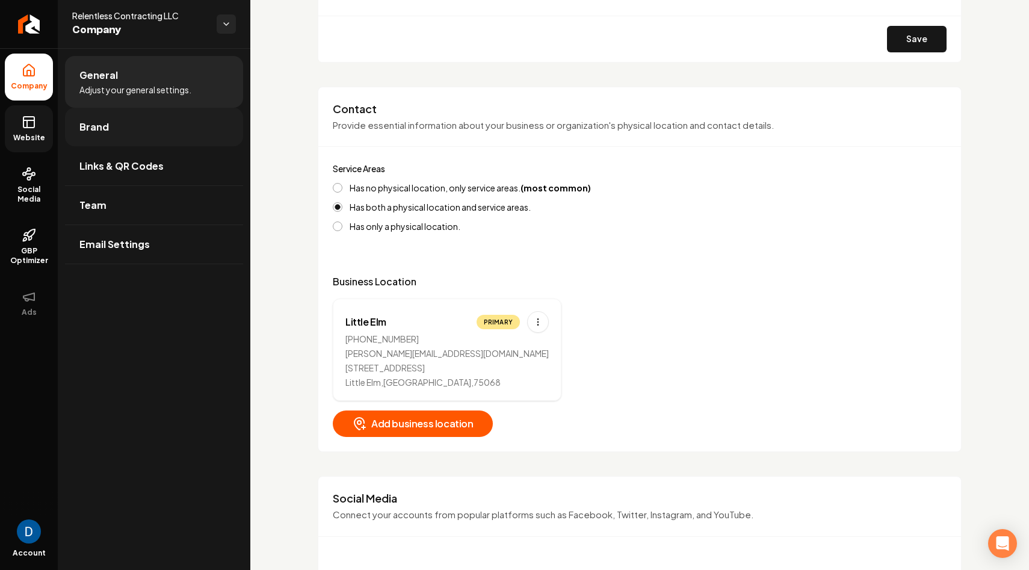
click at [137, 132] on link "Brand" at bounding box center [154, 127] width 178 height 39
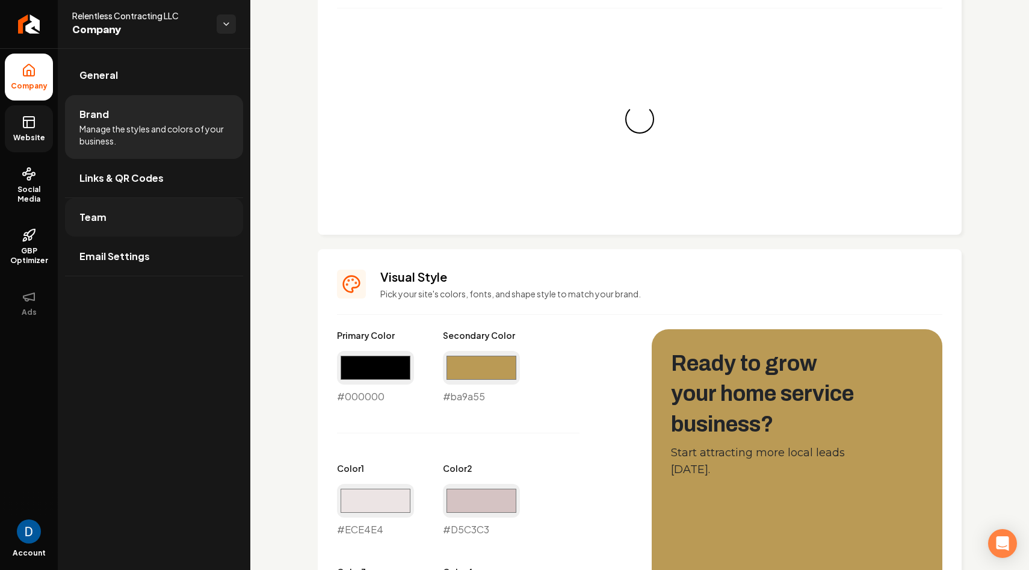
scroll to position [423, 0]
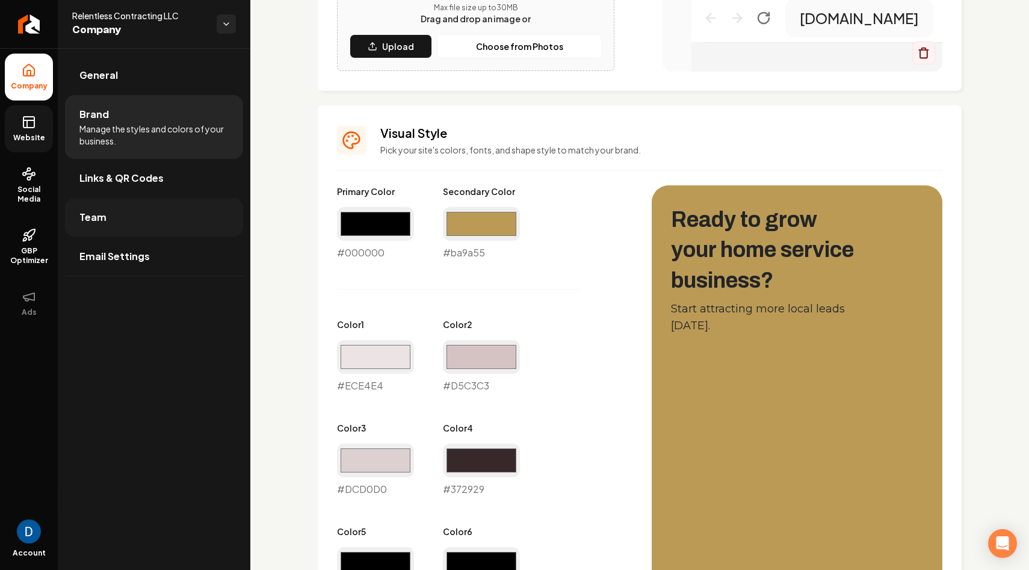
click at [118, 218] on link "Team" at bounding box center [154, 217] width 178 height 39
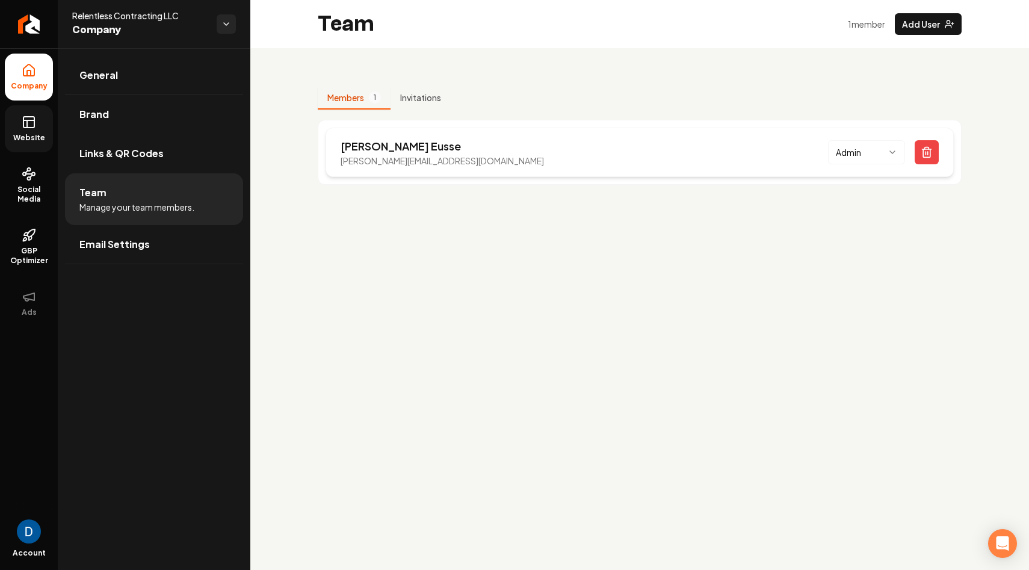
click at [385, 163] on p "[PERSON_NAME][EMAIL_ADDRESS][DOMAIN_NAME]" at bounding box center [442, 161] width 203 height 12
copy p "[PERSON_NAME][EMAIL_ADDRESS][DOMAIN_NAME]"
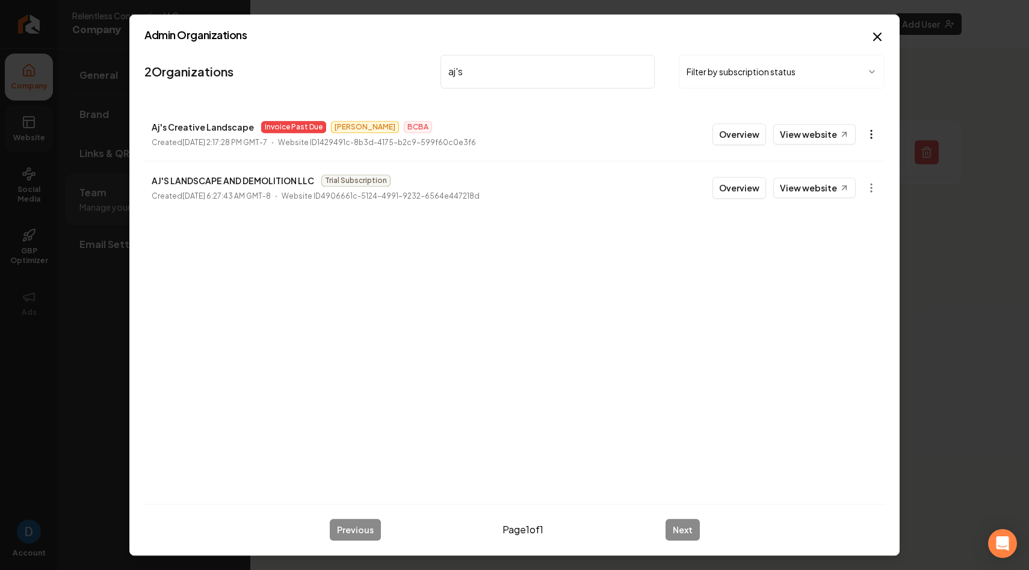
type input "aj's"
click at [873, 135] on body "Company Website Social Media GBP Optimizer Ads Account Relentless Contracting L…" at bounding box center [514, 285] width 1029 height 570
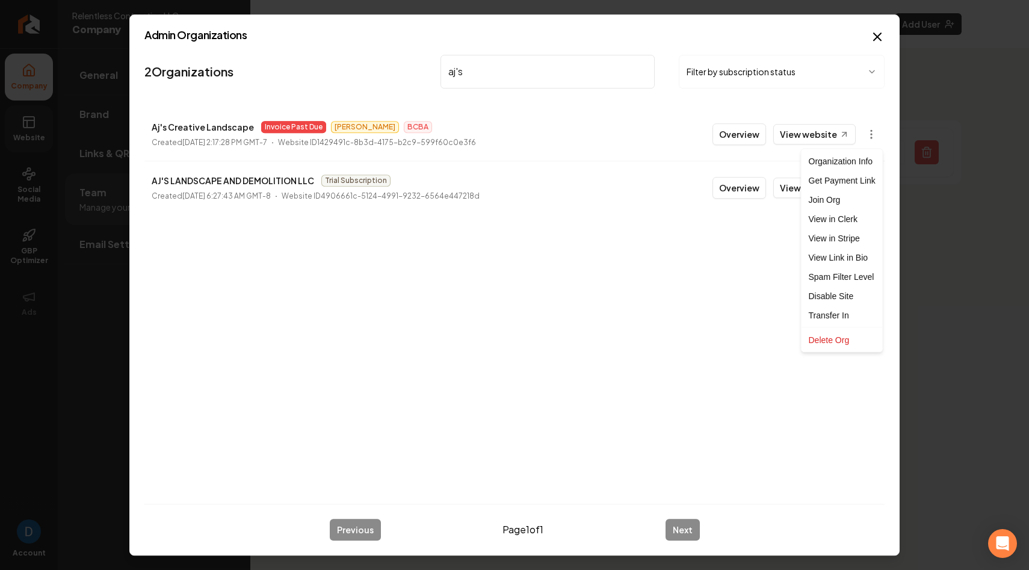
click at [873, 135] on div at bounding box center [514, 285] width 1029 height 570
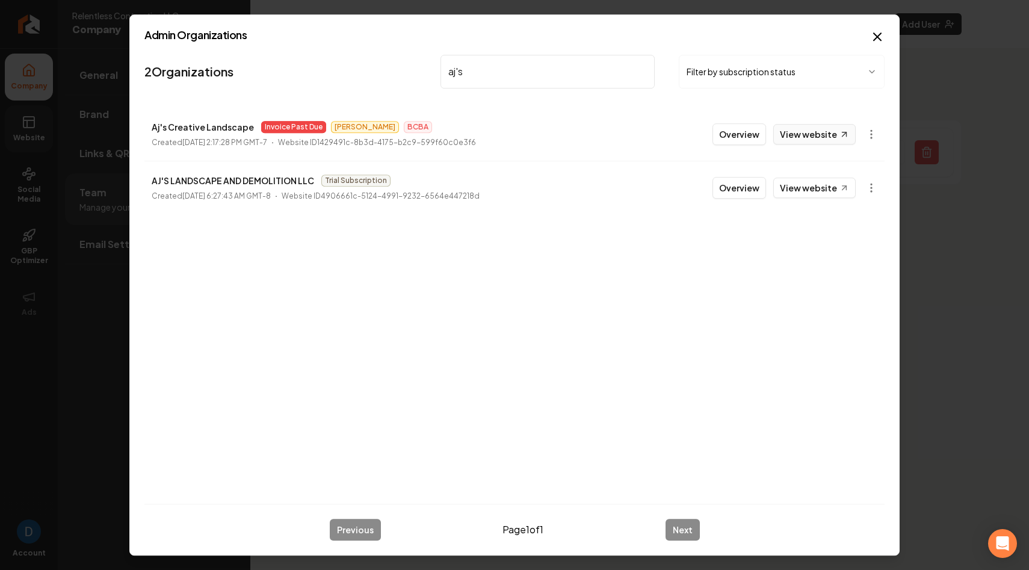
click at [825, 135] on link "View website" at bounding box center [814, 134] width 82 height 20
click at [875, 34] on icon "button" at bounding box center [877, 36] width 7 height 7
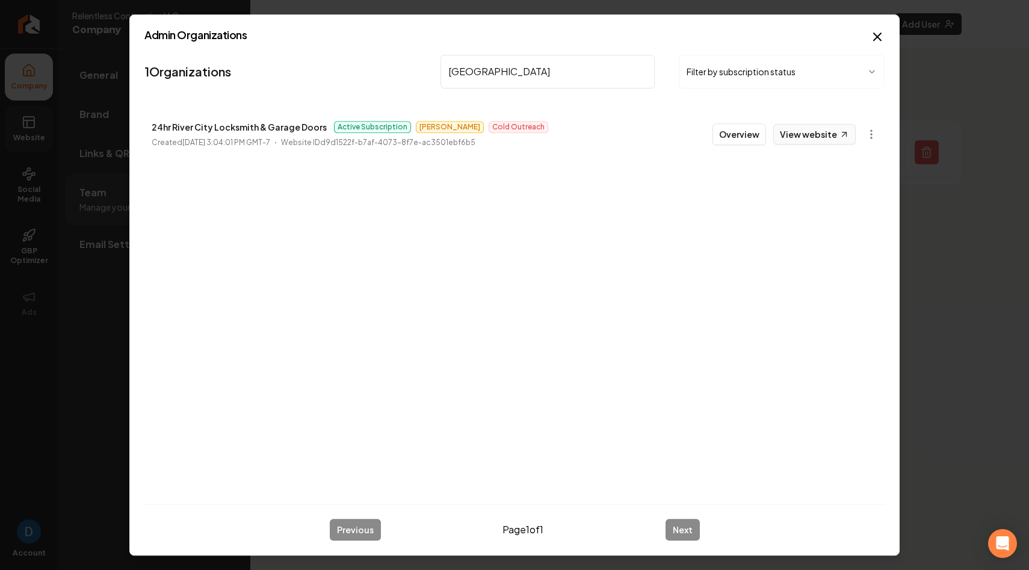
click at [828, 132] on link "View website" at bounding box center [814, 134] width 82 height 20
click at [450, 87] on input "[GEOGRAPHIC_DATA]" at bounding box center [547, 72] width 214 height 34
paste input "Champion Detailing OKC"
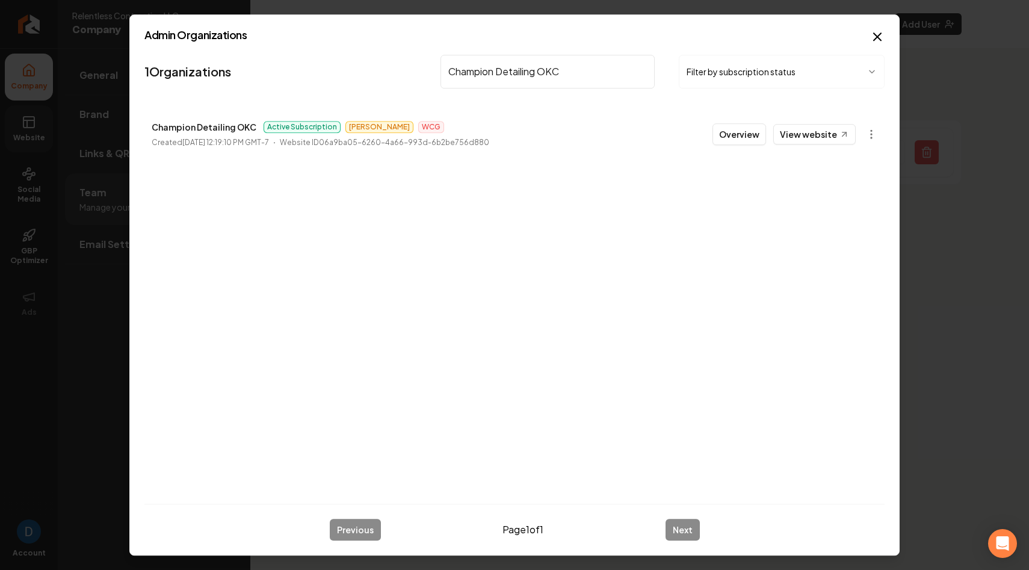
type input "Champion Detailing OKC"
